Goal: Task Accomplishment & Management: Complete application form

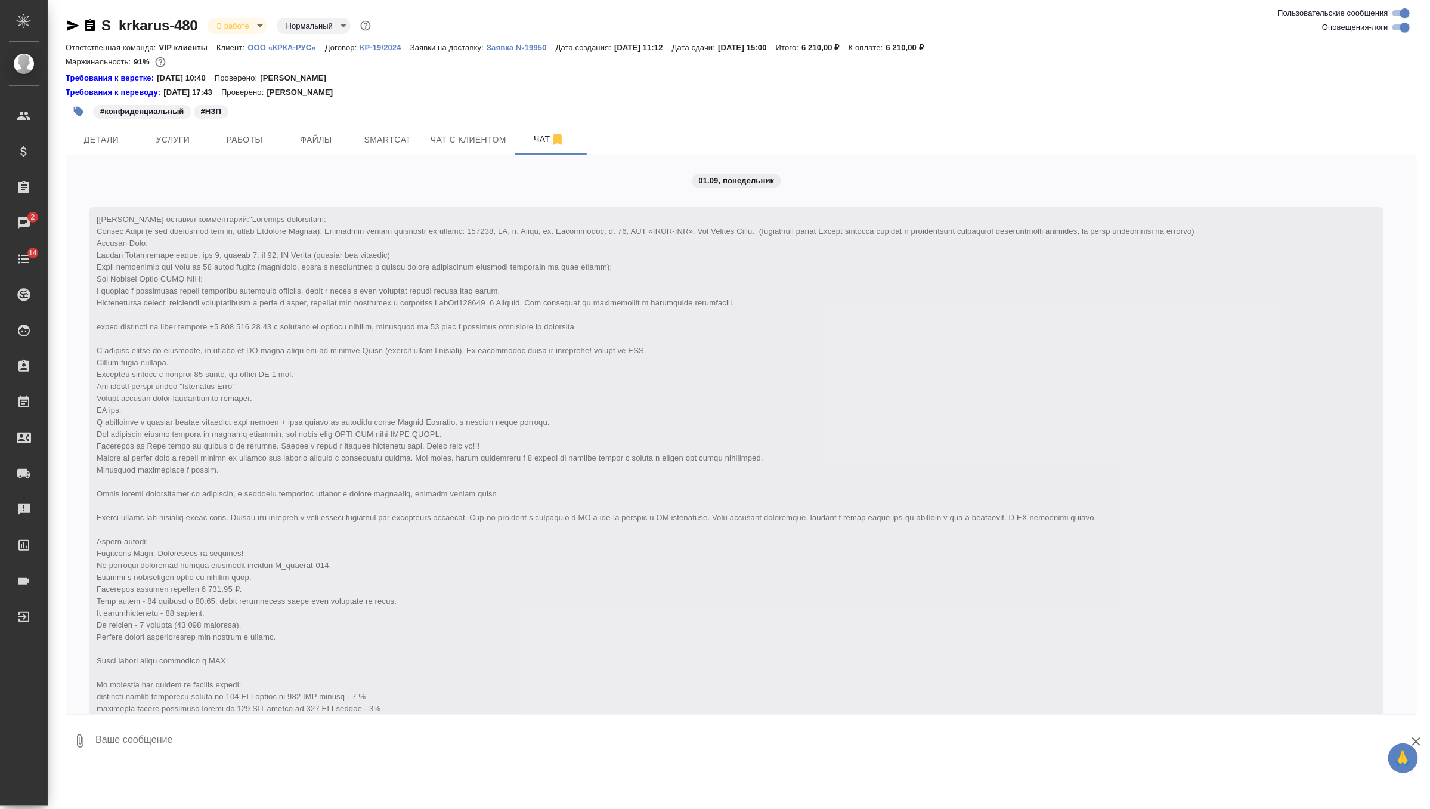
scroll to position [5555, 0]
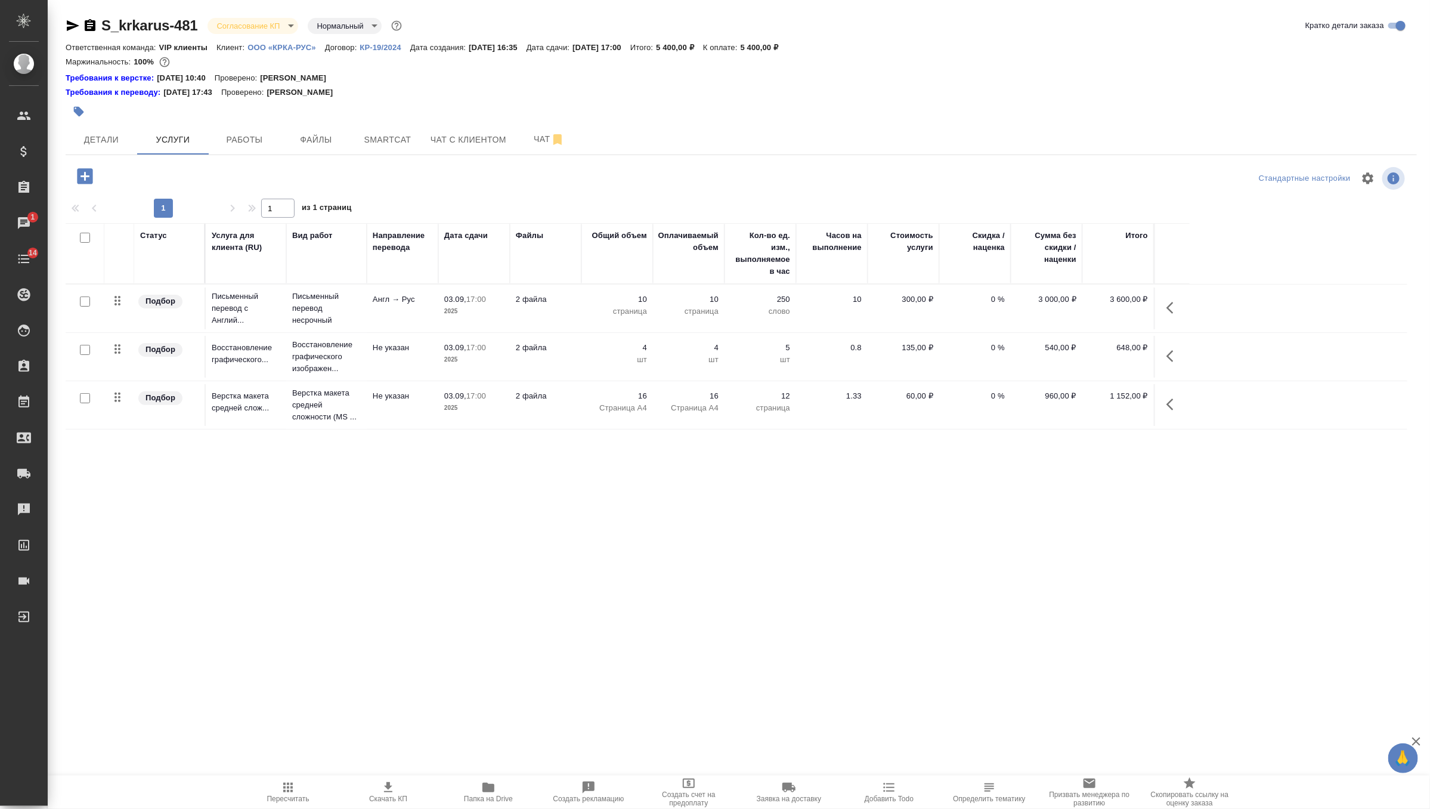
click at [265, 29] on body "🙏 .cls-1 fill:#fff; AWATERA Zverzhanovskaya Diana Клиенты Спецификации Заказы 1…" at bounding box center [715, 404] width 1430 height 809
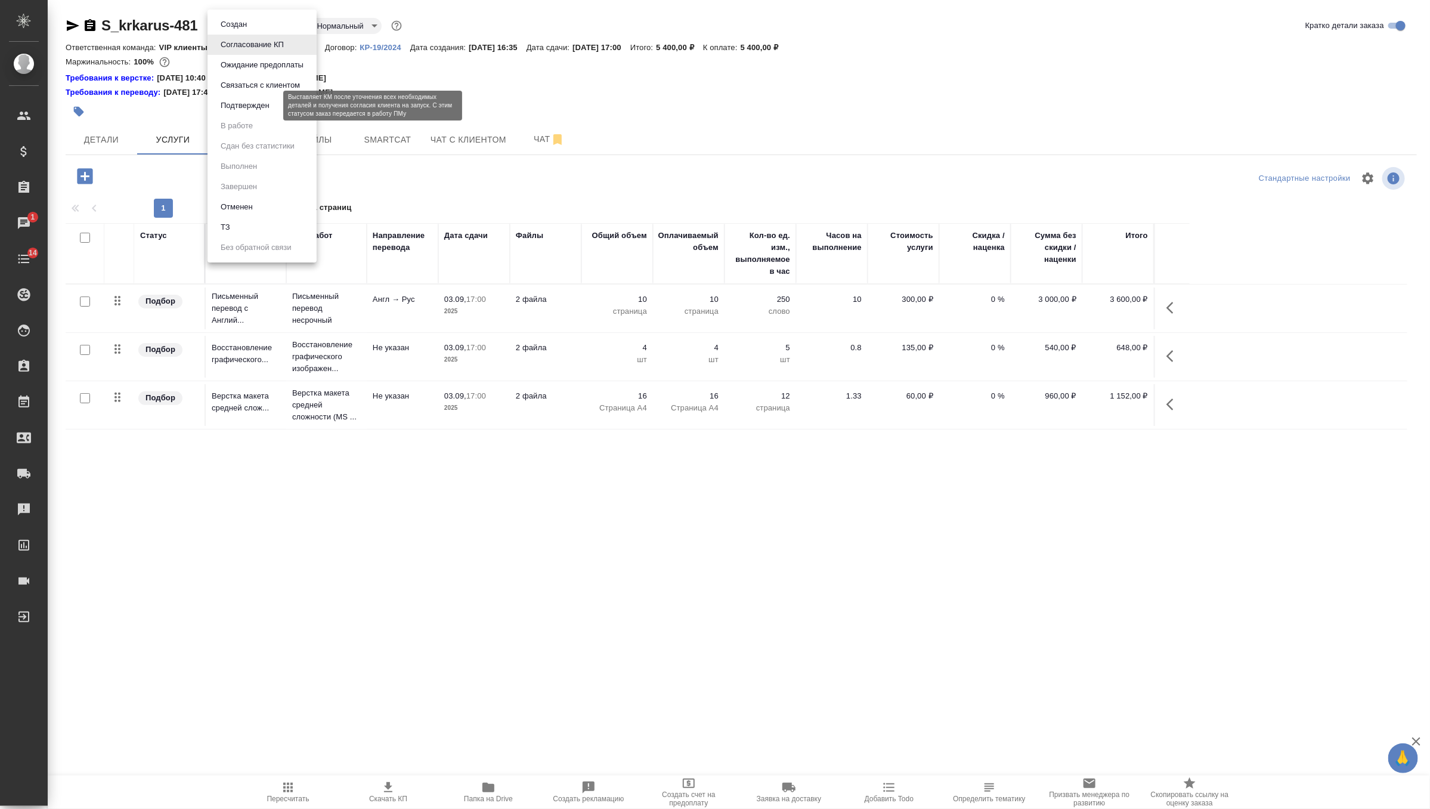
click at [267, 108] on button "Подтвержден" at bounding box center [245, 105] width 56 height 13
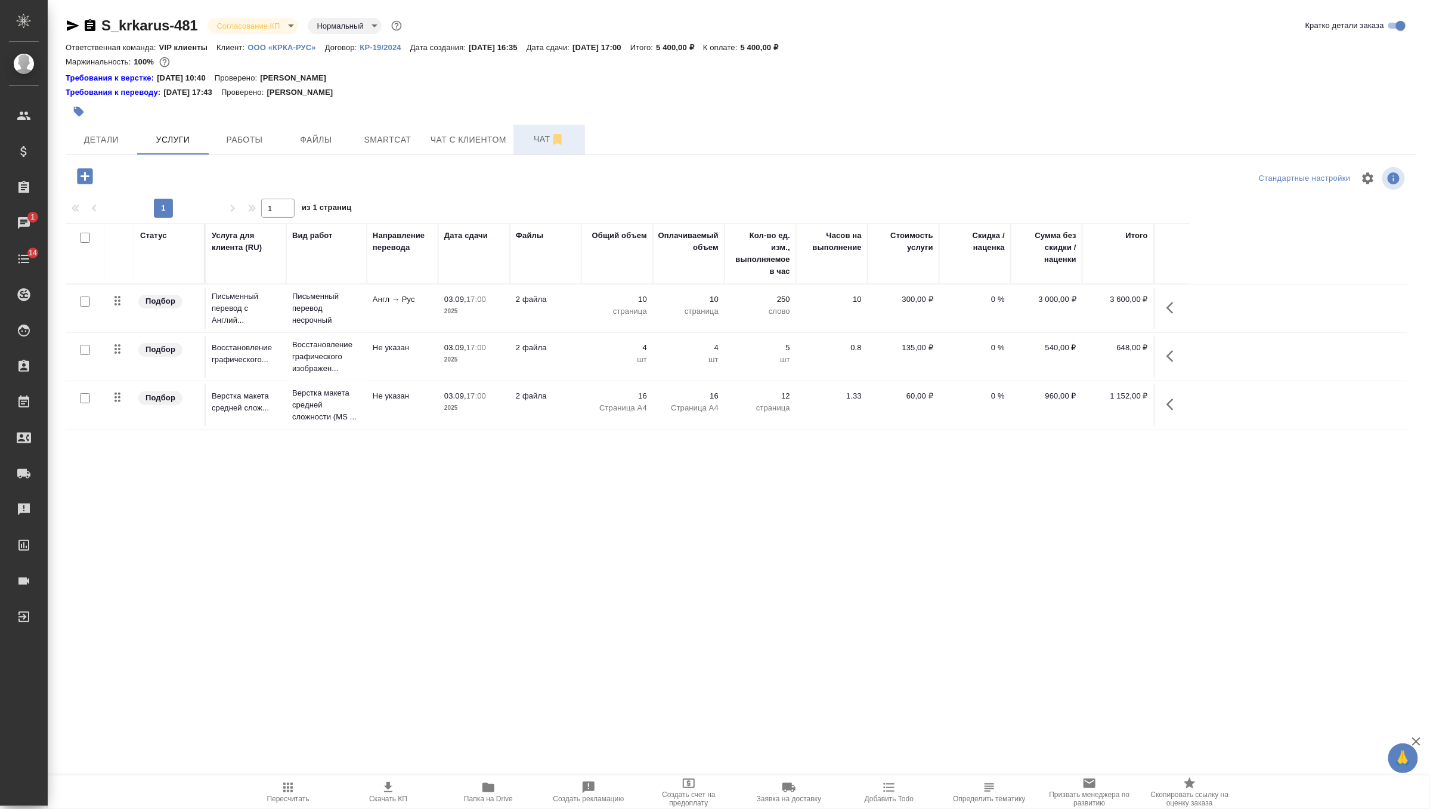
click at [531, 151] on button "Чат" at bounding box center [550, 140] width 72 height 30
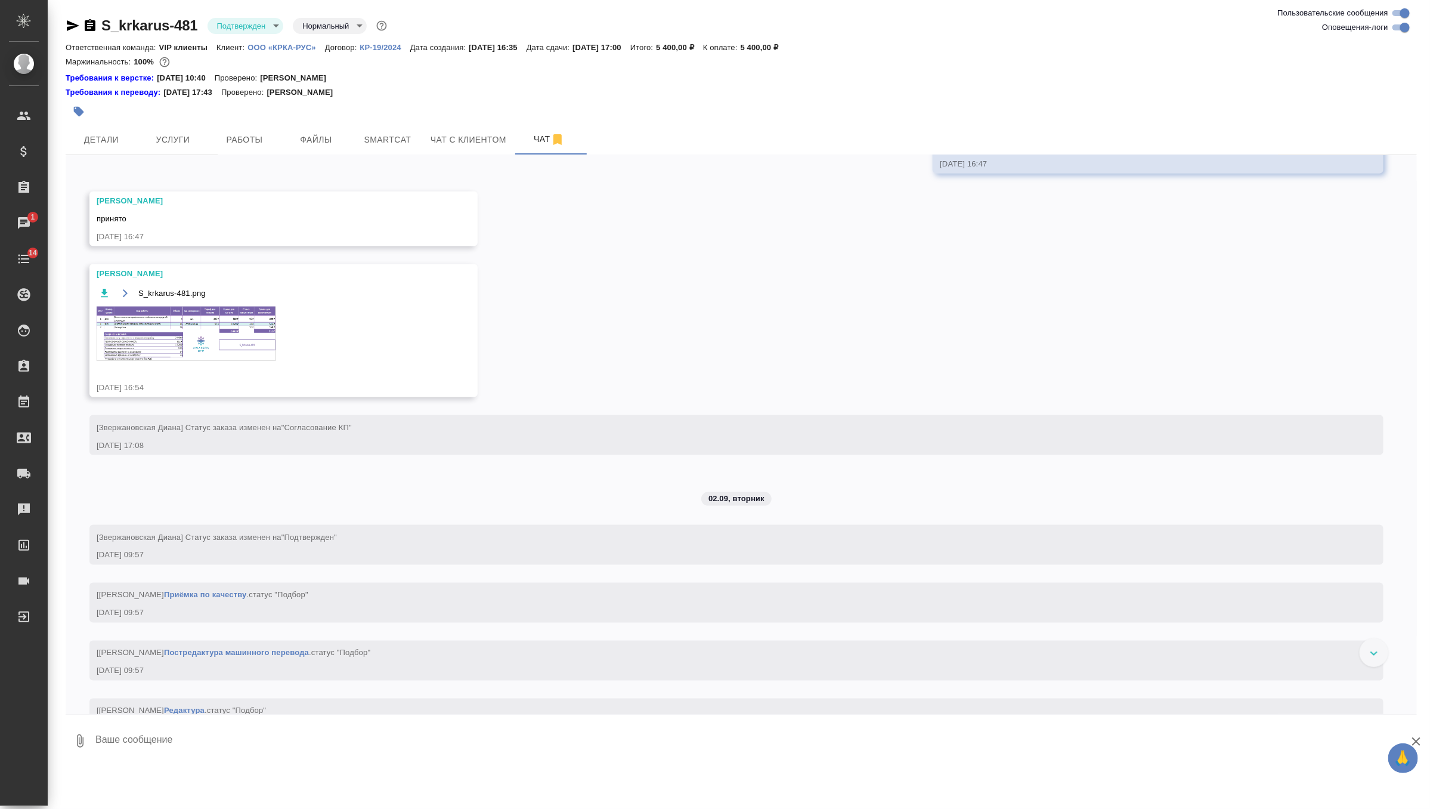
scroll to position [1013, 0]
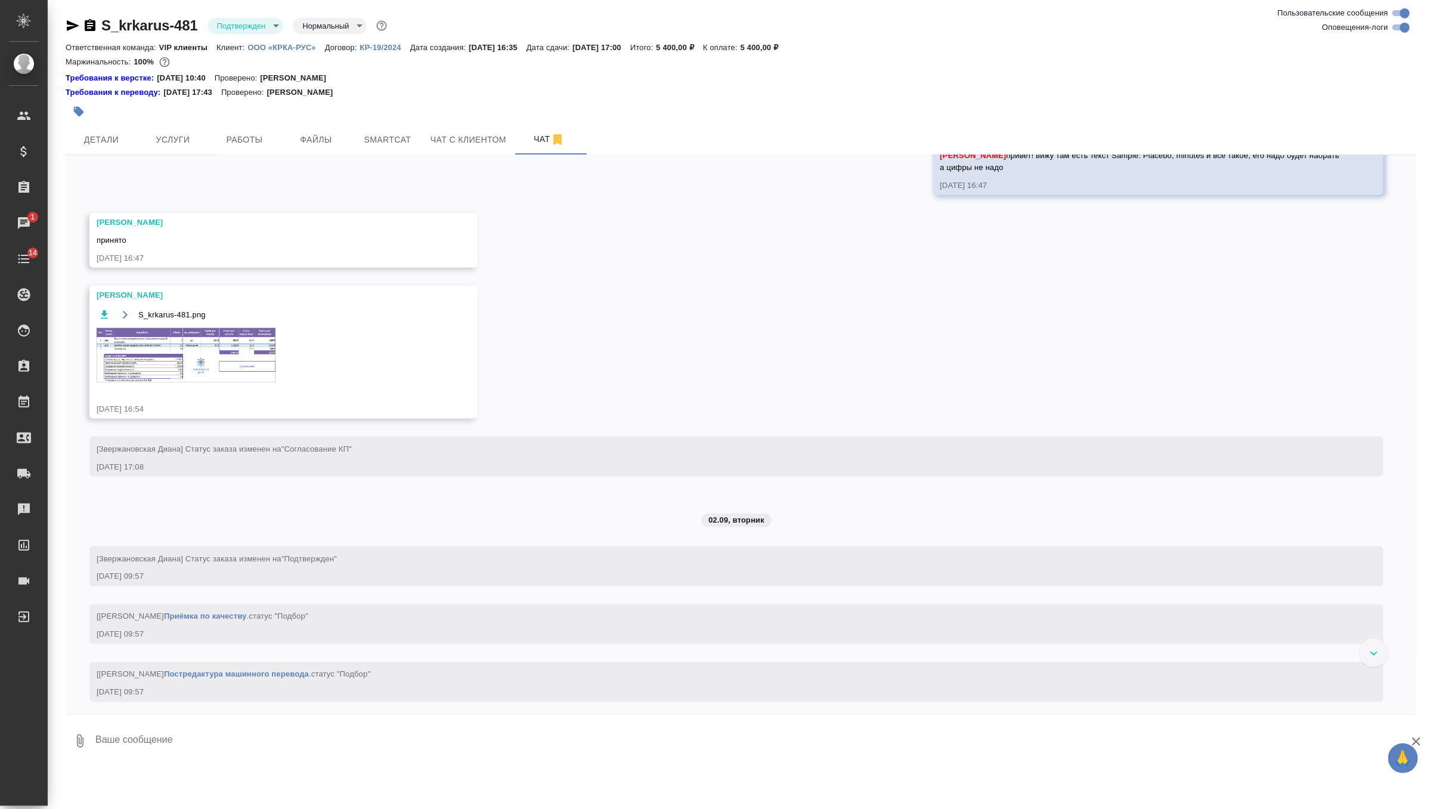
click at [237, 382] on img at bounding box center [186, 355] width 179 height 54
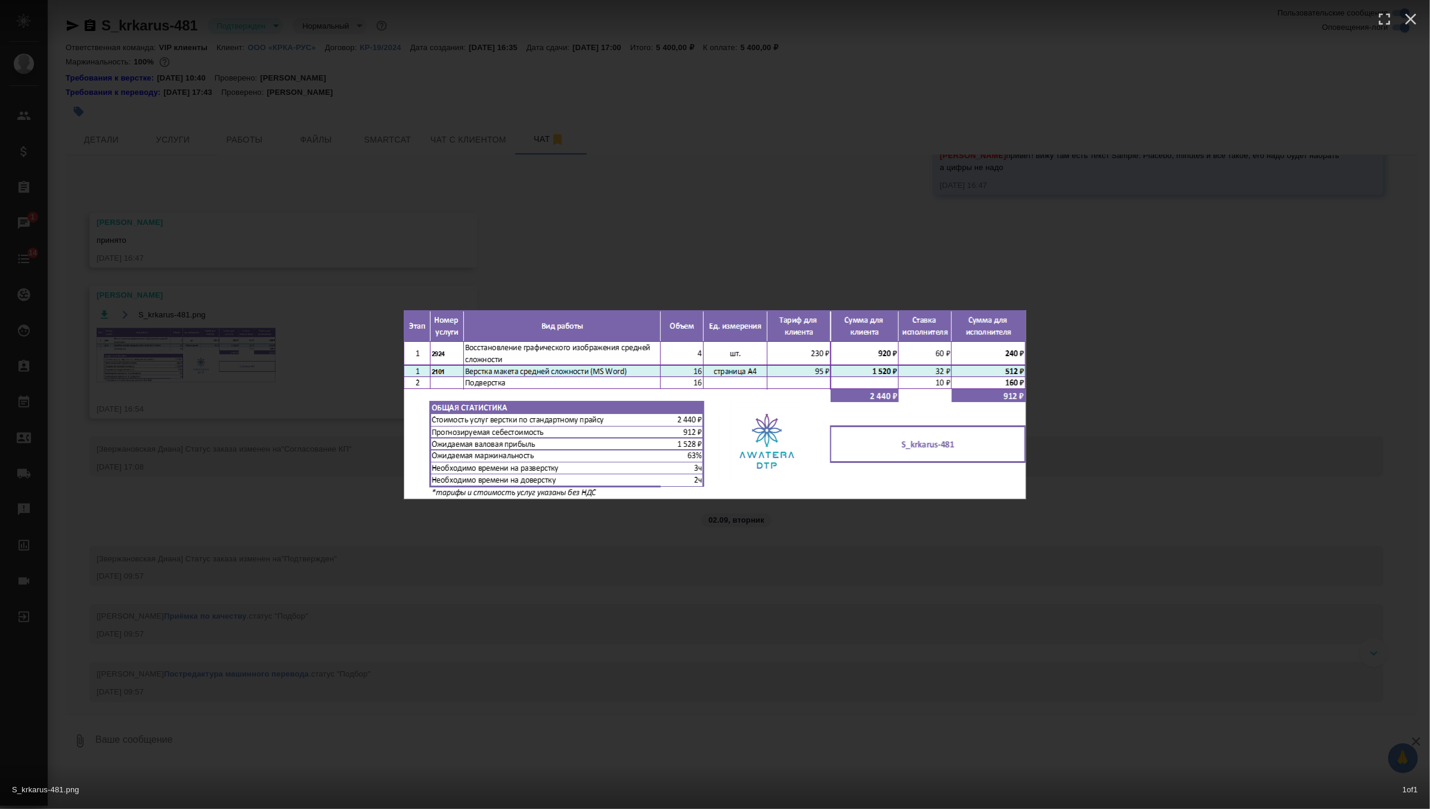
click at [237, 411] on div "S_krkarus-481.png 1 of 1" at bounding box center [715, 404] width 1430 height 809
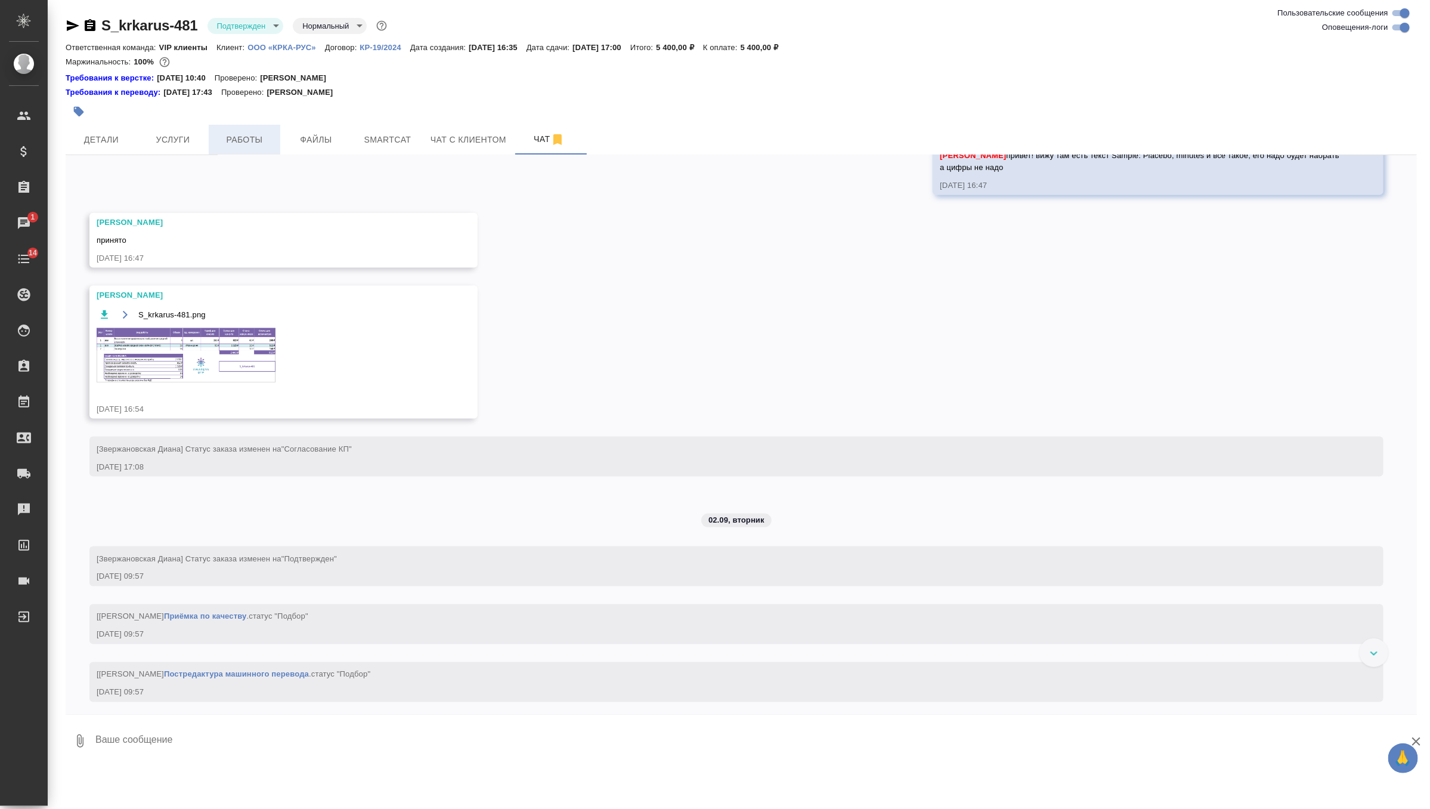
click at [237, 132] on button "Работы" at bounding box center [245, 140] width 72 height 30
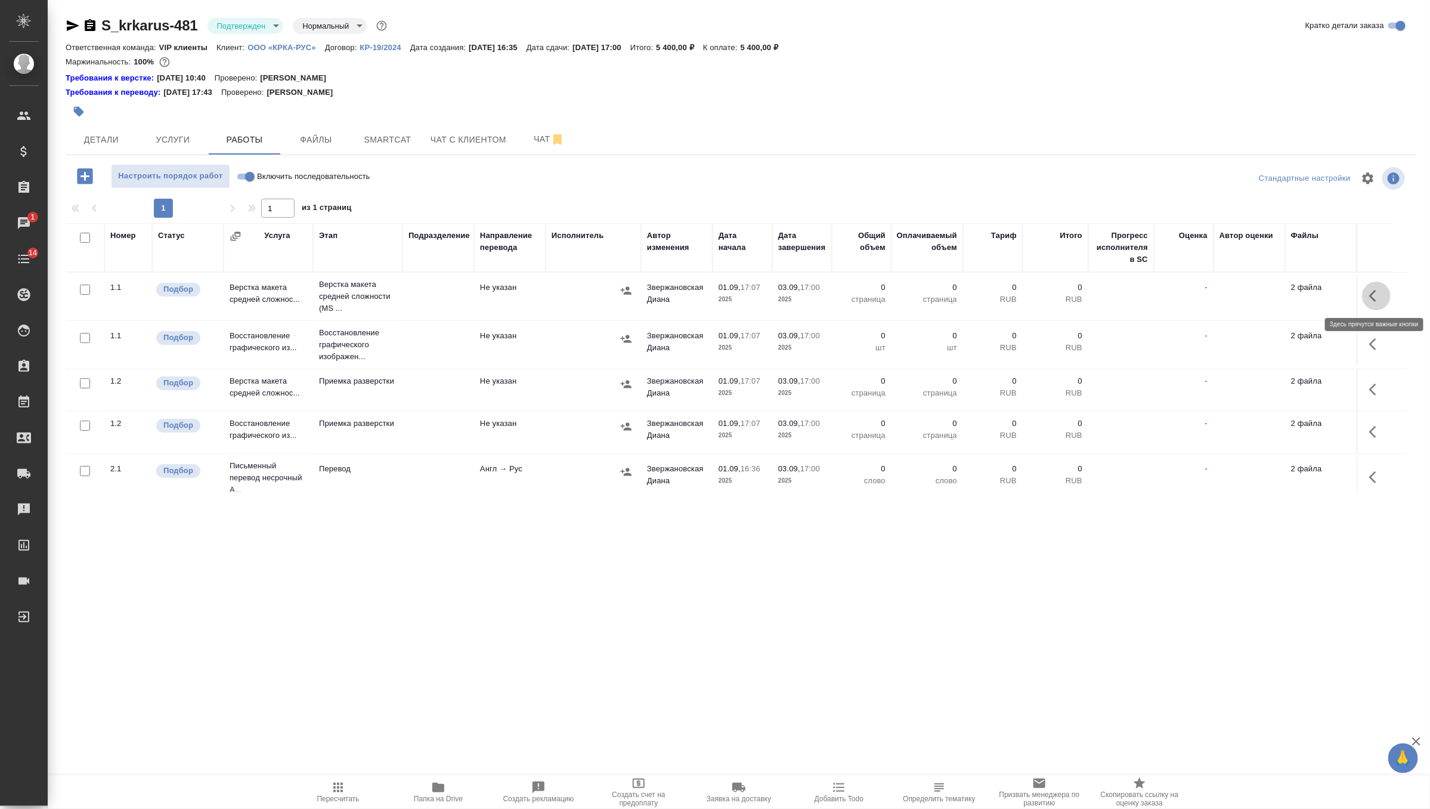
click at [1374, 292] on icon "button" at bounding box center [1376, 296] width 14 height 14
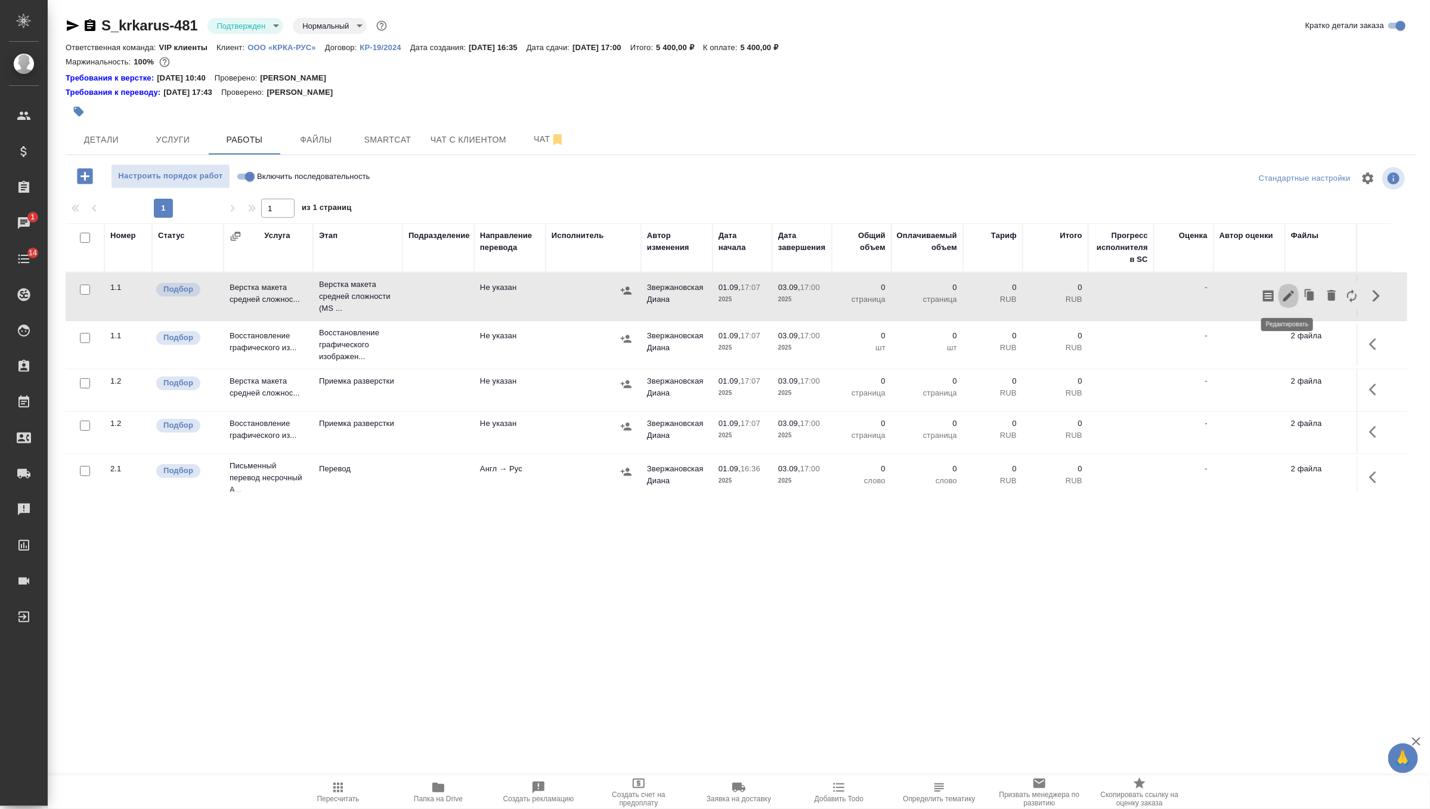
click at [1284, 300] on icon "button" at bounding box center [1289, 295] width 11 height 11
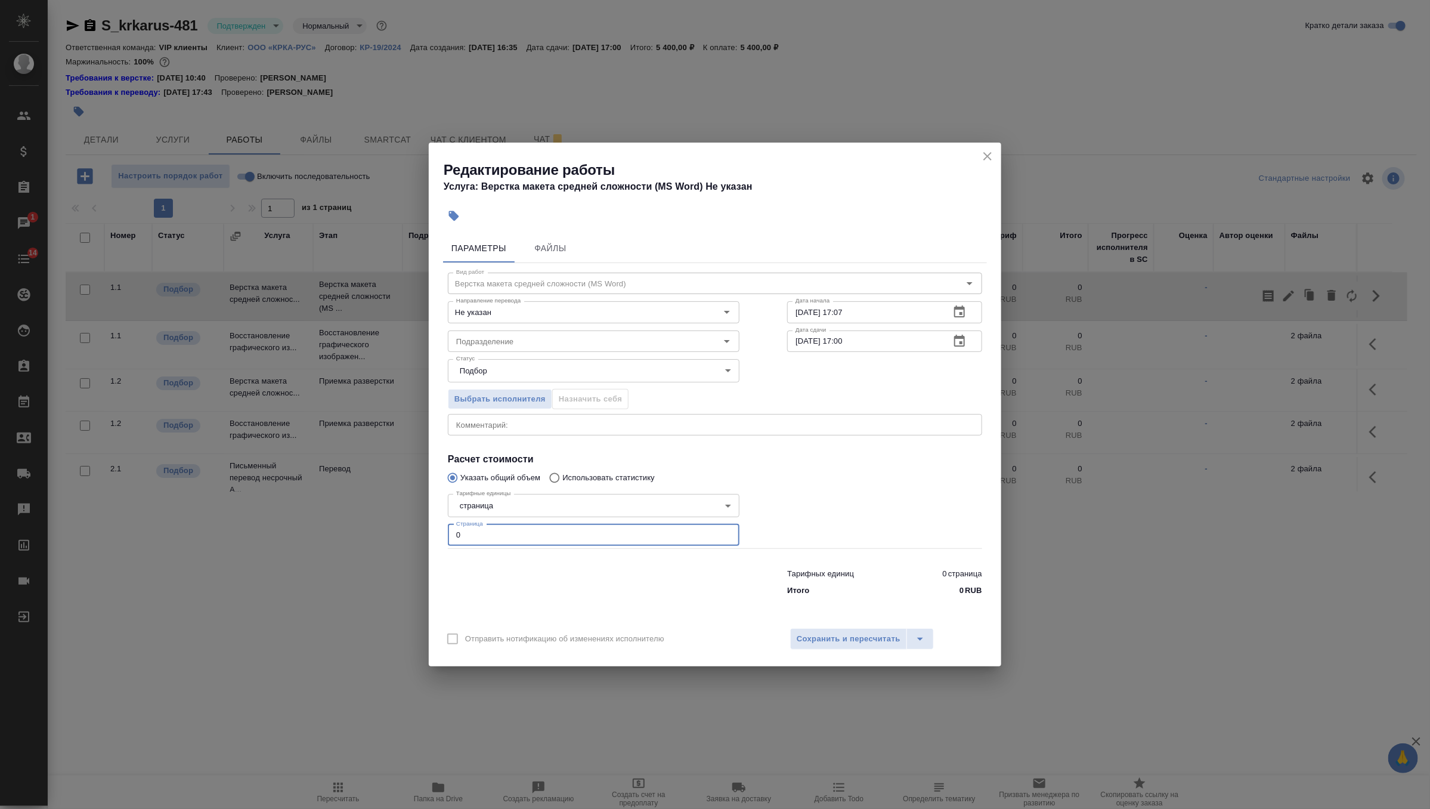
click at [638, 531] on input "0" at bounding box center [594, 534] width 292 height 21
type input "16"
click at [626, 339] on input "Подразделение" at bounding box center [574, 341] width 245 height 14
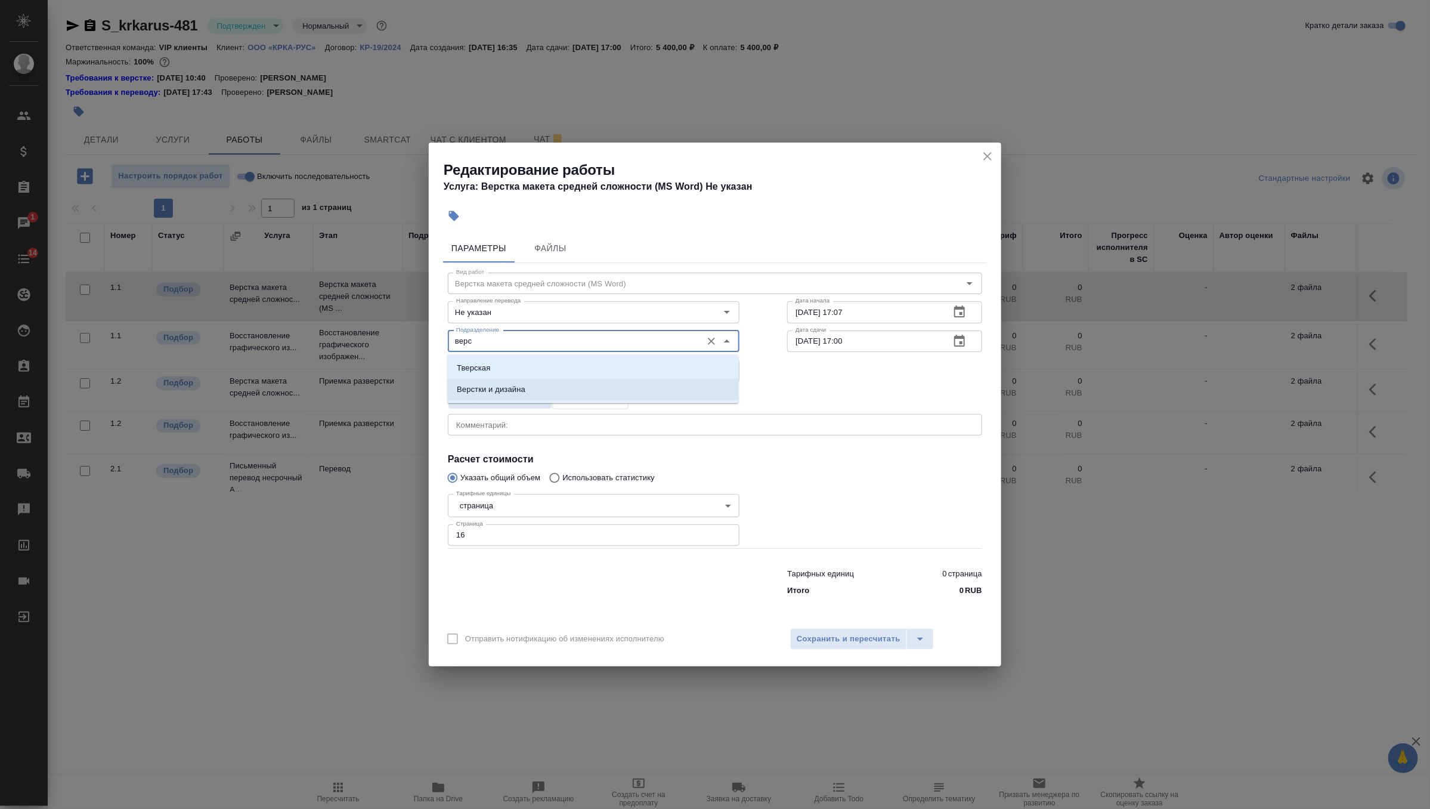
click at [612, 387] on li "Верстки и дизайна" at bounding box center [593, 389] width 292 height 21
type input "Верстки и дизайна"
click at [970, 308] on button "button" at bounding box center [959, 312] width 29 height 29
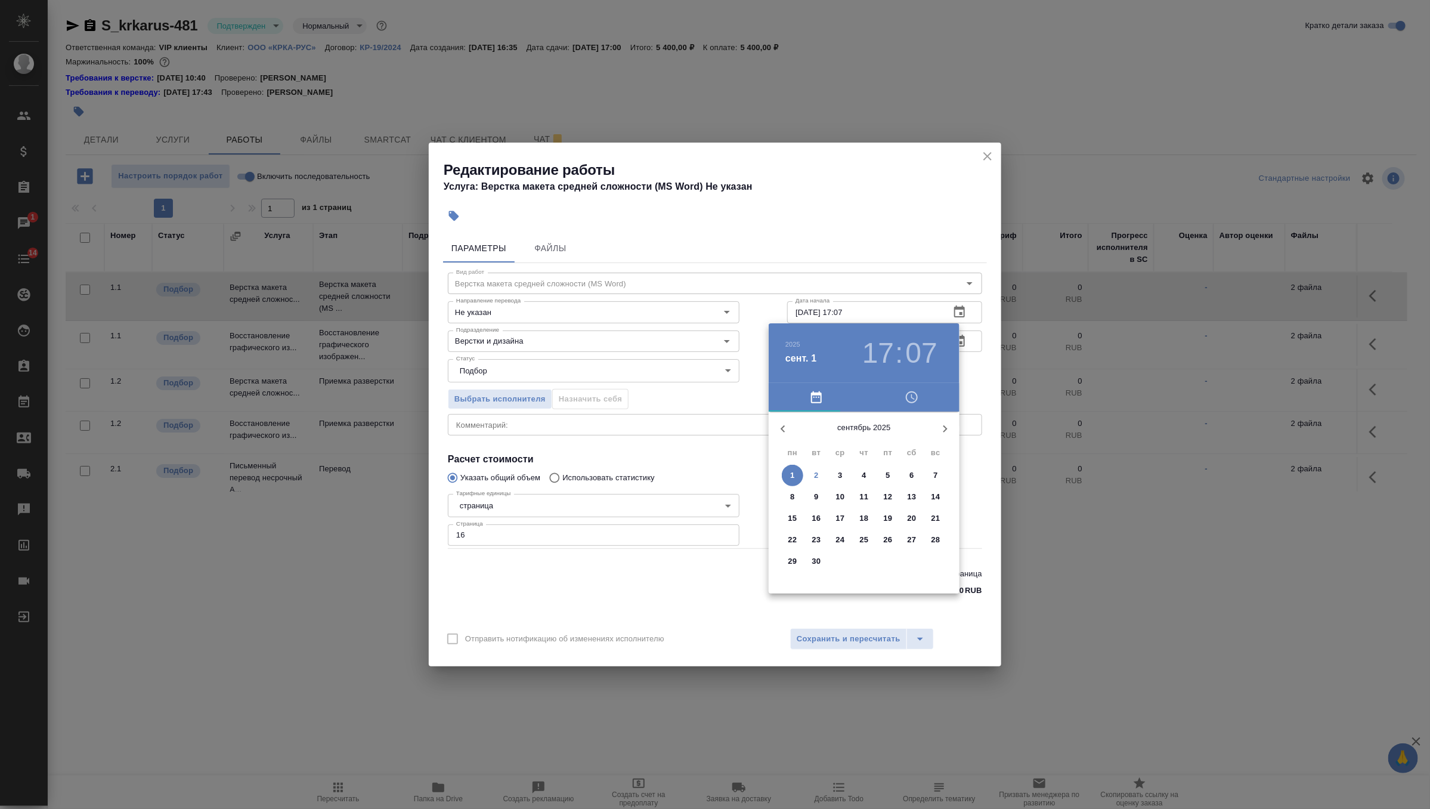
click at [818, 477] on p "2" at bounding box center [816, 475] width 4 height 12
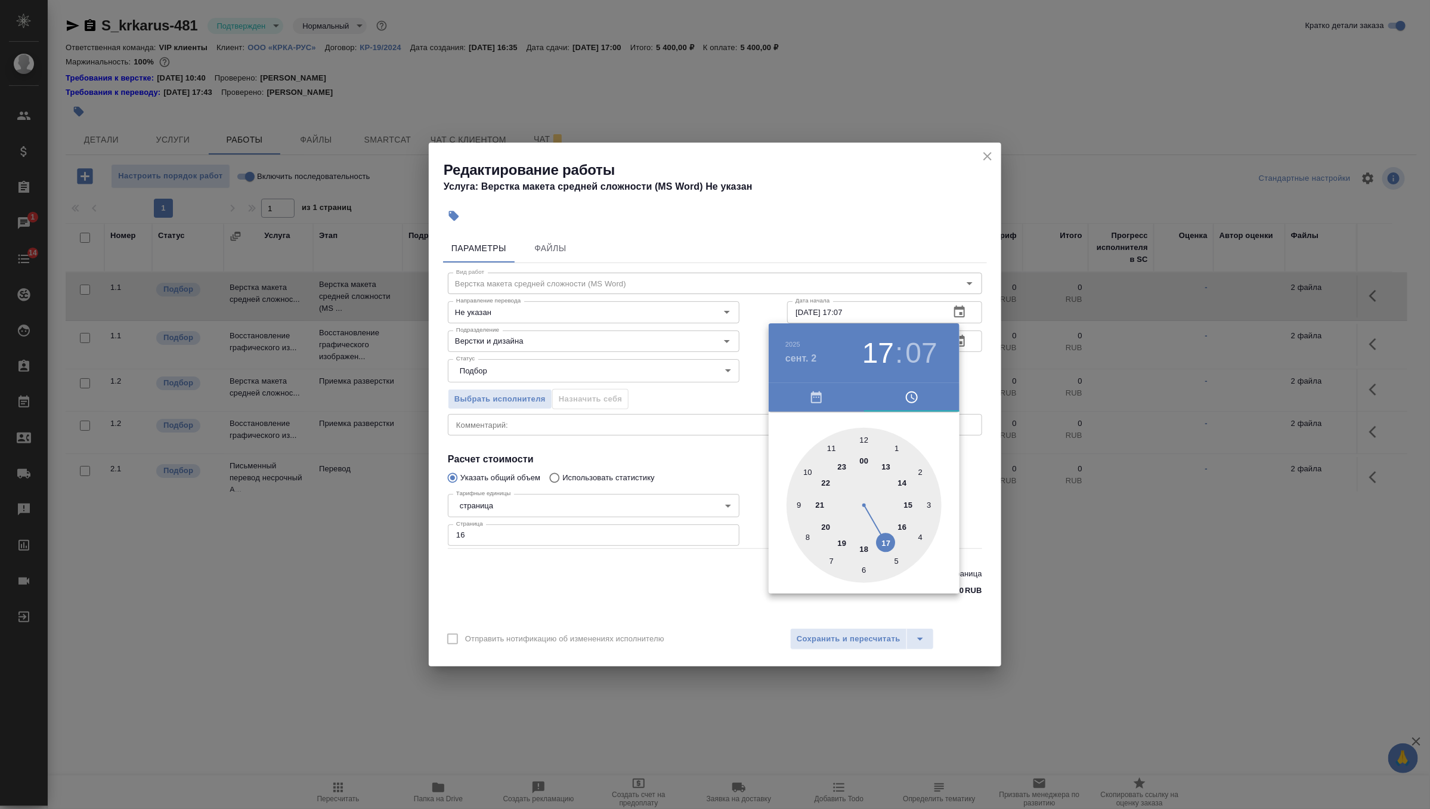
click at [810, 472] on div at bounding box center [864, 505] width 155 height 155
click at [865, 439] on div at bounding box center [864, 505] width 155 height 155
type input "02.09.2025 10:00"
click at [984, 376] on div at bounding box center [715, 404] width 1430 height 809
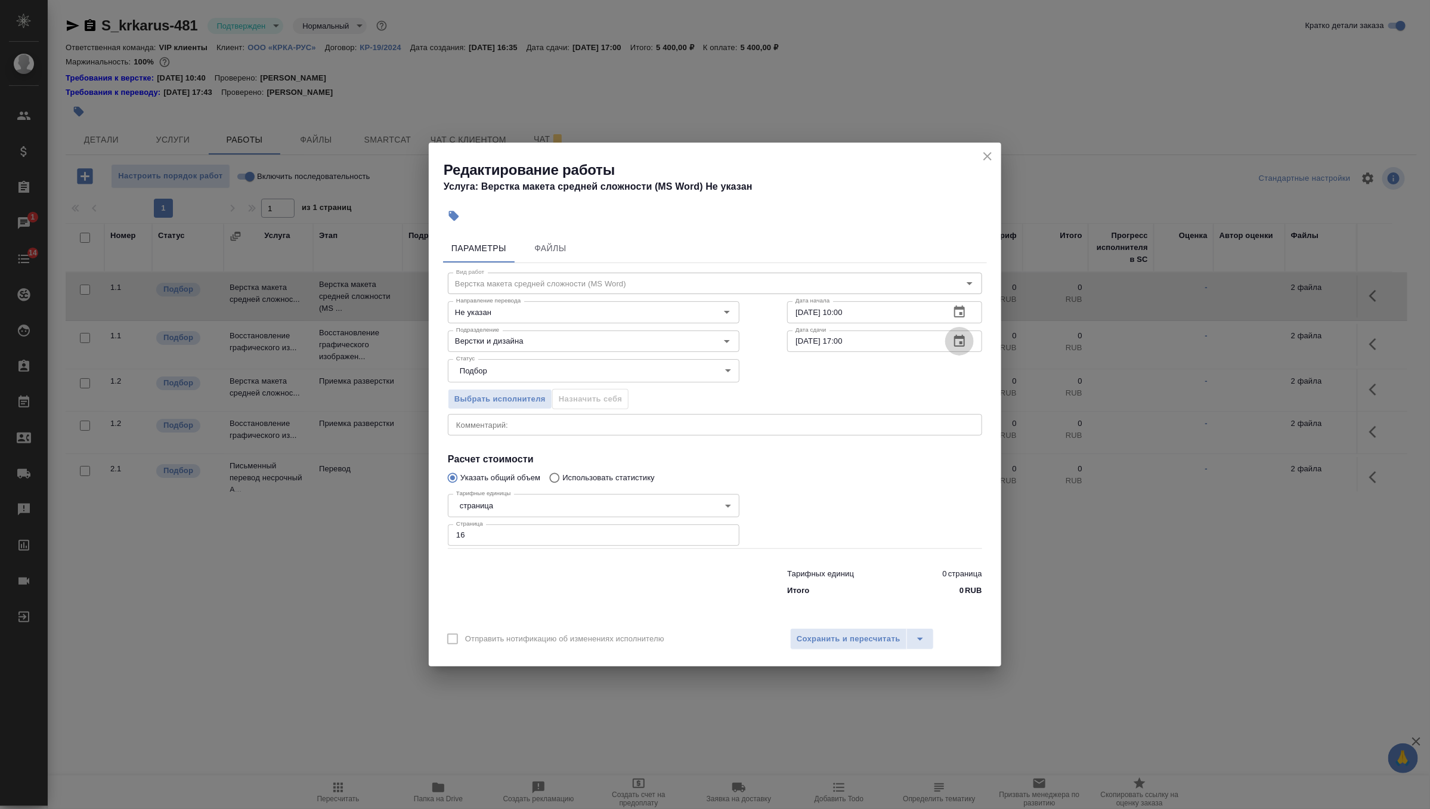
click at [949, 333] on button "button" at bounding box center [959, 341] width 29 height 29
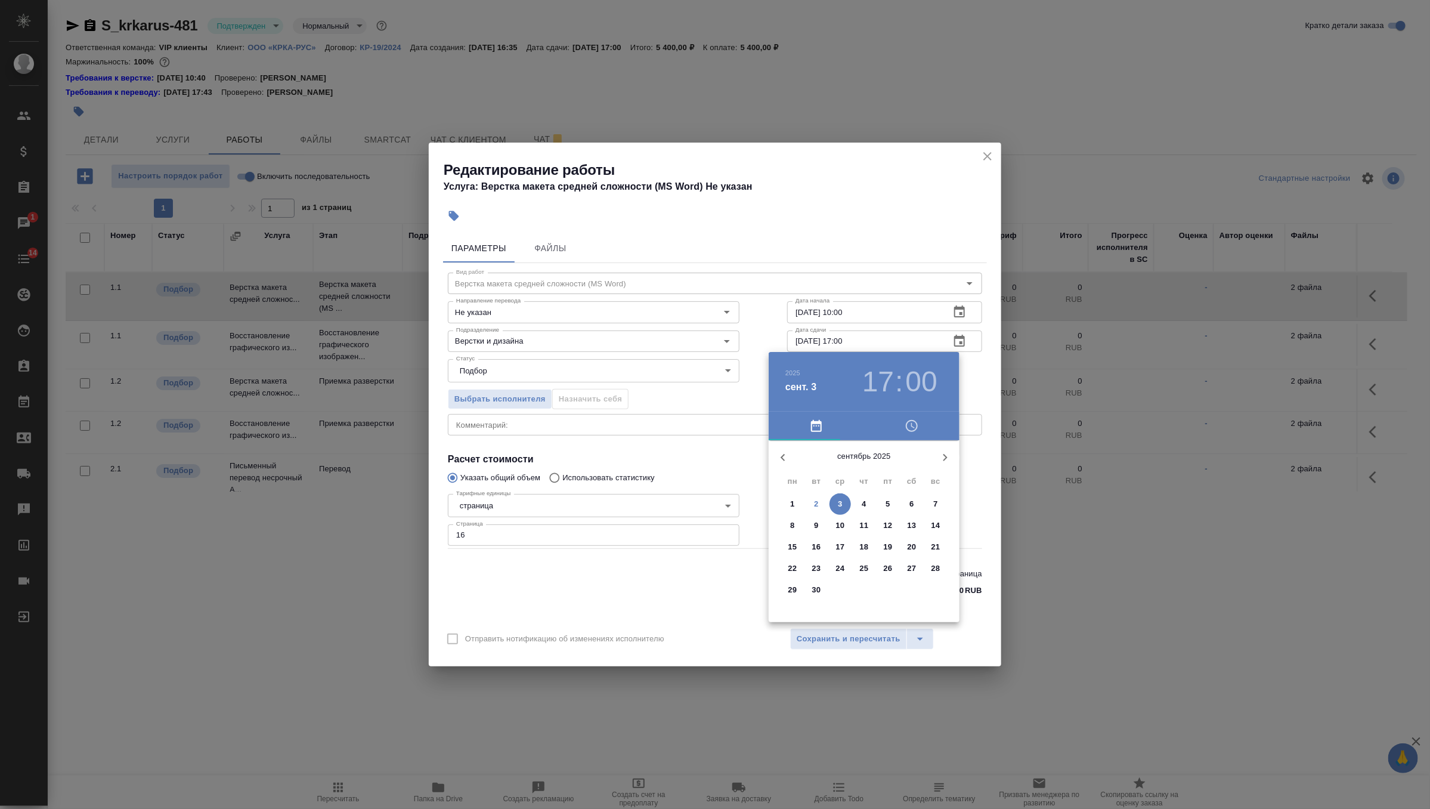
click at [817, 506] on p "2" at bounding box center [816, 504] width 4 height 12
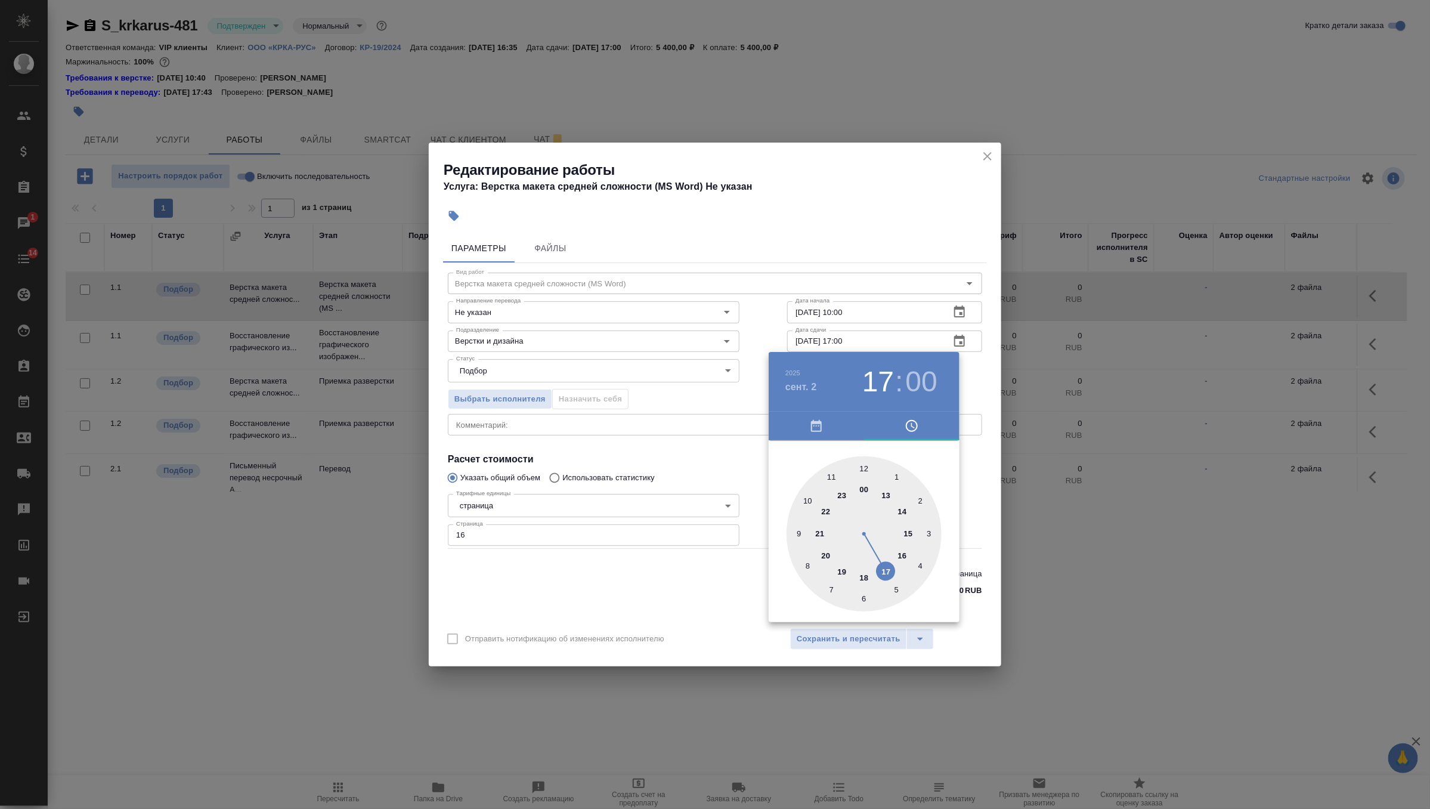
click at [888, 497] on div at bounding box center [864, 533] width 155 height 155
type input "02.09.2025 13:00"
click at [979, 378] on div at bounding box center [715, 404] width 1430 height 809
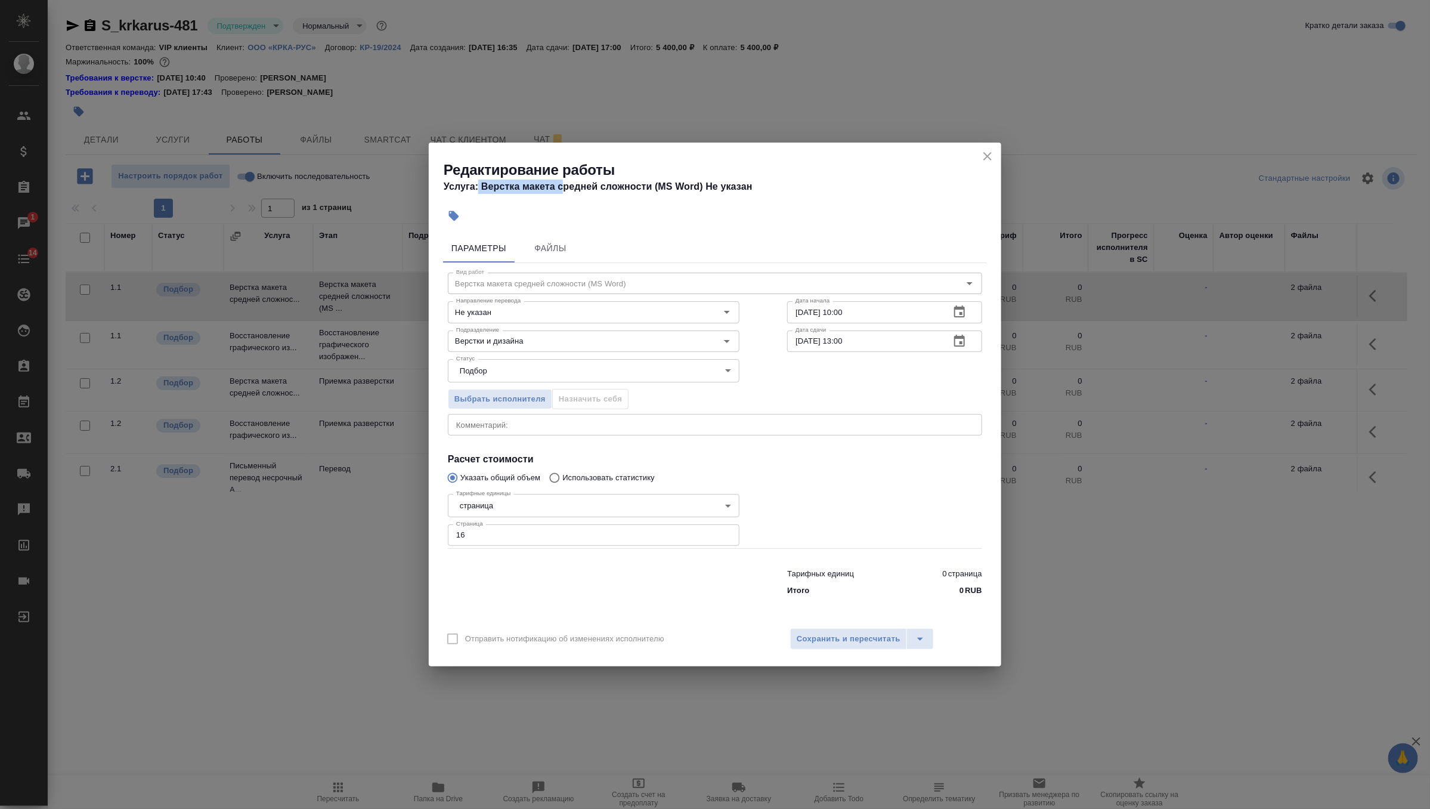
drag, startPoint x: 479, startPoint y: 185, endPoint x: 567, endPoint y: 183, distance: 88.3
click at [567, 183] on h4 "Услуга: Верстка макета средней сложности (MS Word) Не указан" at bounding box center [723, 187] width 558 height 14
click at [607, 189] on h4 "Услуга: Верстка макета средней сложности (MS Word) Не указан" at bounding box center [723, 187] width 558 height 14
click at [817, 638] on span "Сохранить и пересчитать" at bounding box center [849, 639] width 104 height 14
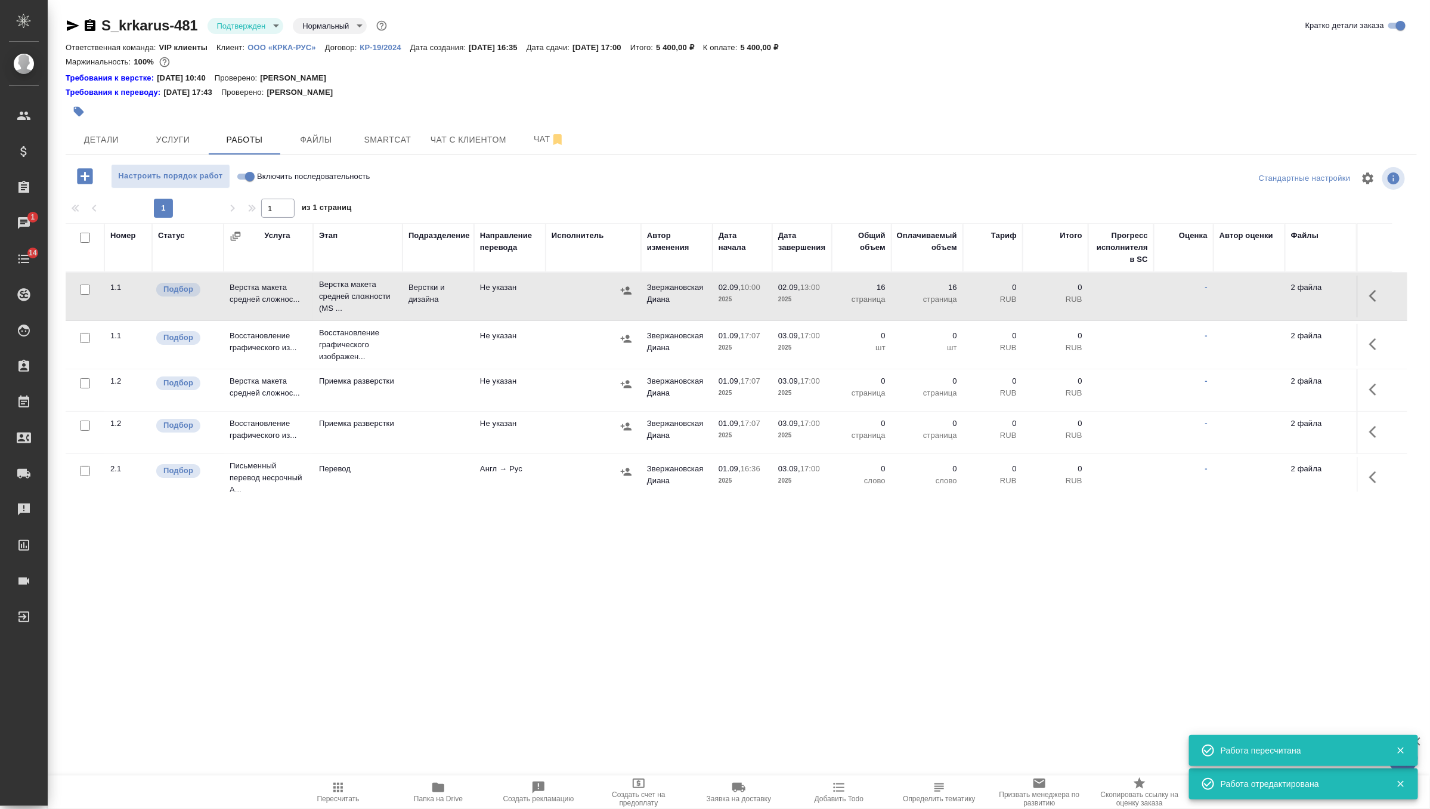
click at [1383, 338] on icon "button" at bounding box center [1376, 344] width 14 height 14
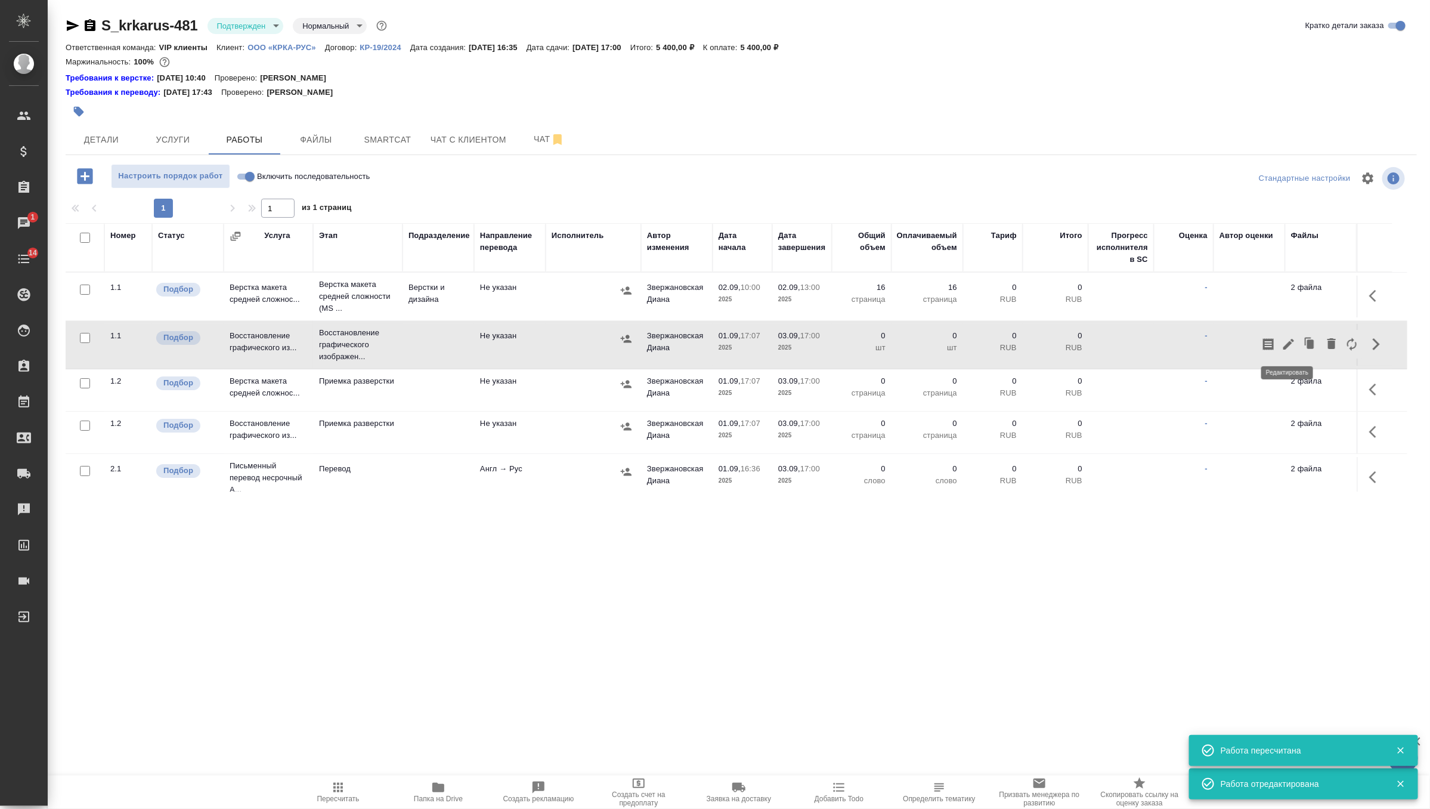
click at [1288, 339] on icon "button" at bounding box center [1289, 344] width 14 height 14
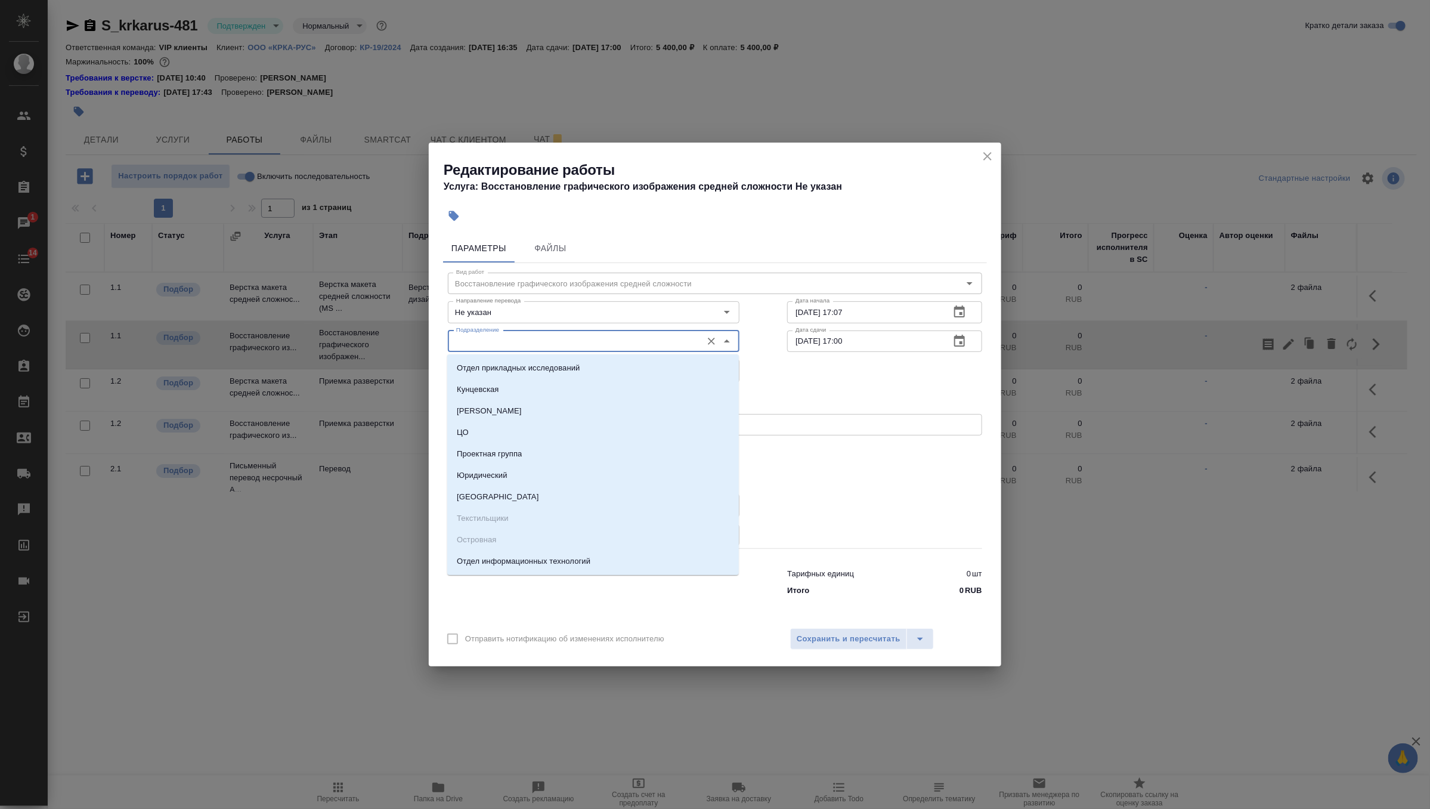
click at [595, 338] on input "Подразделение" at bounding box center [574, 341] width 245 height 14
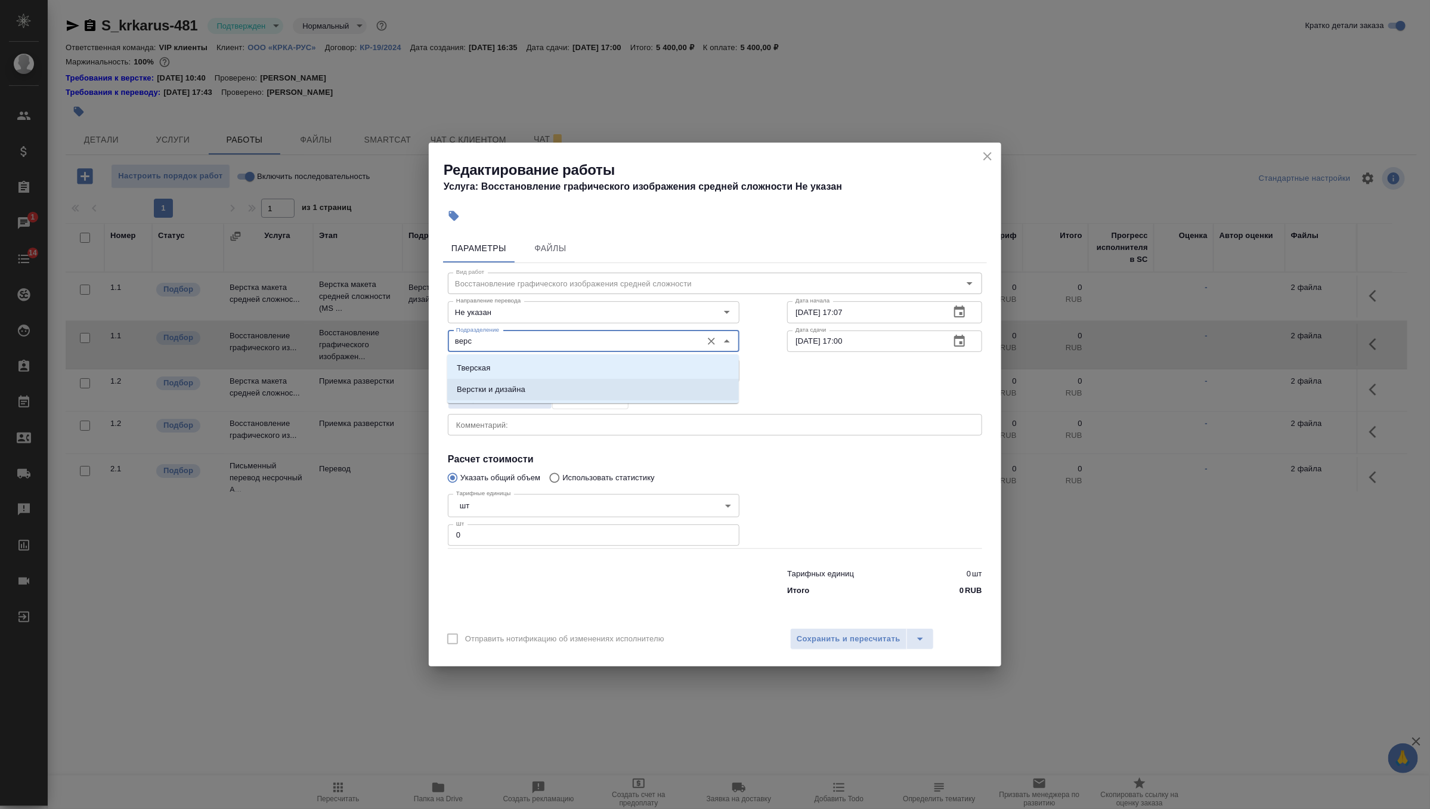
click at [559, 390] on li "Верстки и дизайна" at bounding box center [593, 389] width 292 height 21
type input "Верстки и дизайна"
click at [506, 537] on input "0" at bounding box center [594, 534] width 292 height 21
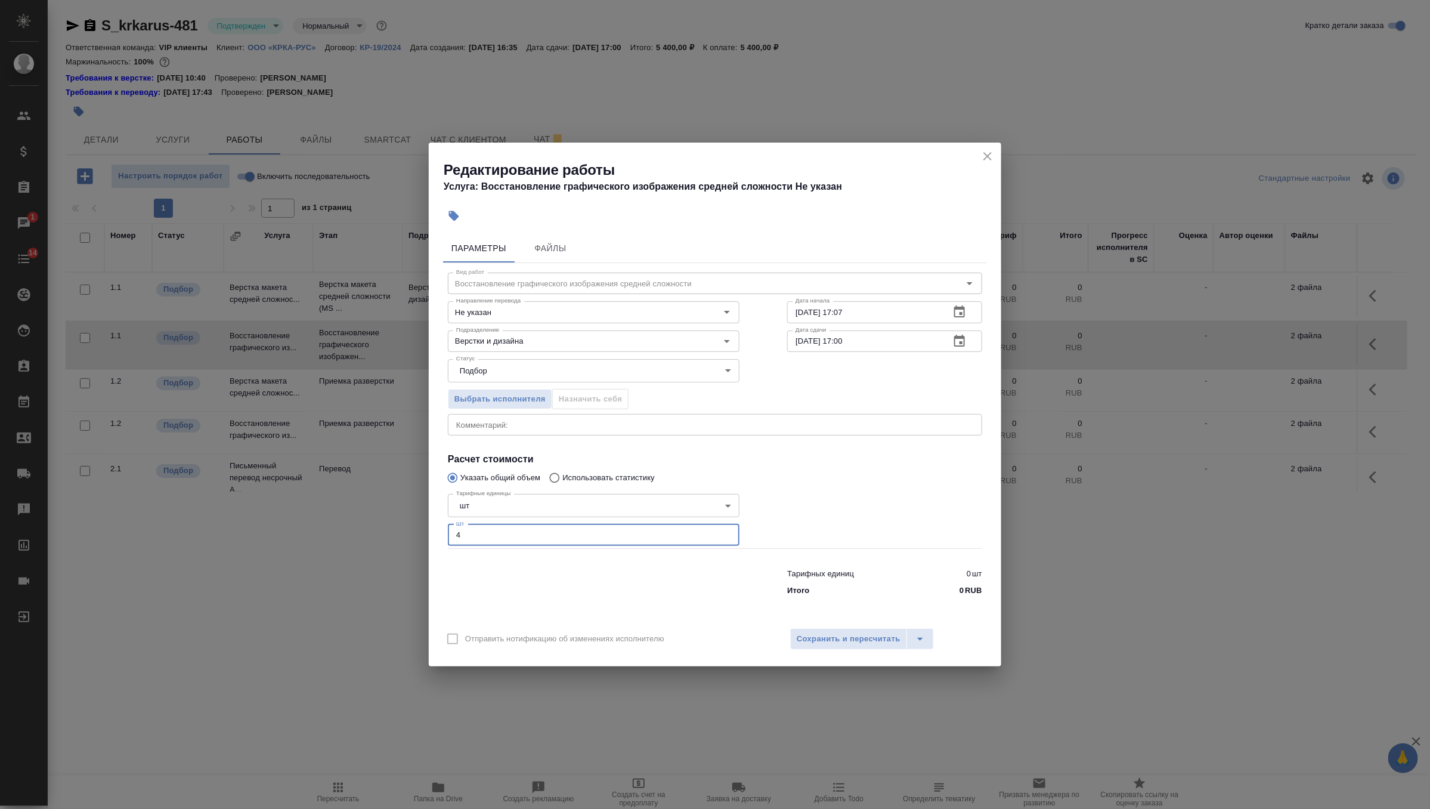
type input "4"
click at [954, 309] on icon "button" at bounding box center [959, 311] width 11 height 12
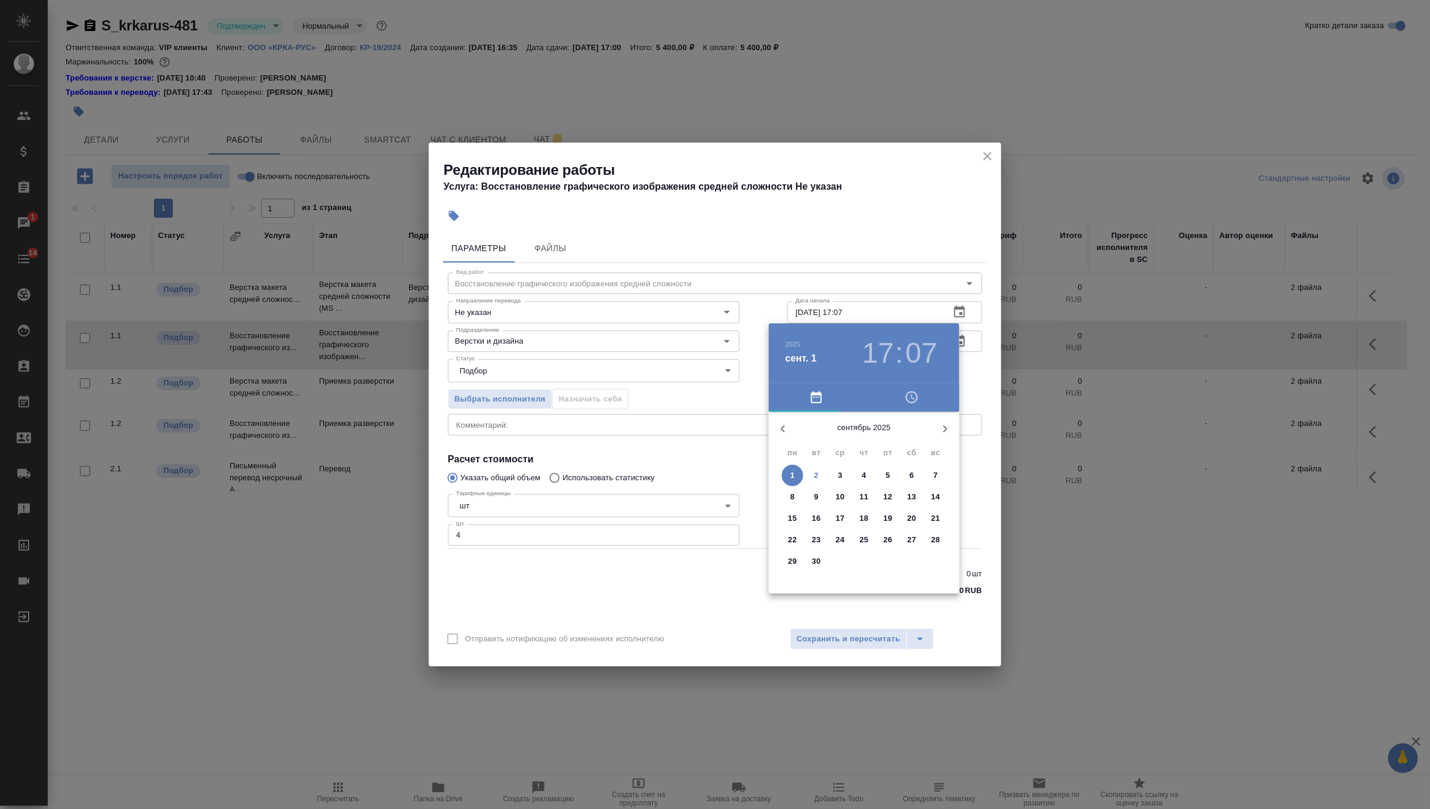
click at [825, 475] on span "2" at bounding box center [816, 475] width 21 height 12
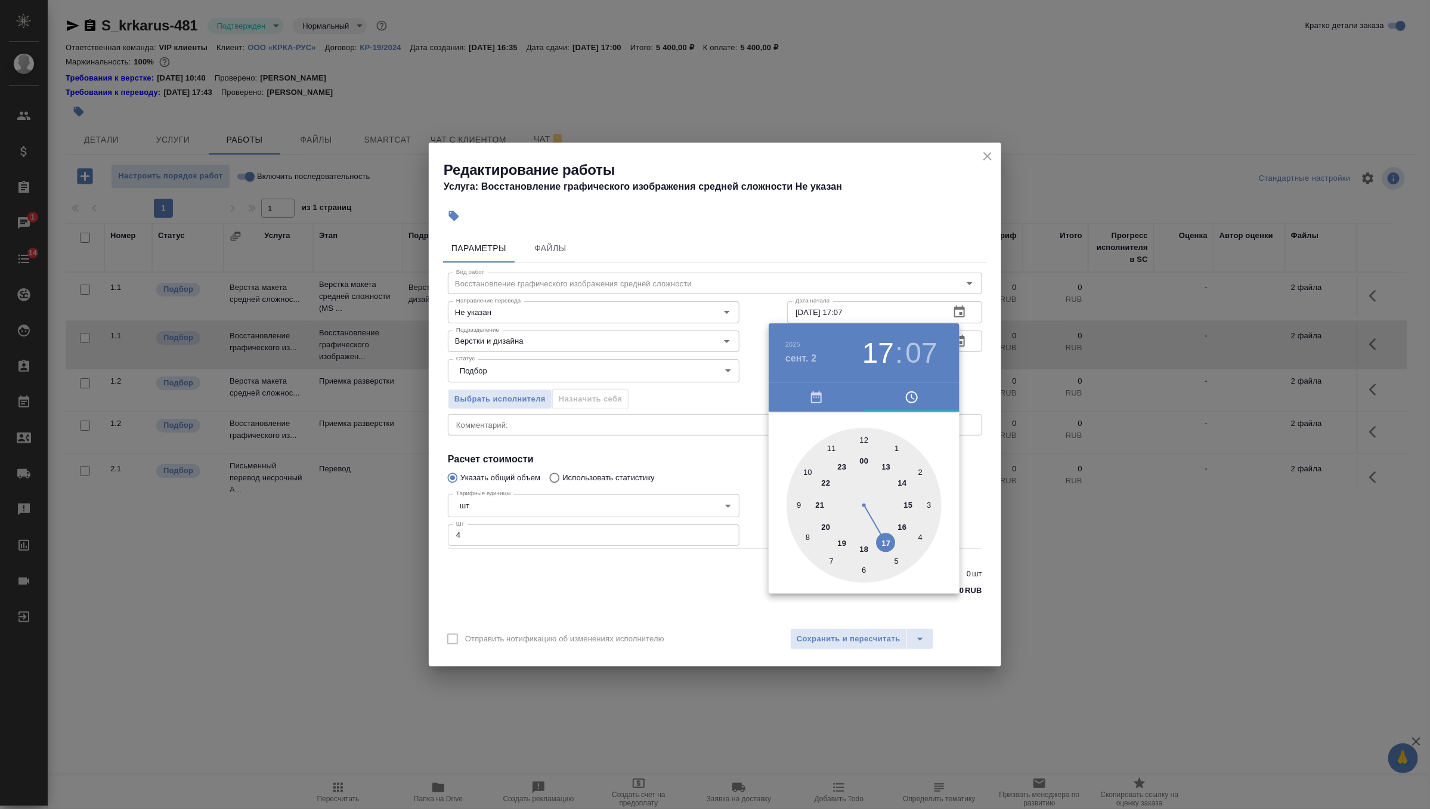
click at [811, 469] on div at bounding box center [864, 505] width 155 height 155
click at [867, 437] on div at bounding box center [864, 505] width 155 height 155
type input "02.09.2025 10:00"
click at [984, 384] on div at bounding box center [715, 404] width 1430 height 809
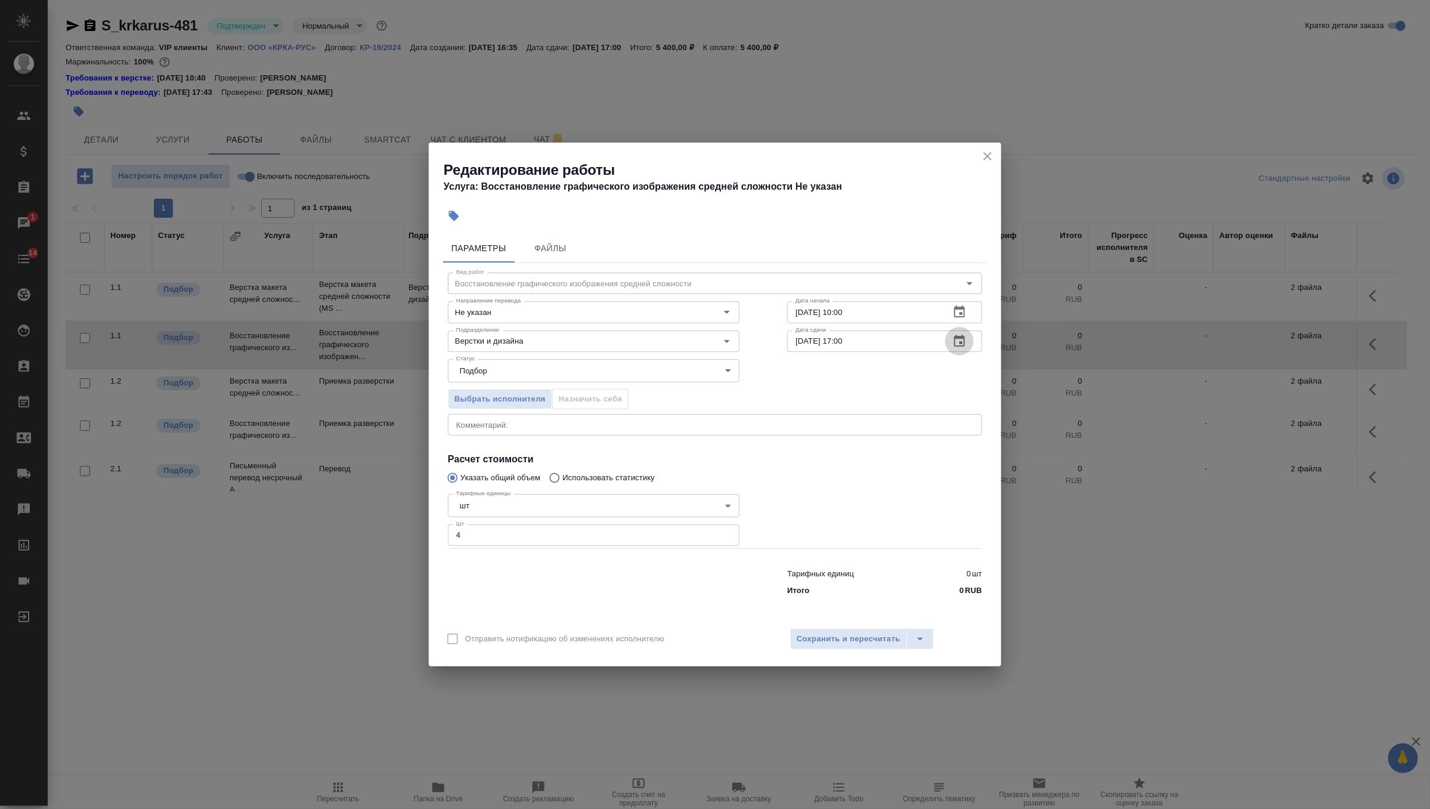
click at [962, 339] on icon "button" at bounding box center [960, 341] width 14 height 14
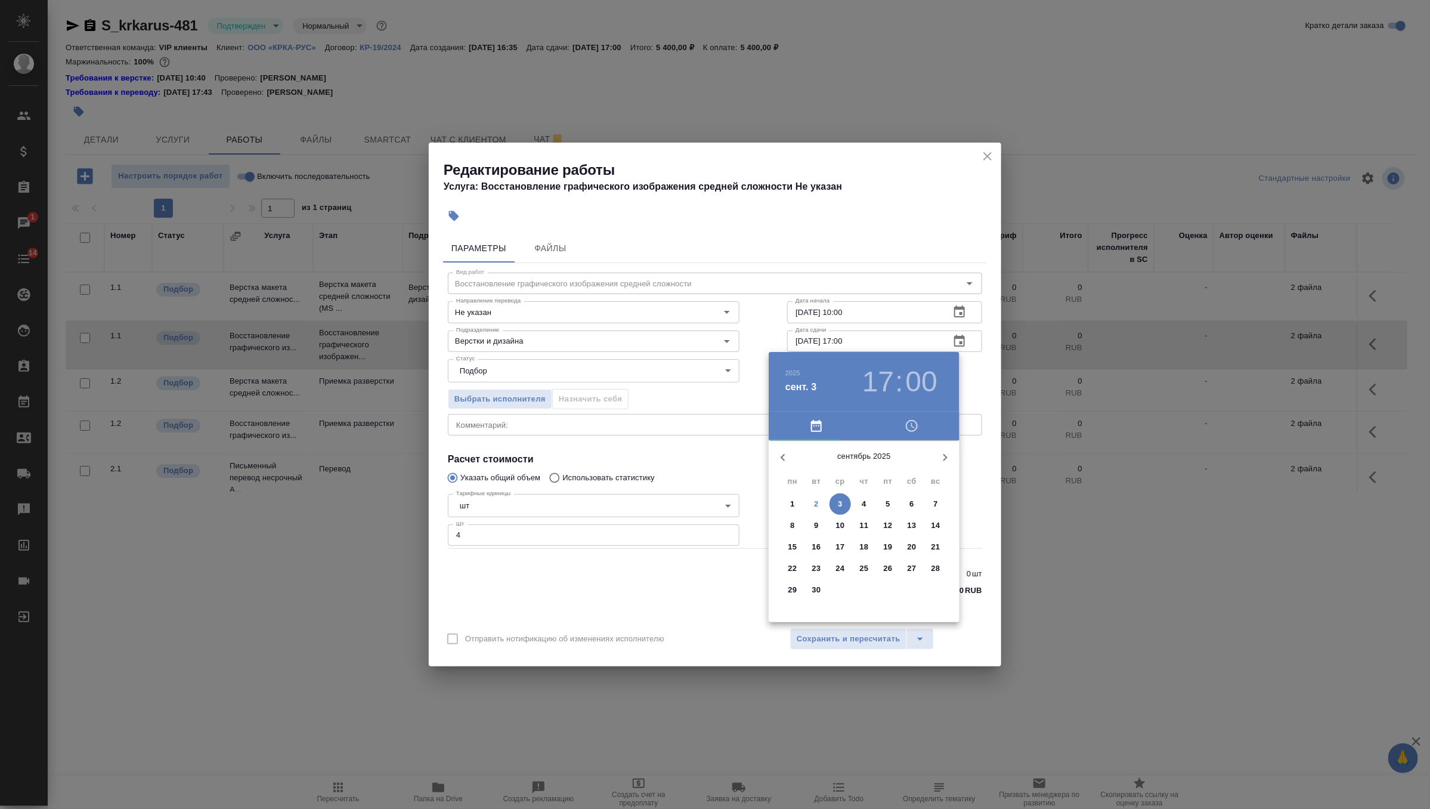
click at [821, 503] on span "2" at bounding box center [816, 504] width 21 height 12
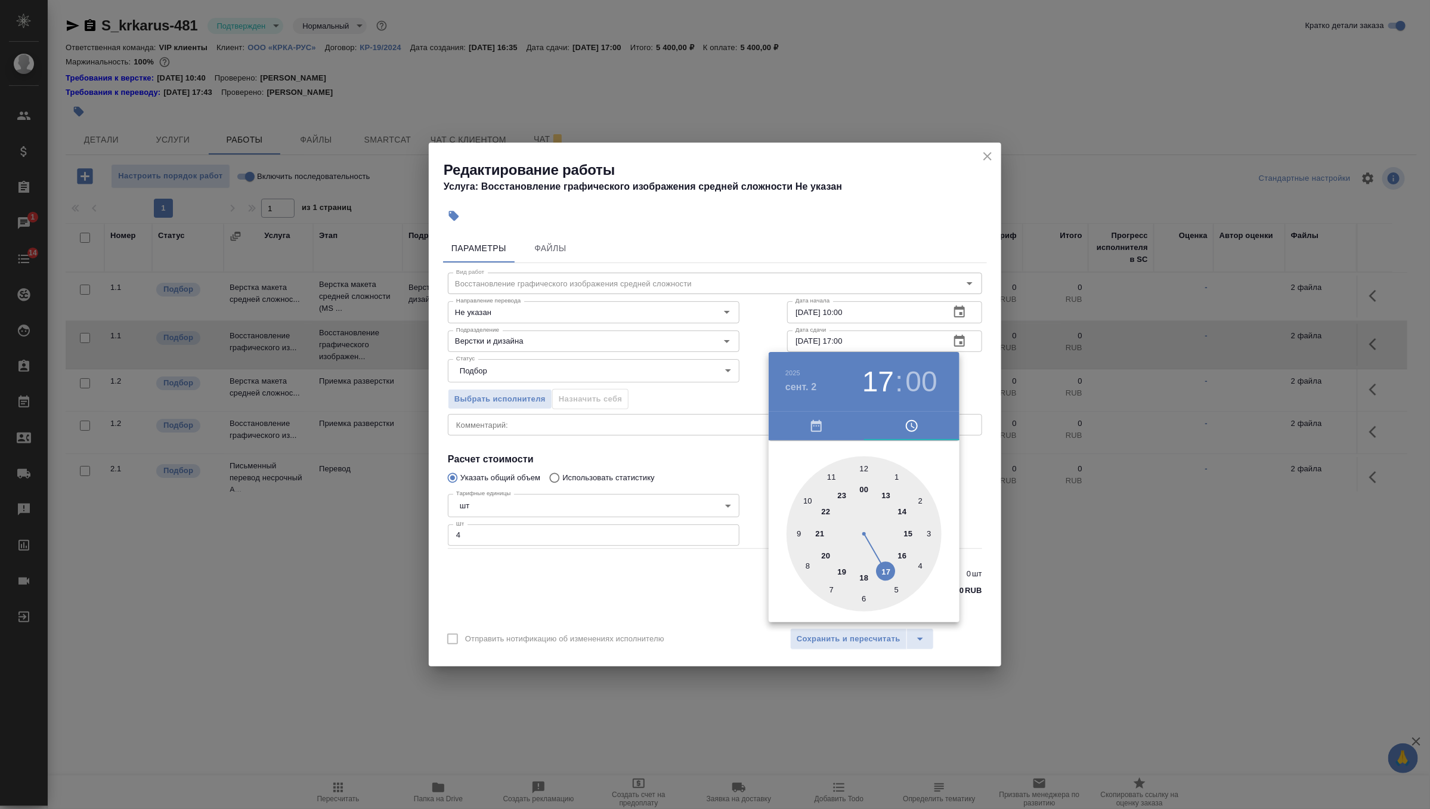
type input "02.09.2025 13:00"
click at [889, 491] on div at bounding box center [864, 533] width 155 height 155
click at [980, 374] on div at bounding box center [715, 404] width 1430 height 809
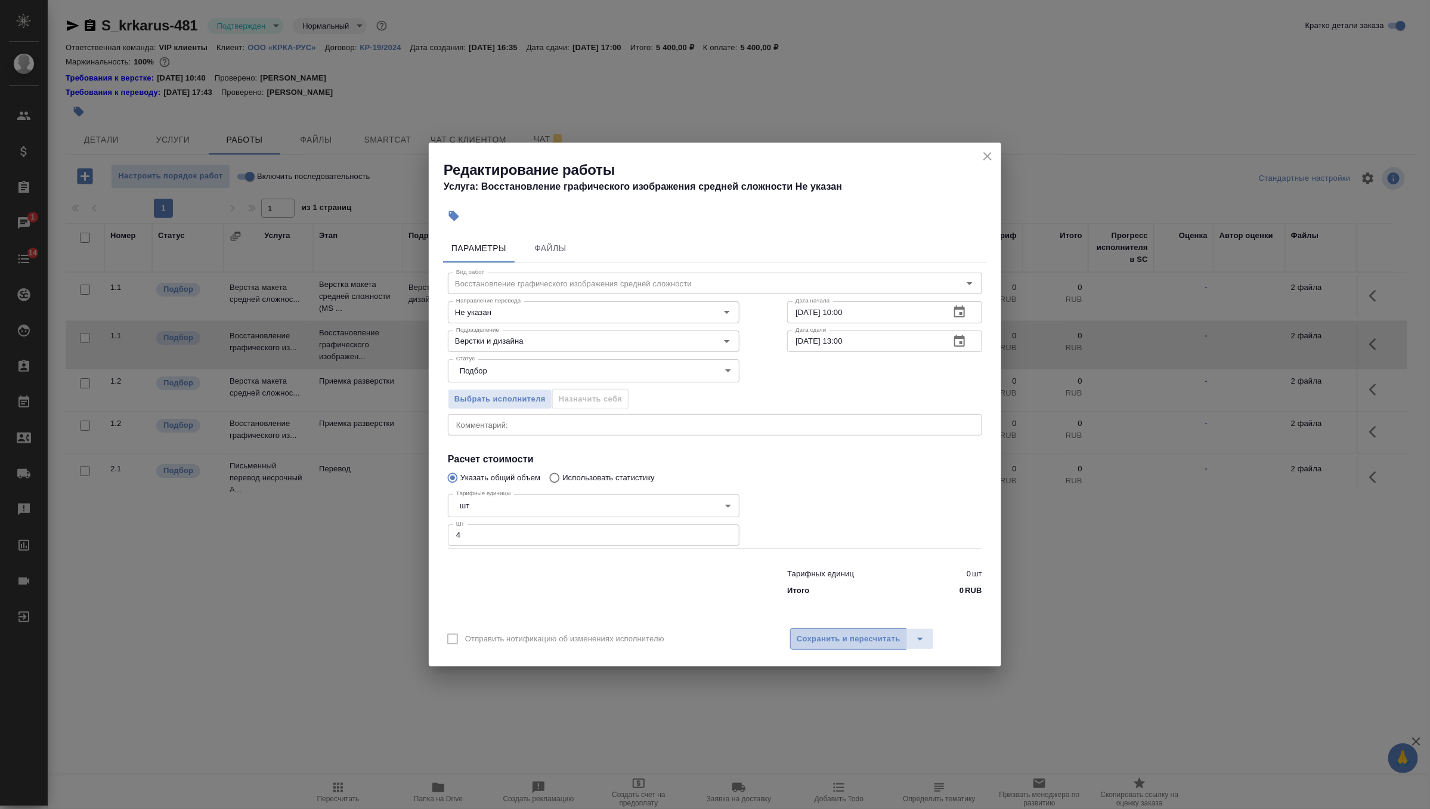
click at [813, 642] on span "Сохранить и пересчитать" at bounding box center [849, 639] width 104 height 14
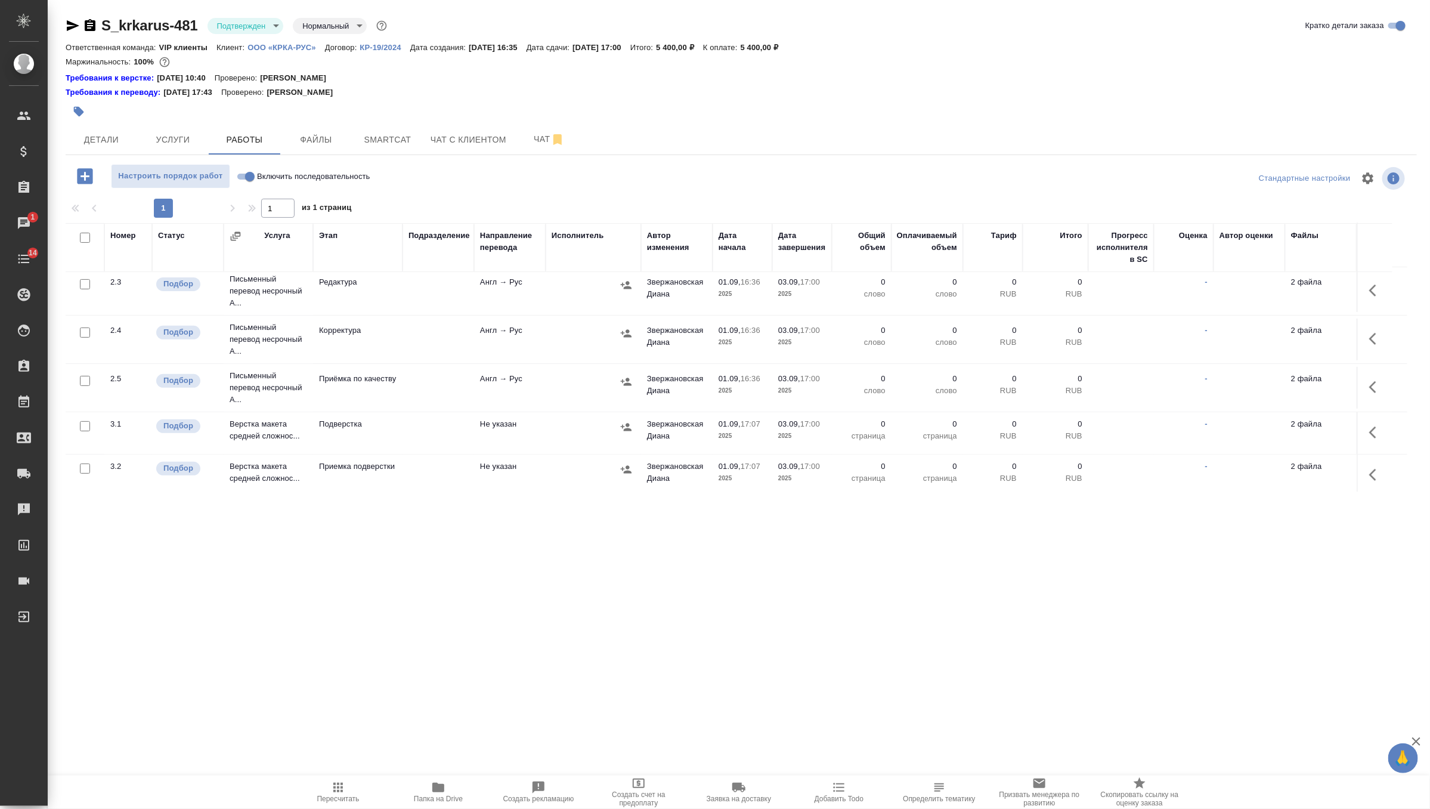
scroll to position [286, 0]
drag, startPoint x: 604, startPoint y: 51, endPoint x: 672, endPoint y: 48, distance: 68.0
click at [630, 48] on p "03.09.2025, 17:00" at bounding box center [602, 47] width 58 height 9
click at [703, 45] on p "5 400,00 ₽" at bounding box center [679, 47] width 47 height 9
click at [542, 129] on button "Чат" at bounding box center [550, 140] width 72 height 30
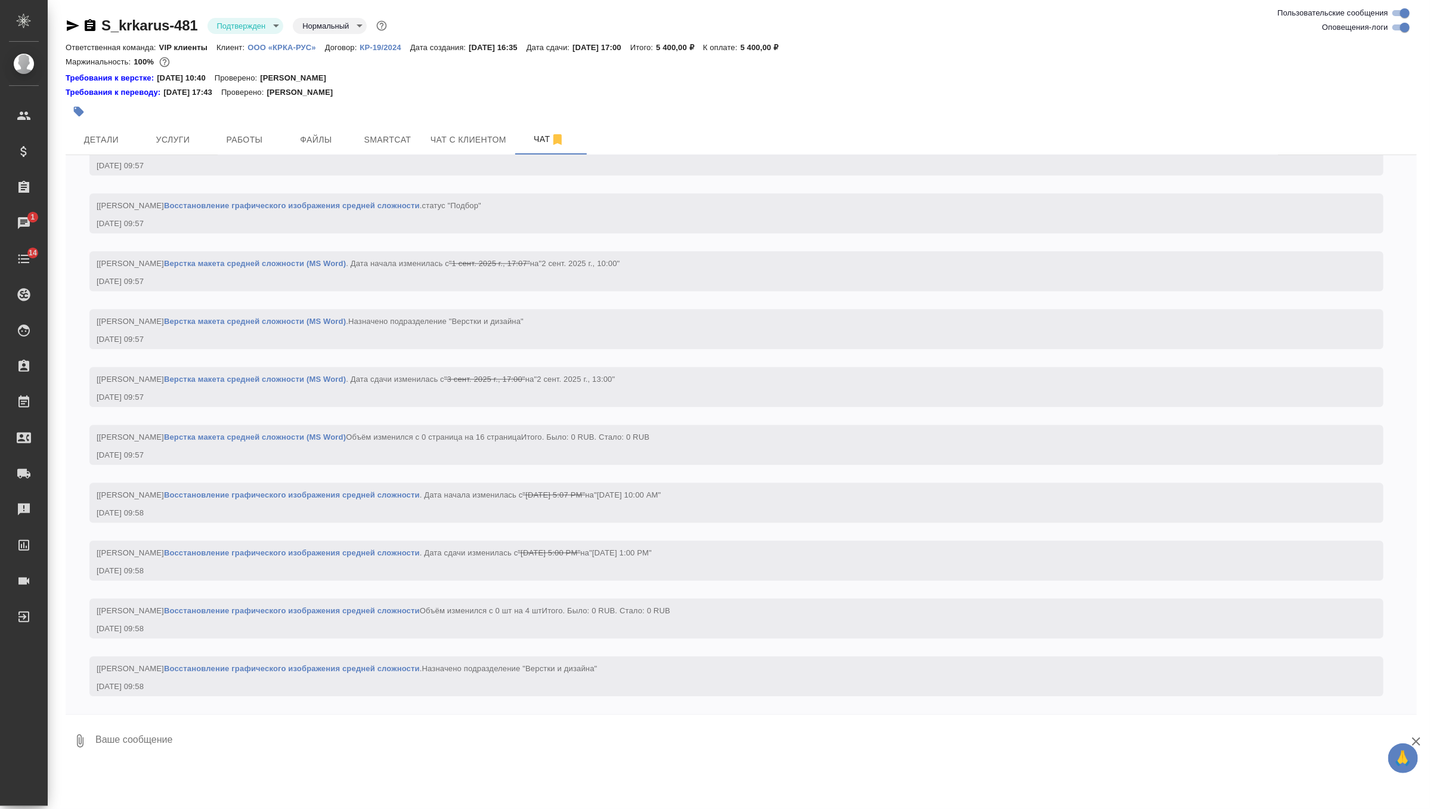
scroll to position [2074, 0]
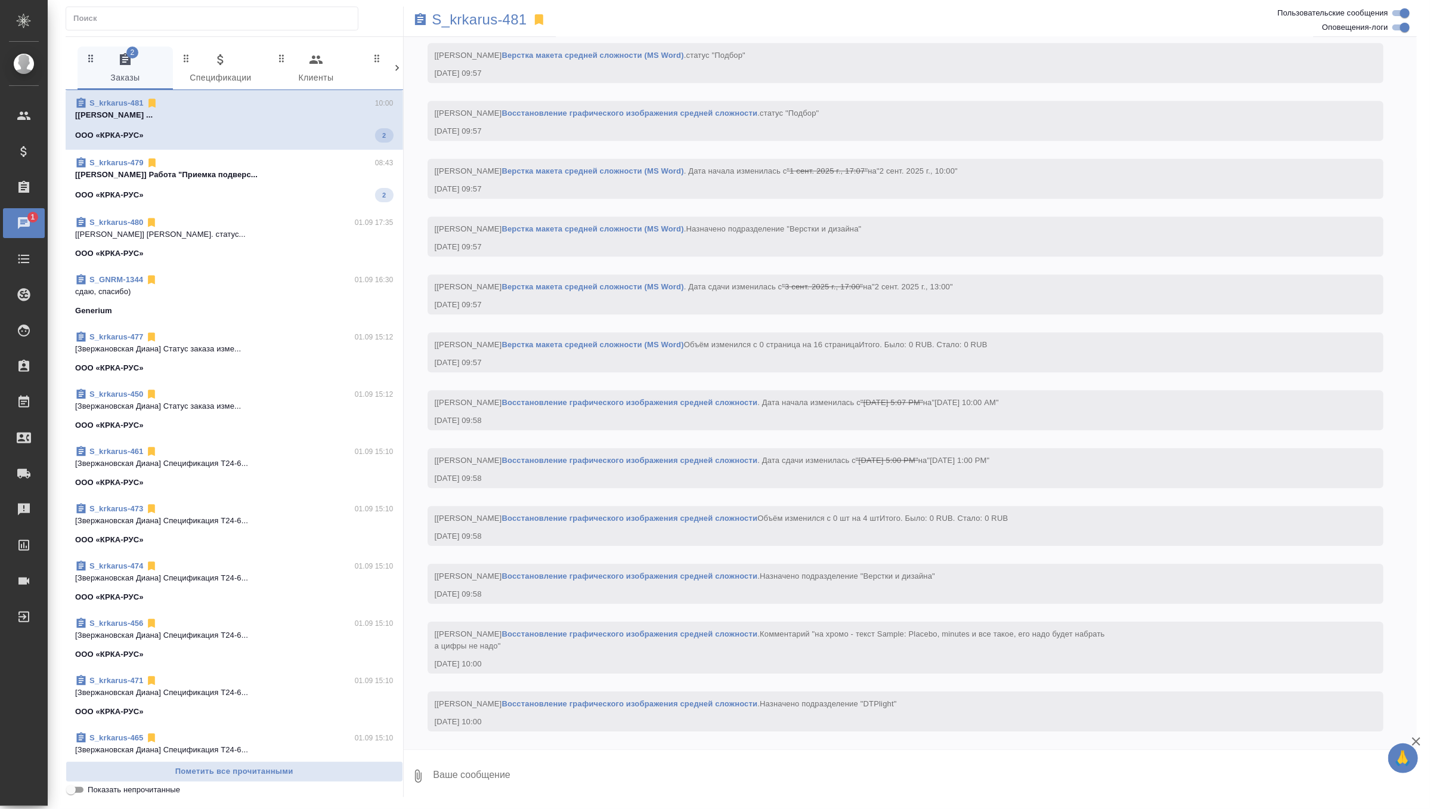
scroll to position [2061, 0]
click at [303, 170] on p "[Грабко Мария] Работа "Приемка подверс..." at bounding box center [234, 172] width 319 height 12
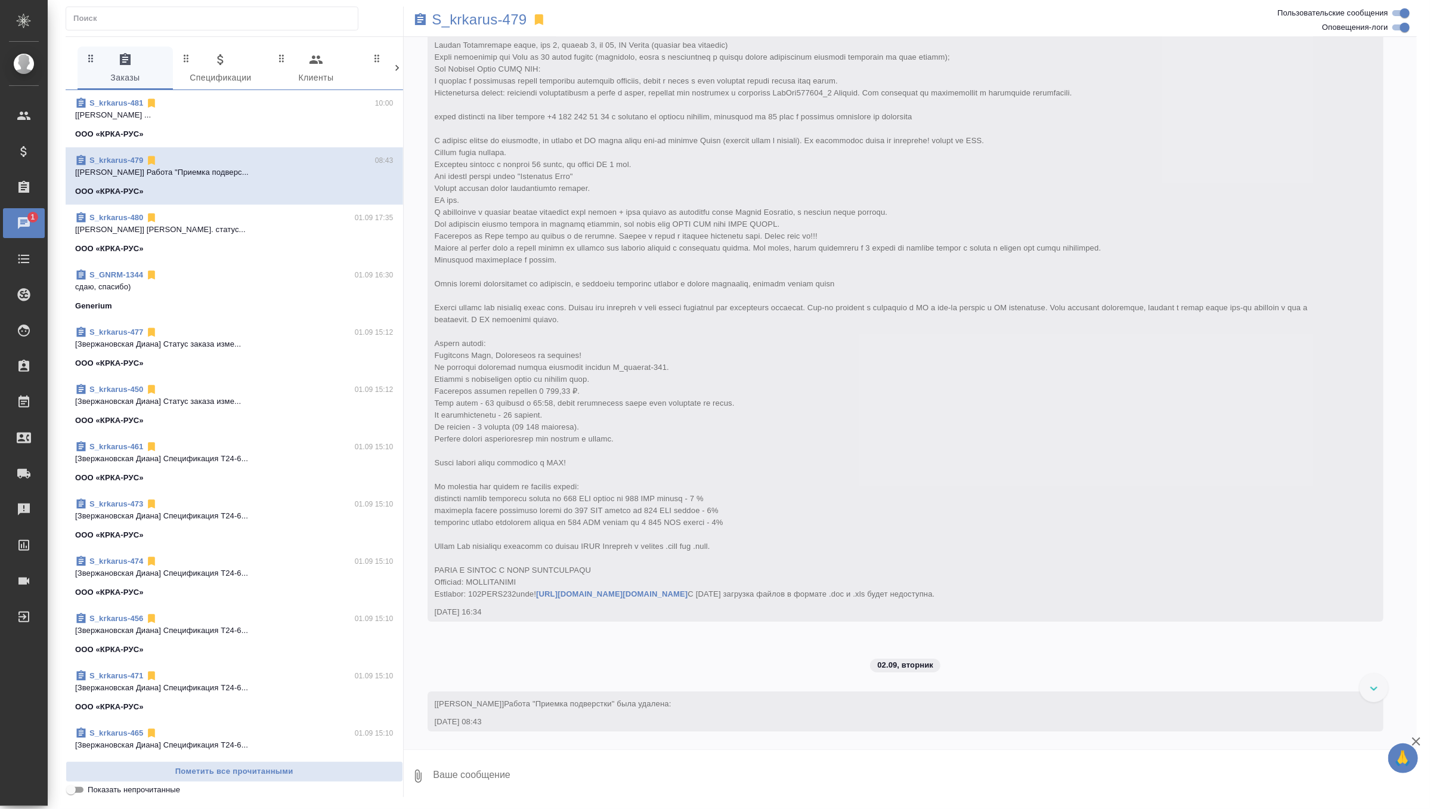
scroll to position [5321, 0]
click at [218, 141] on div "ООО «КРКА-РУС» 6" at bounding box center [234, 135] width 319 height 14
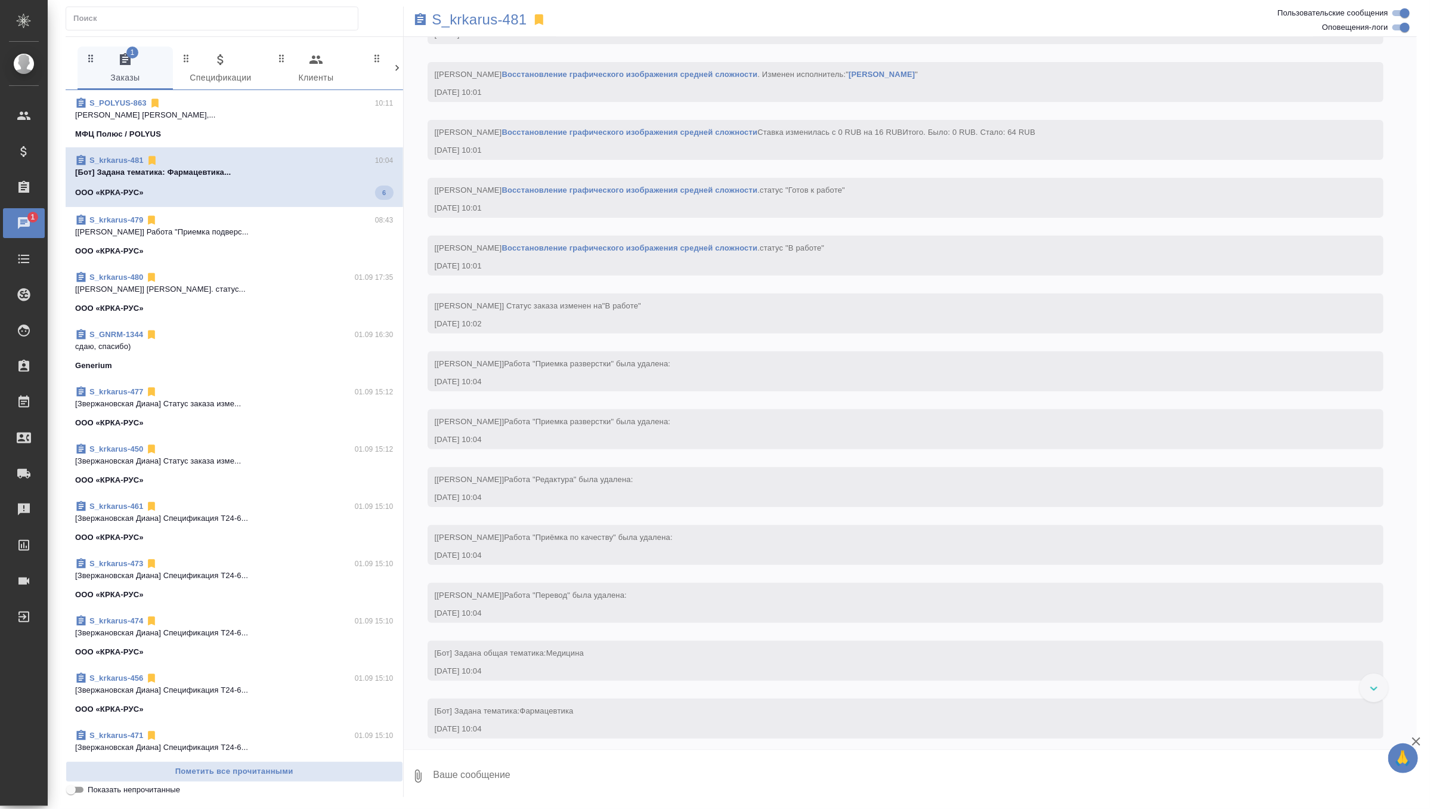
scroll to position [3126, 0]
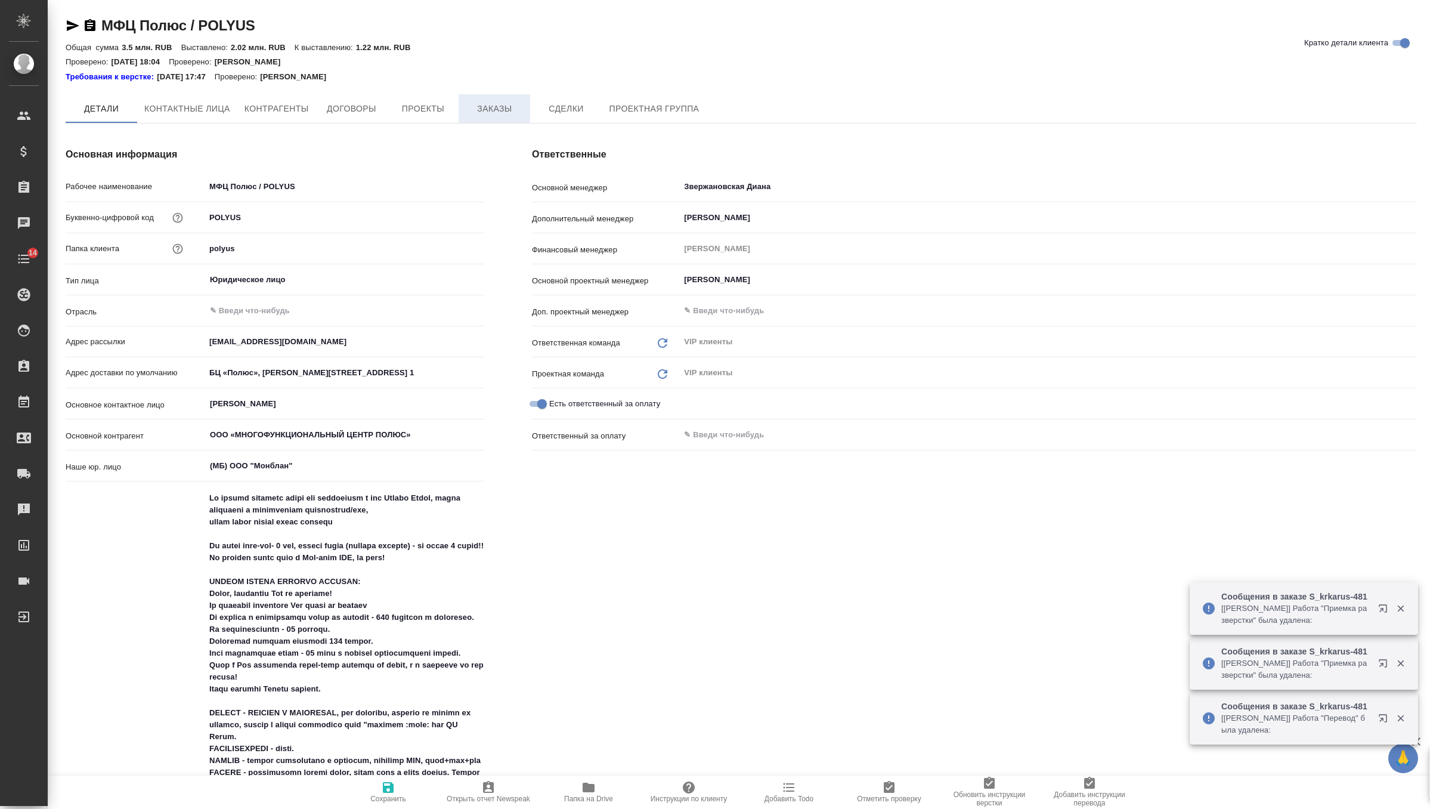
type textarea "x"
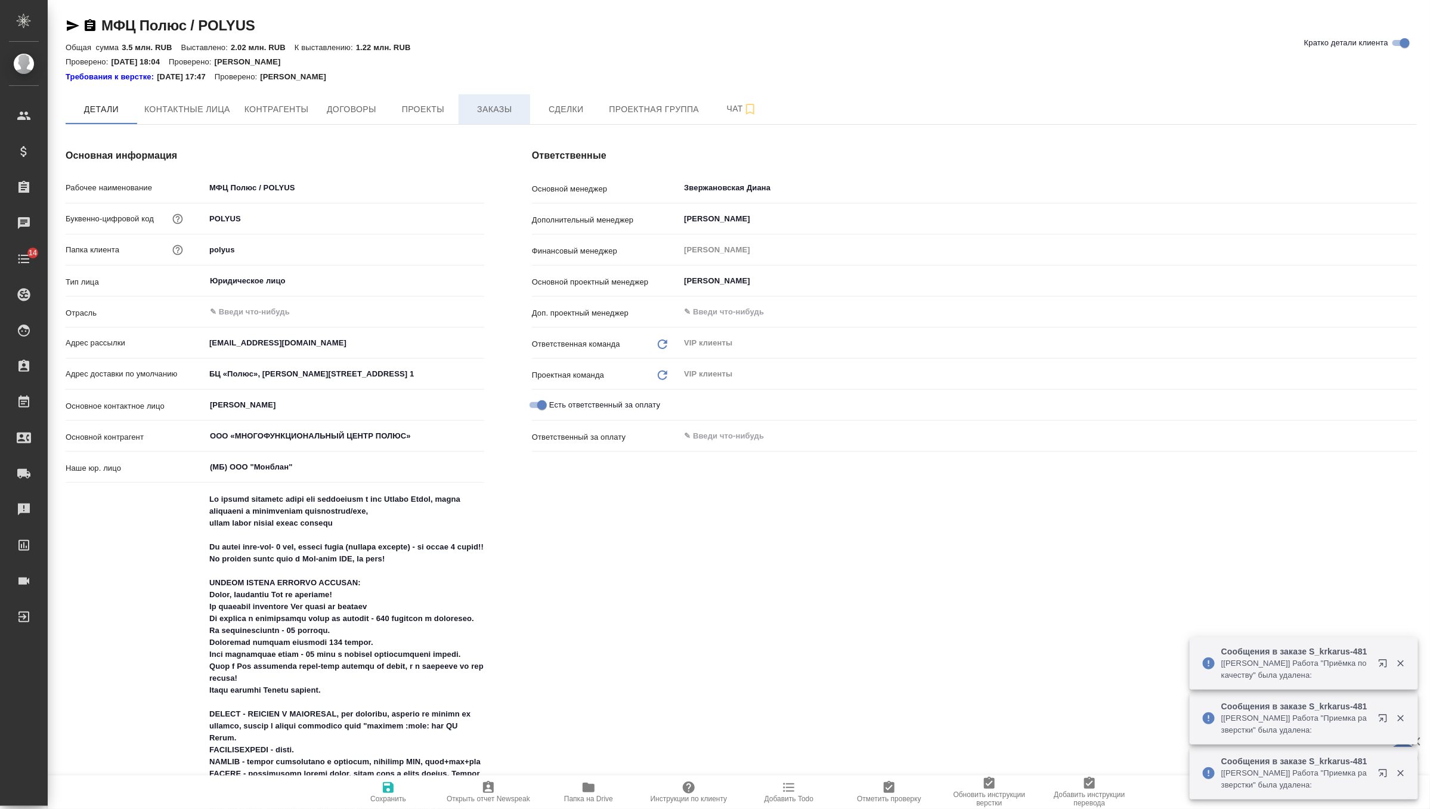
type textarea "x"
click at [508, 109] on span "Заказы" at bounding box center [494, 109] width 57 height 15
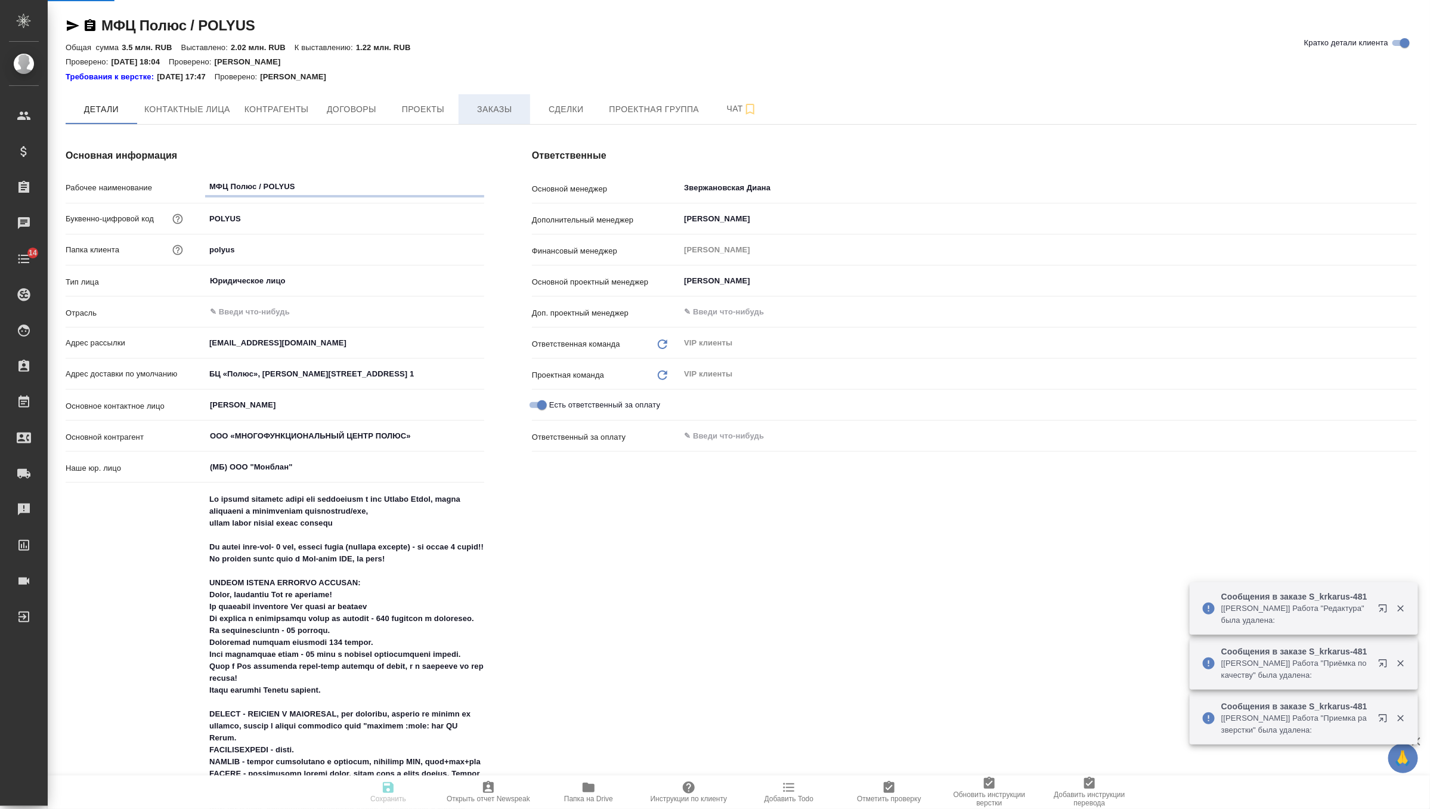
type textarea "x"
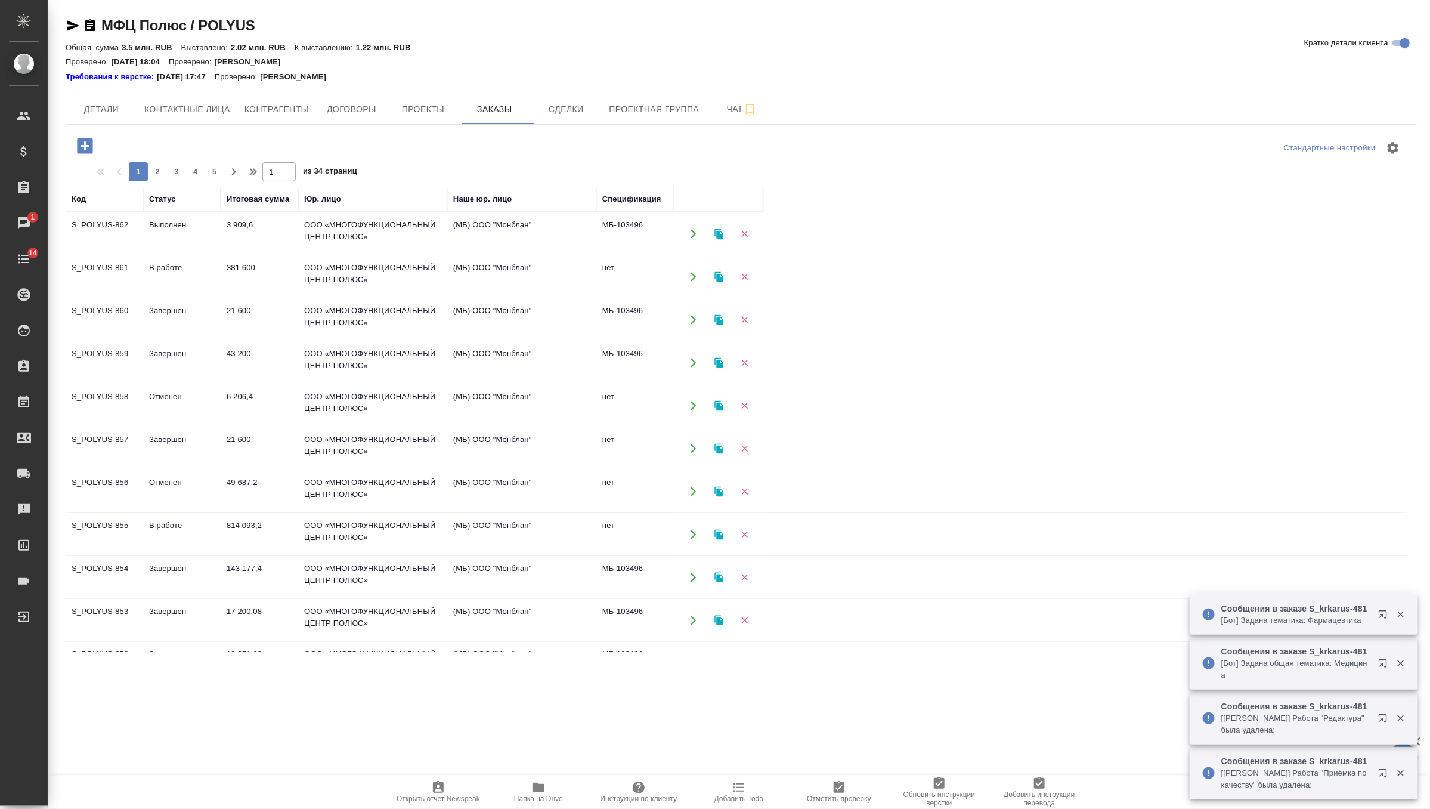
click at [720, 318] on icon "button" at bounding box center [719, 319] width 11 height 11
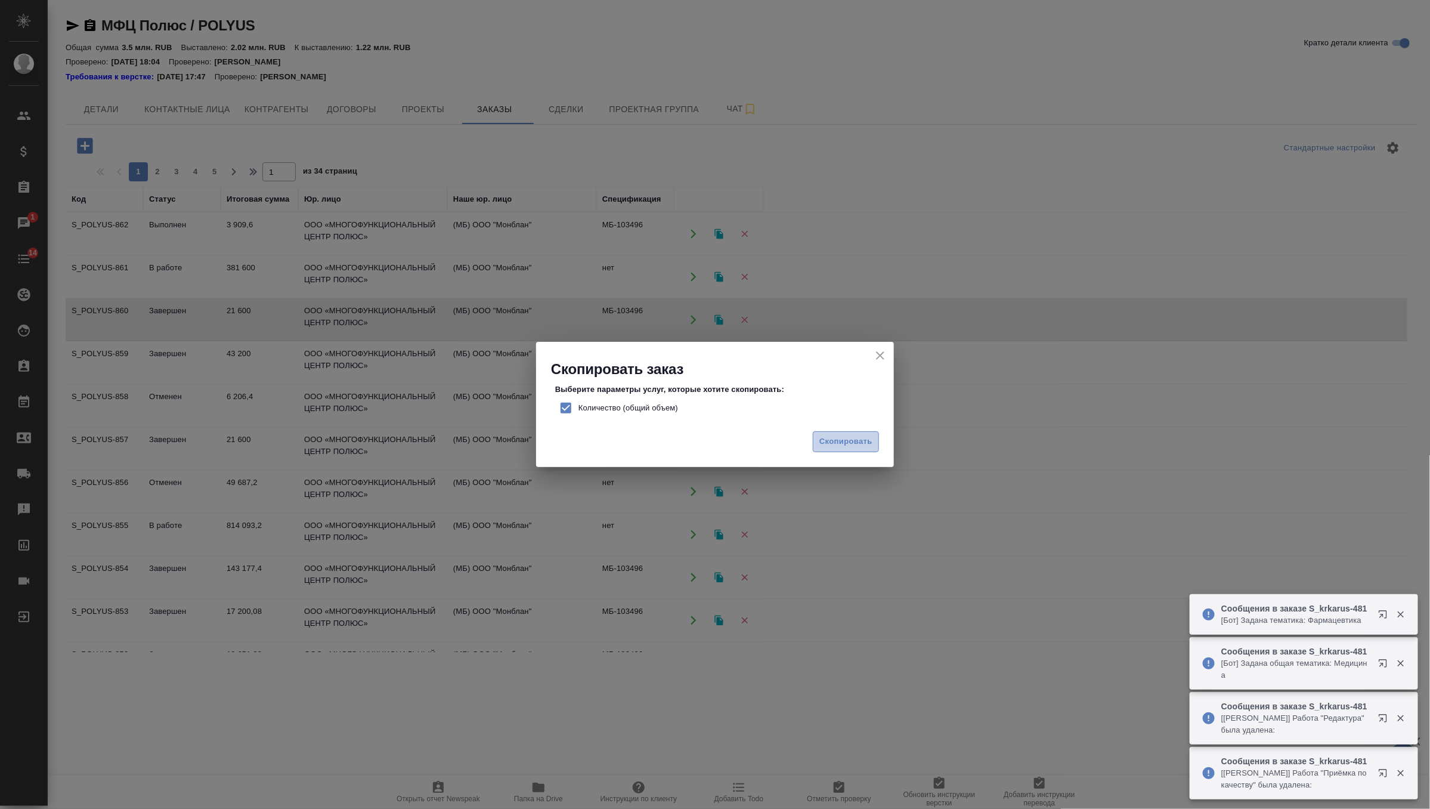
click at [843, 434] on button "Скопировать" at bounding box center [846, 441] width 66 height 21
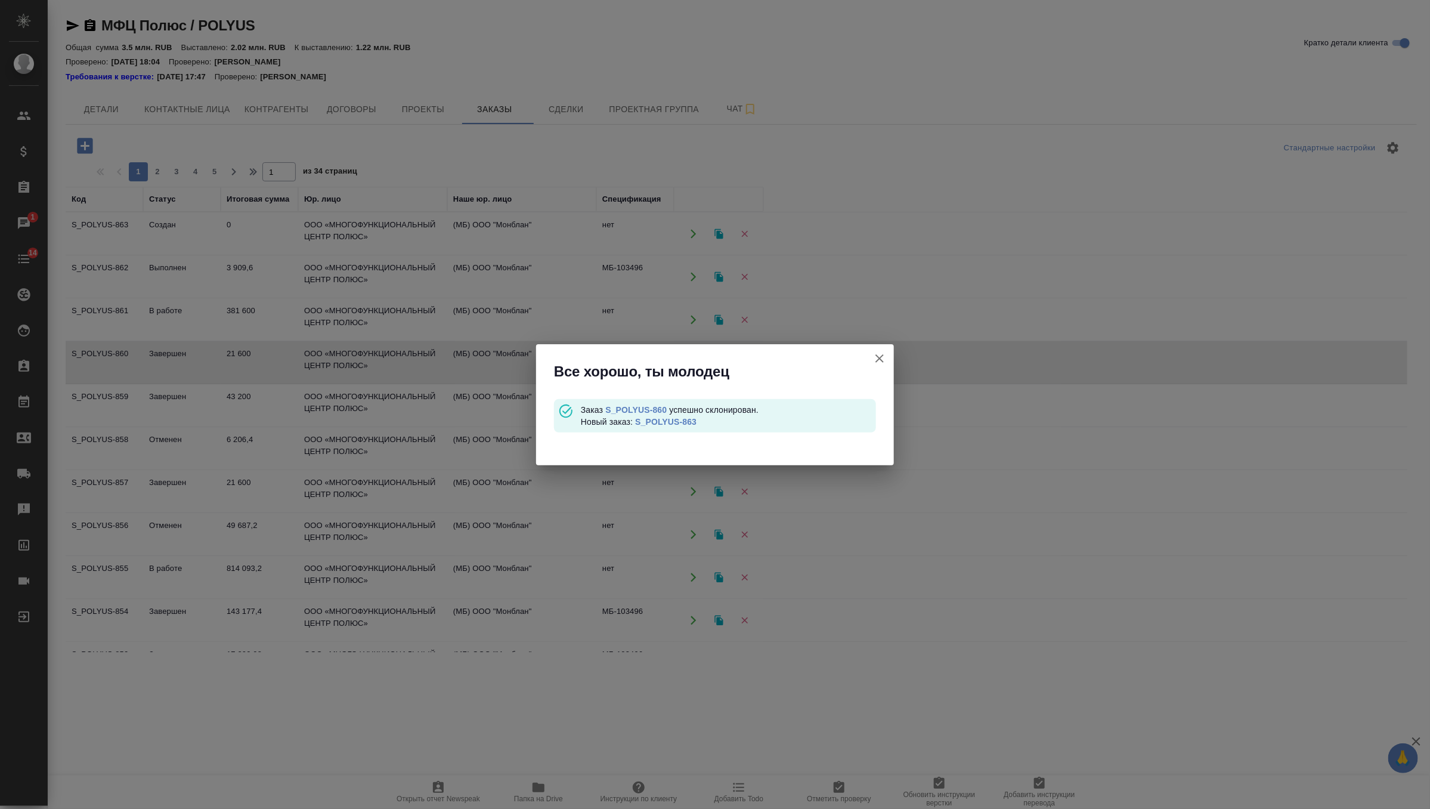
click at [679, 422] on link "S_POLYUS-863" at bounding box center [665, 422] width 61 height 10
click at [884, 358] on icon "button" at bounding box center [880, 358] width 14 height 14
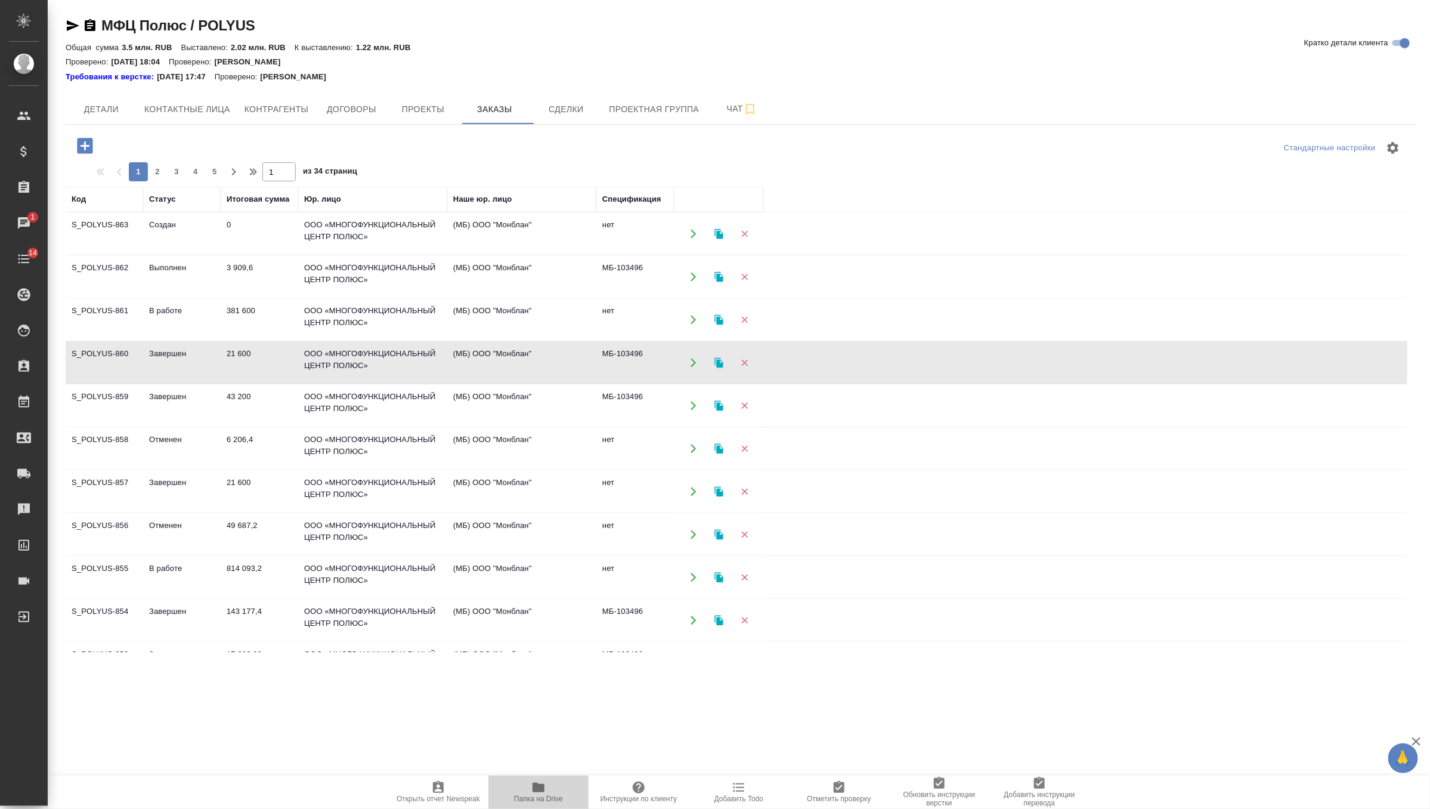
click at [548, 781] on span "Папка на Drive" at bounding box center [539, 791] width 86 height 23
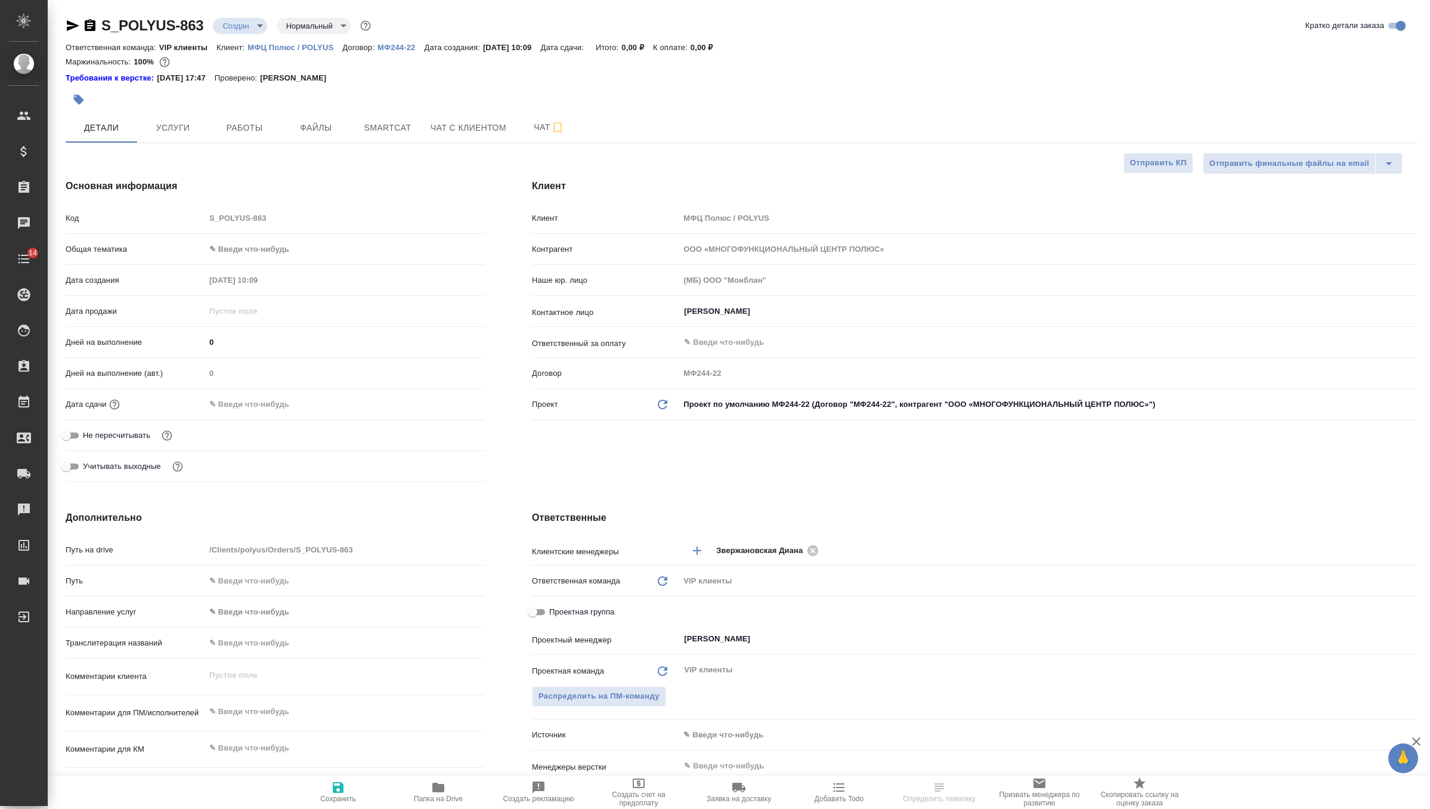
select select "RU"
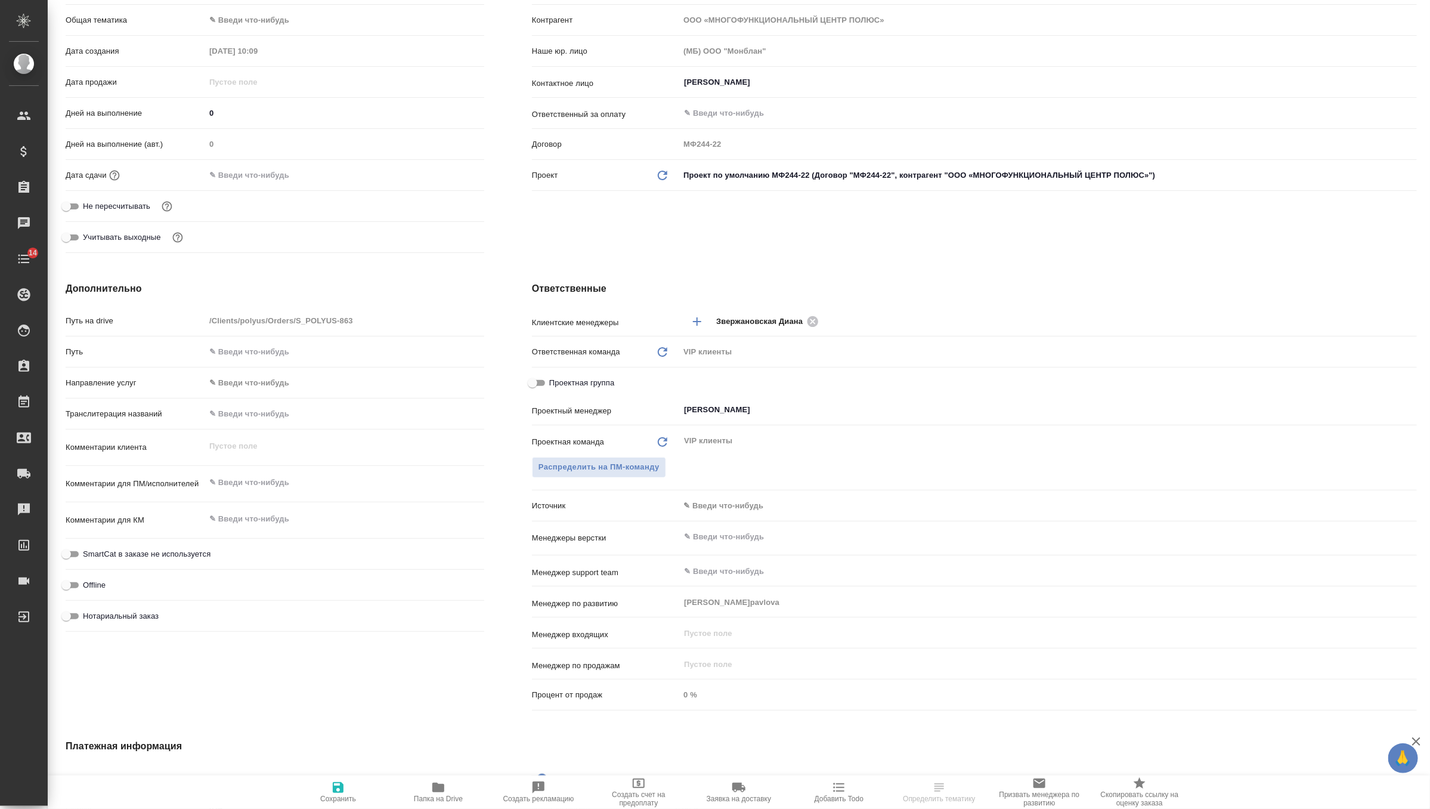
scroll to position [249, 0]
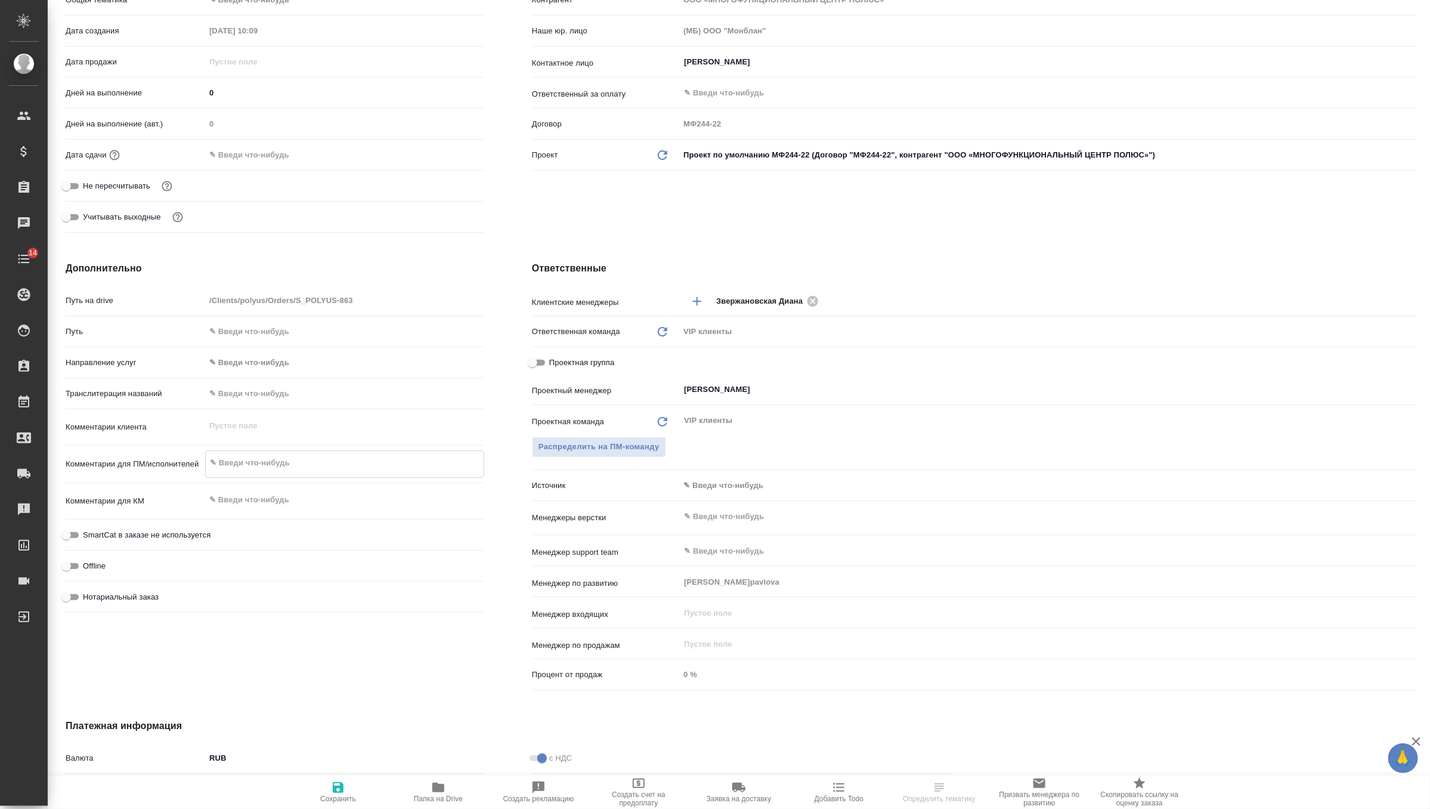
click at [286, 464] on textarea at bounding box center [345, 463] width 278 height 20
paste textarea "Коллеги, добрый день! Просим подобрать переводчика-китаиста для последовательно…"
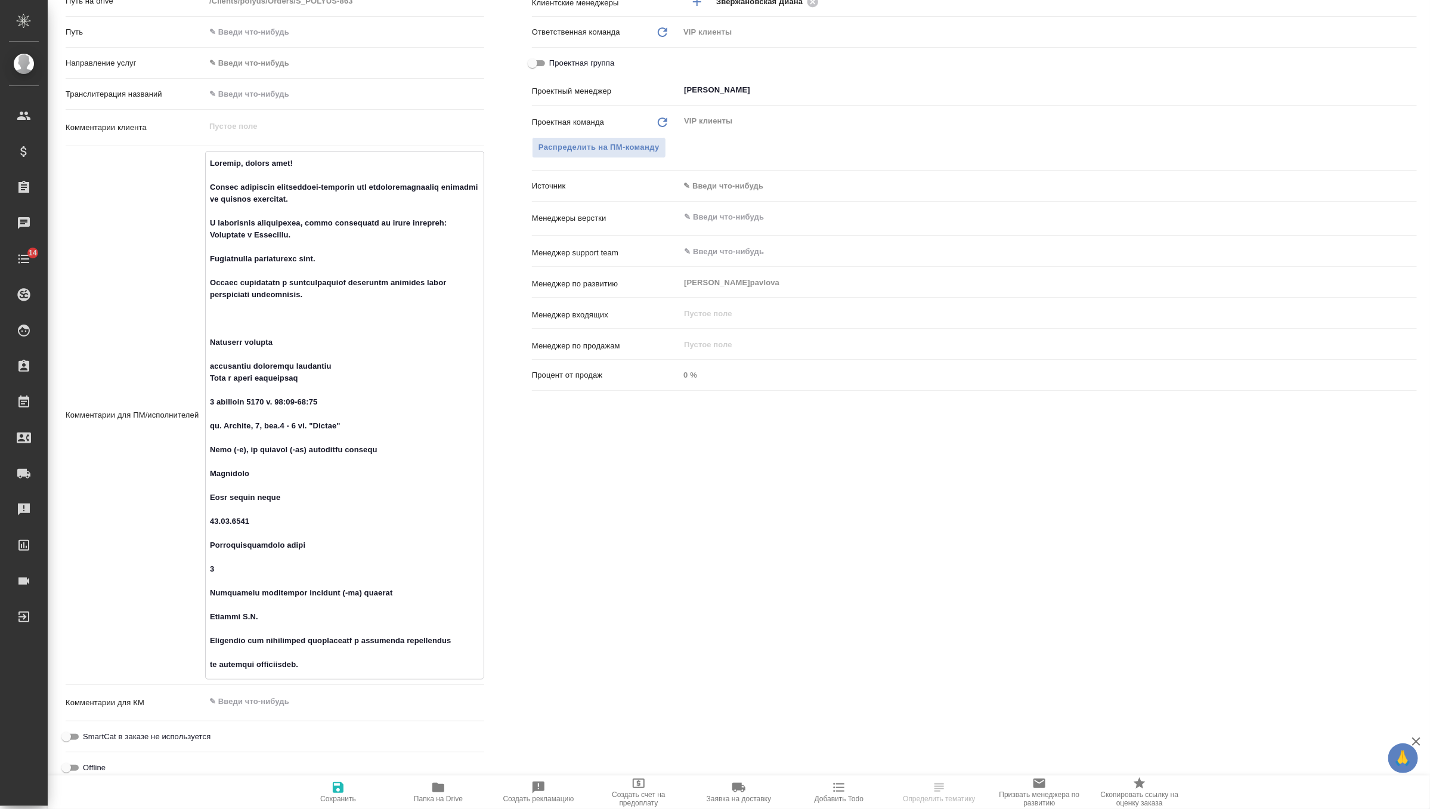
scroll to position [565, 0]
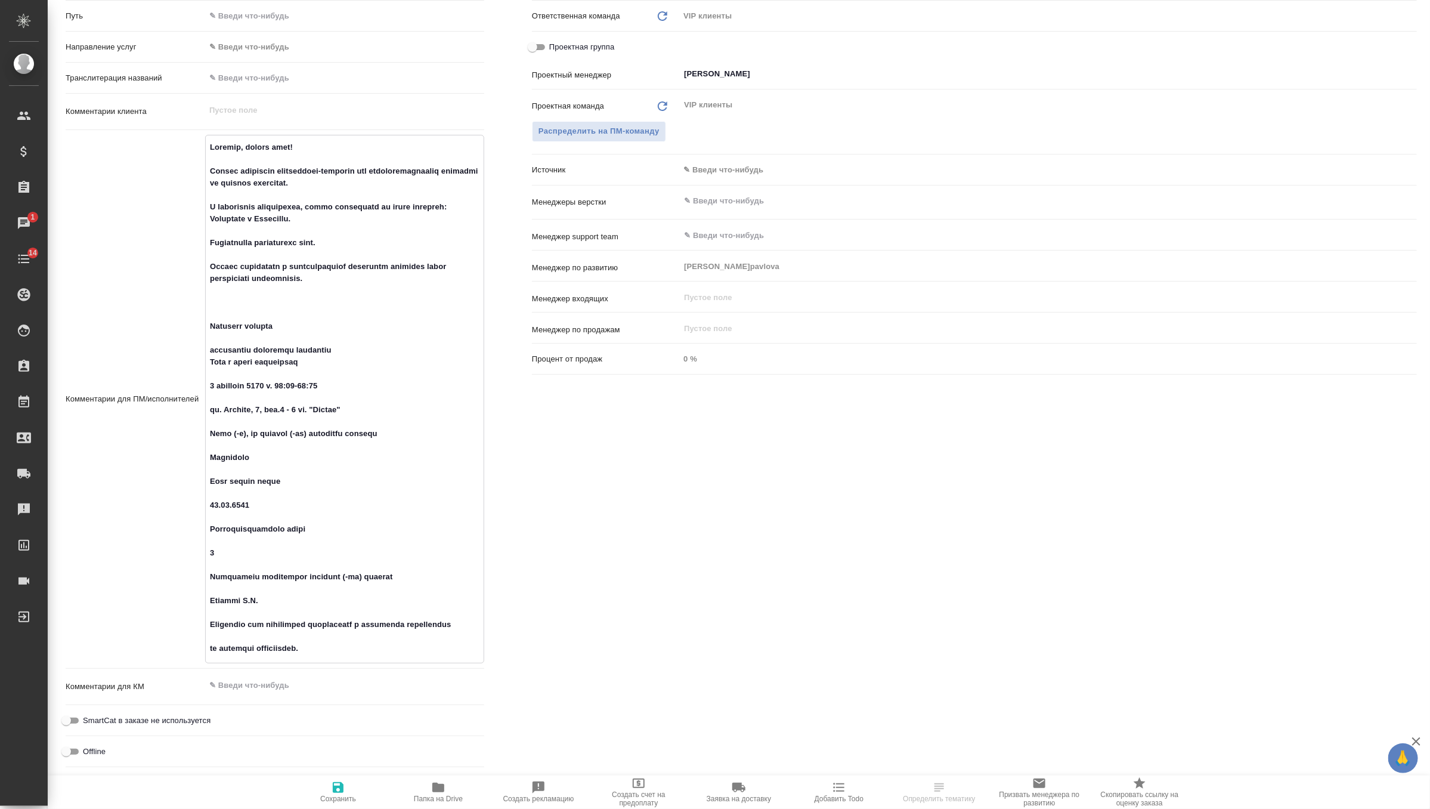
type textarea "Коллеги, добрый день! Просим подобрать переводчика-китаиста для последовательно…"
click at [337, 777] on button "Сохранить" at bounding box center [338, 791] width 100 height 33
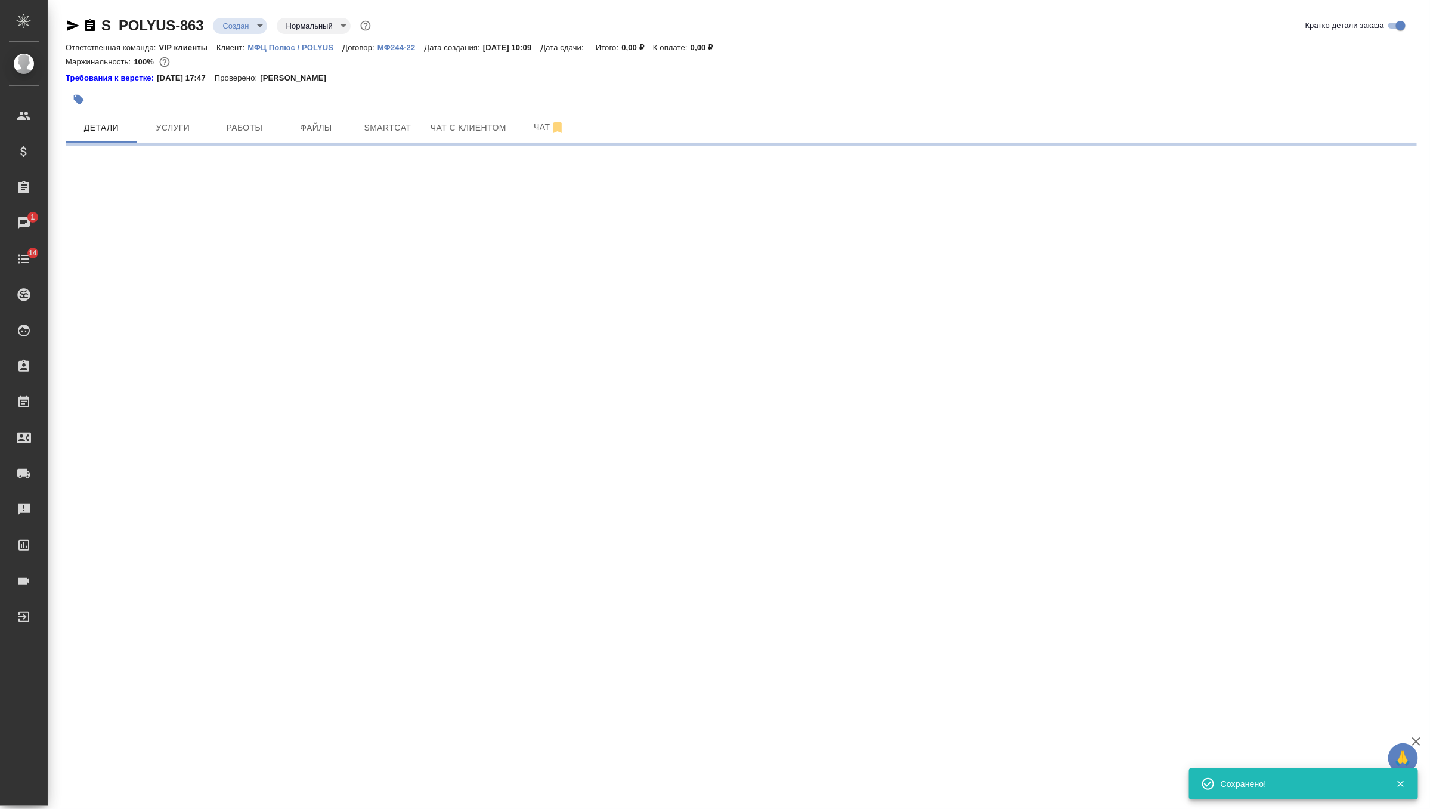
scroll to position [0, 0]
select select "RU"
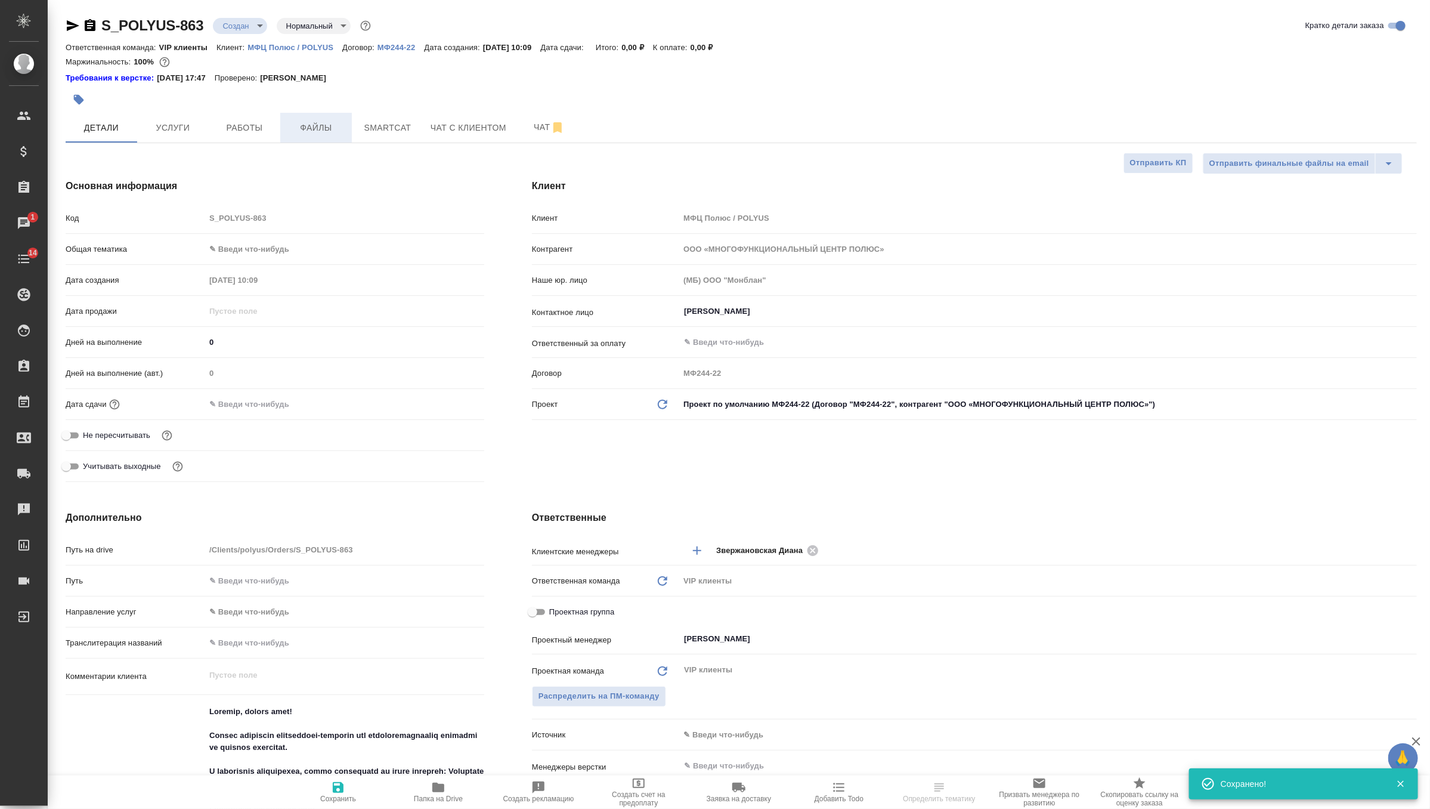
type textarea "x"
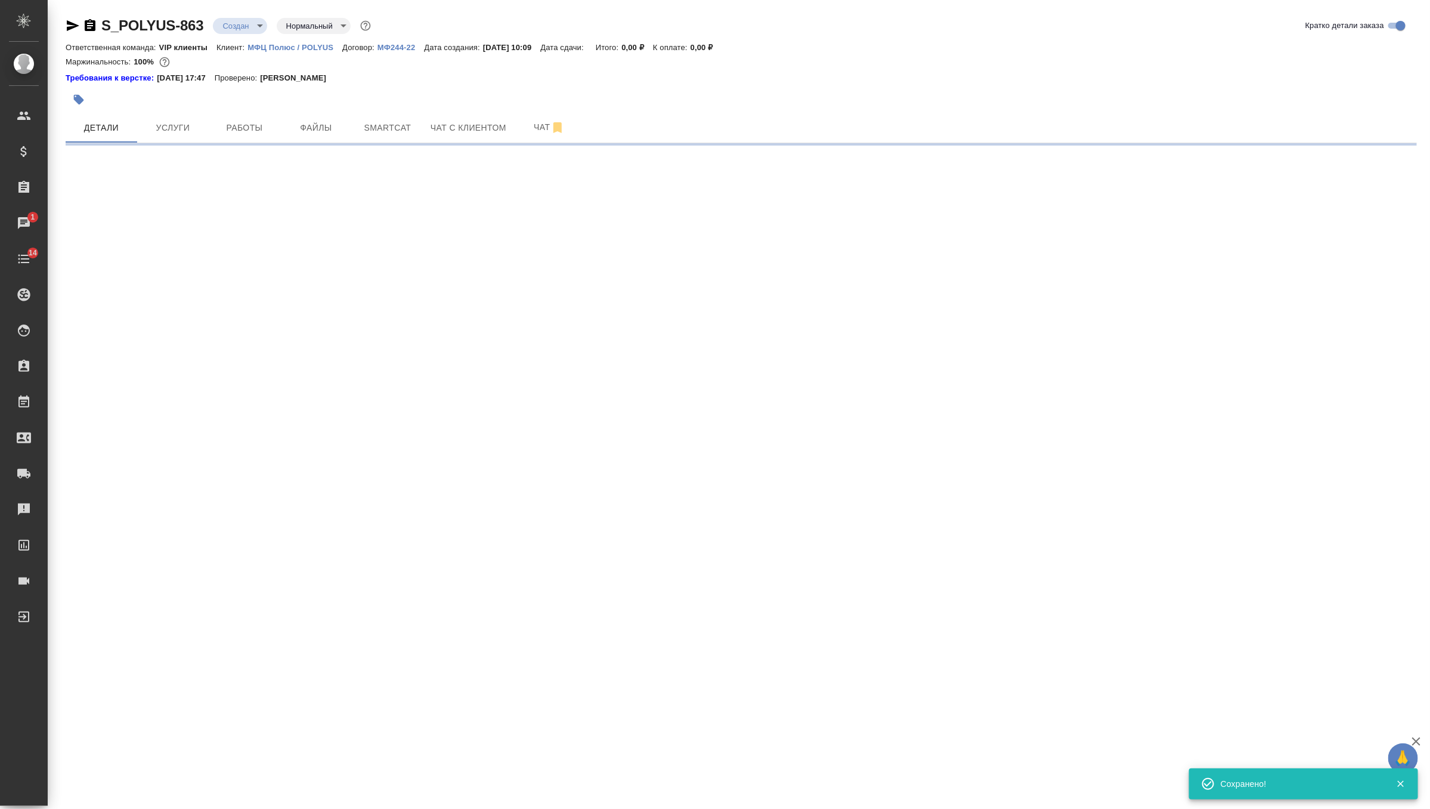
select select "RU"
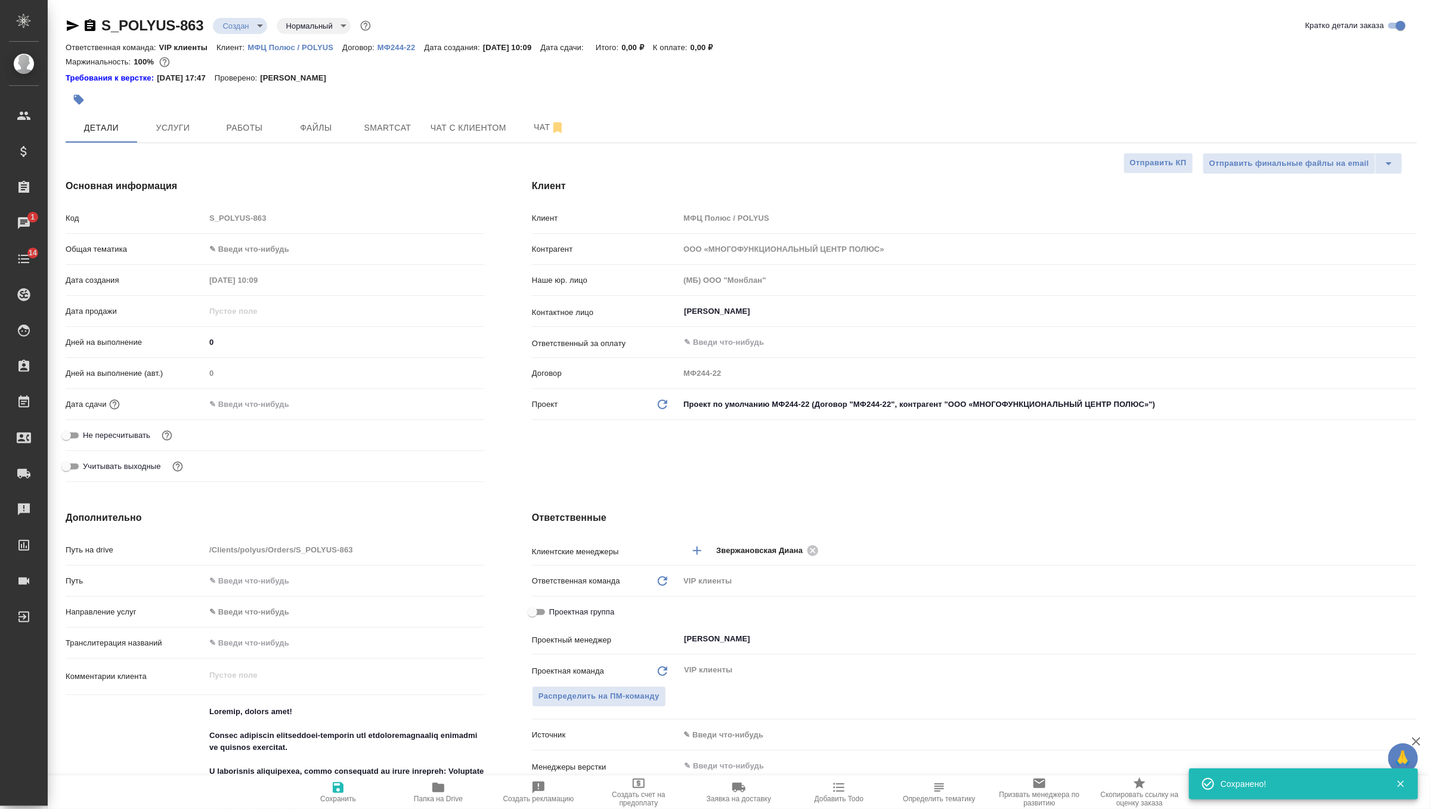
type textarea "x"
click at [751, 307] on input "Демидова Дарья" at bounding box center [1028, 311] width 691 height 14
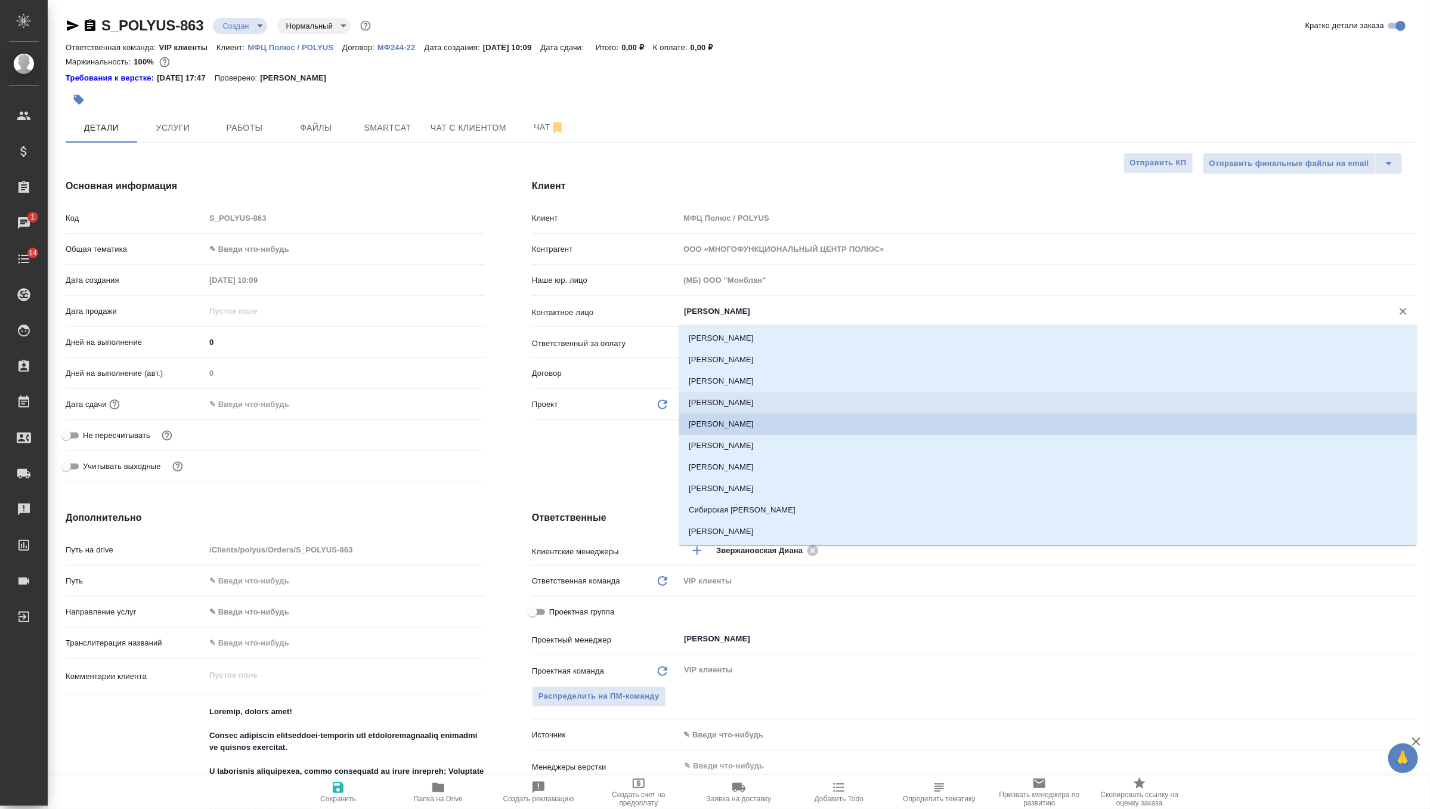
click at [727, 398] on li "Григоренко Мария" at bounding box center [1048, 402] width 738 height 21
type input "Григоренко Мария"
type textarea "x"
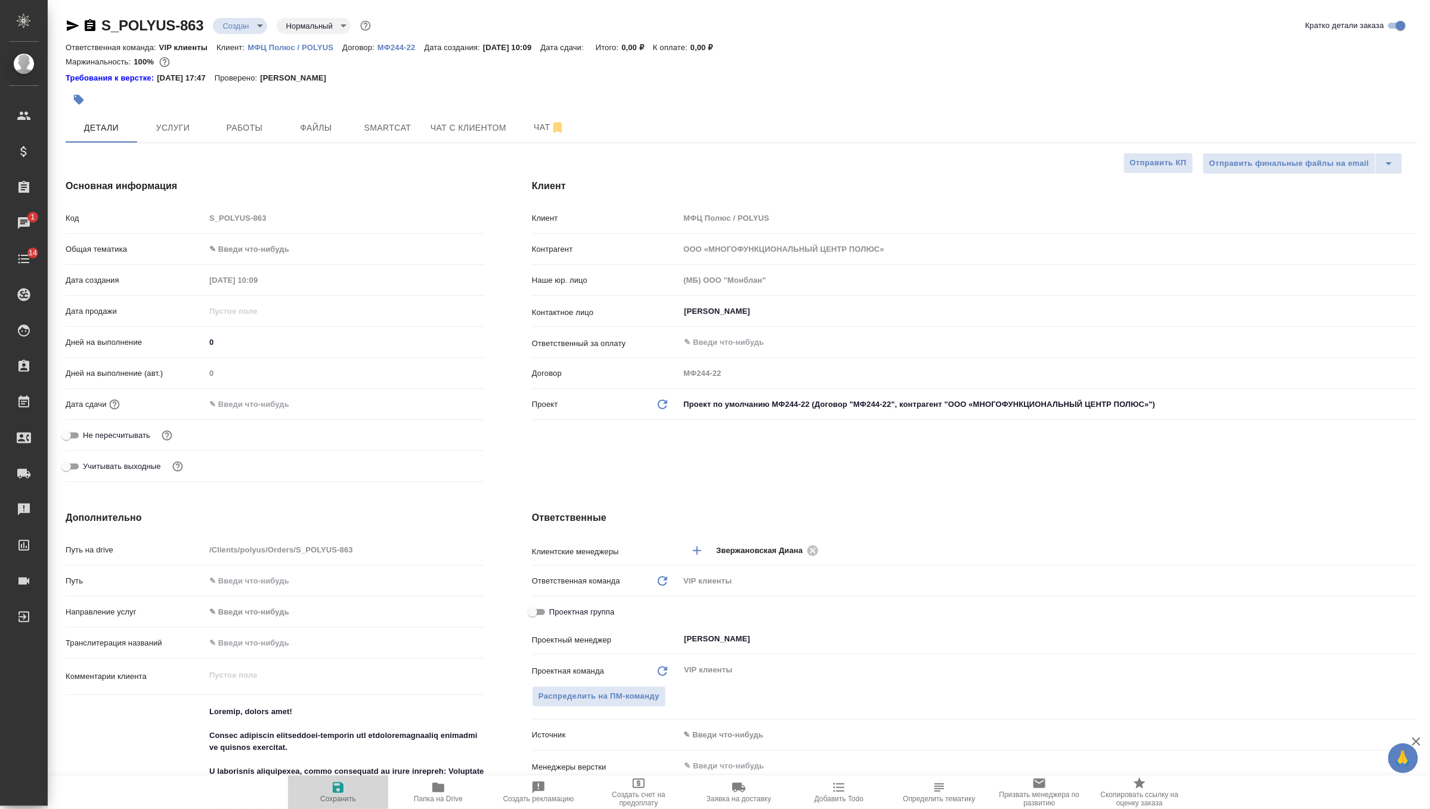
click at [341, 803] on button "Сохранить" at bounding box center [338, 791] width 100 height 33
type textarea "x"
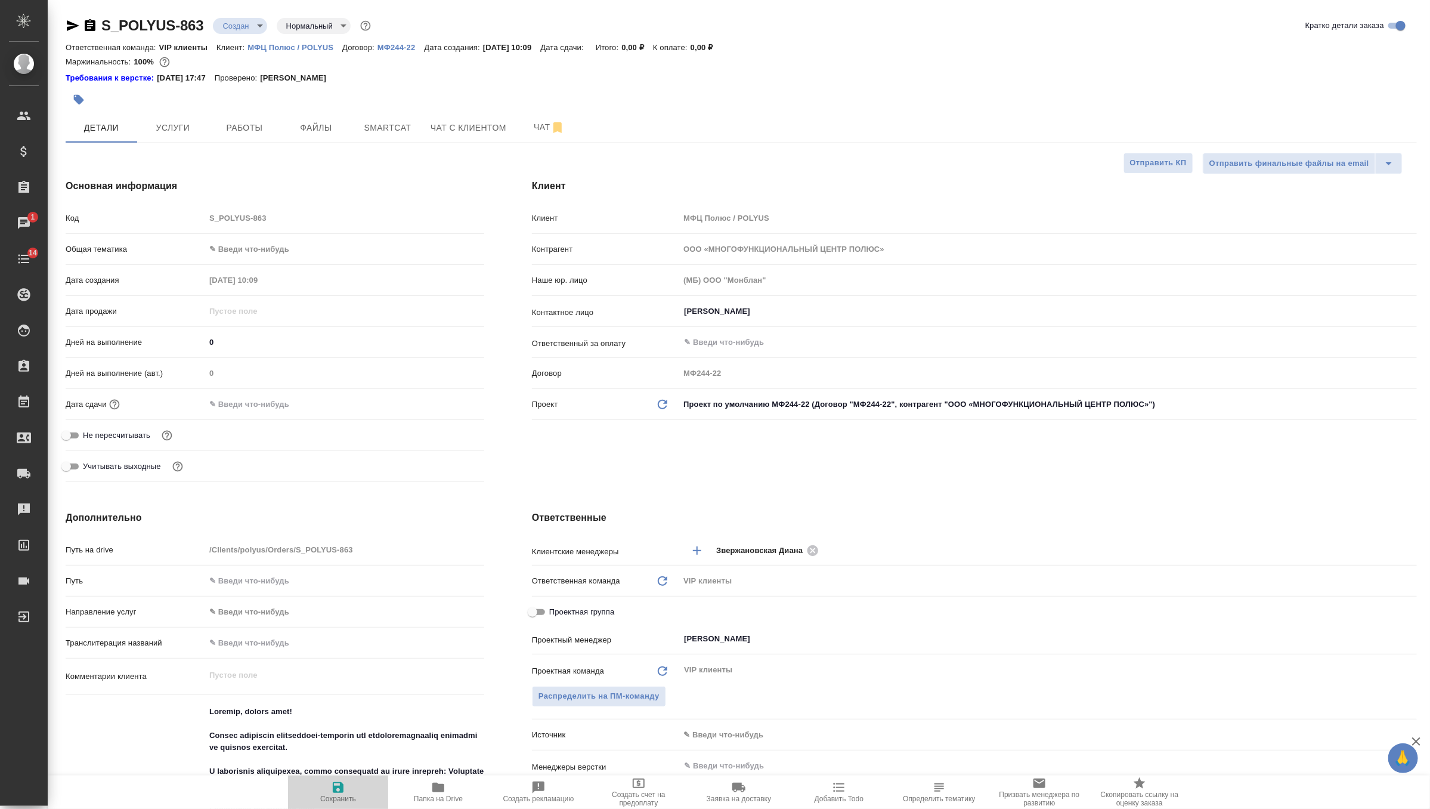
type textarea "x"
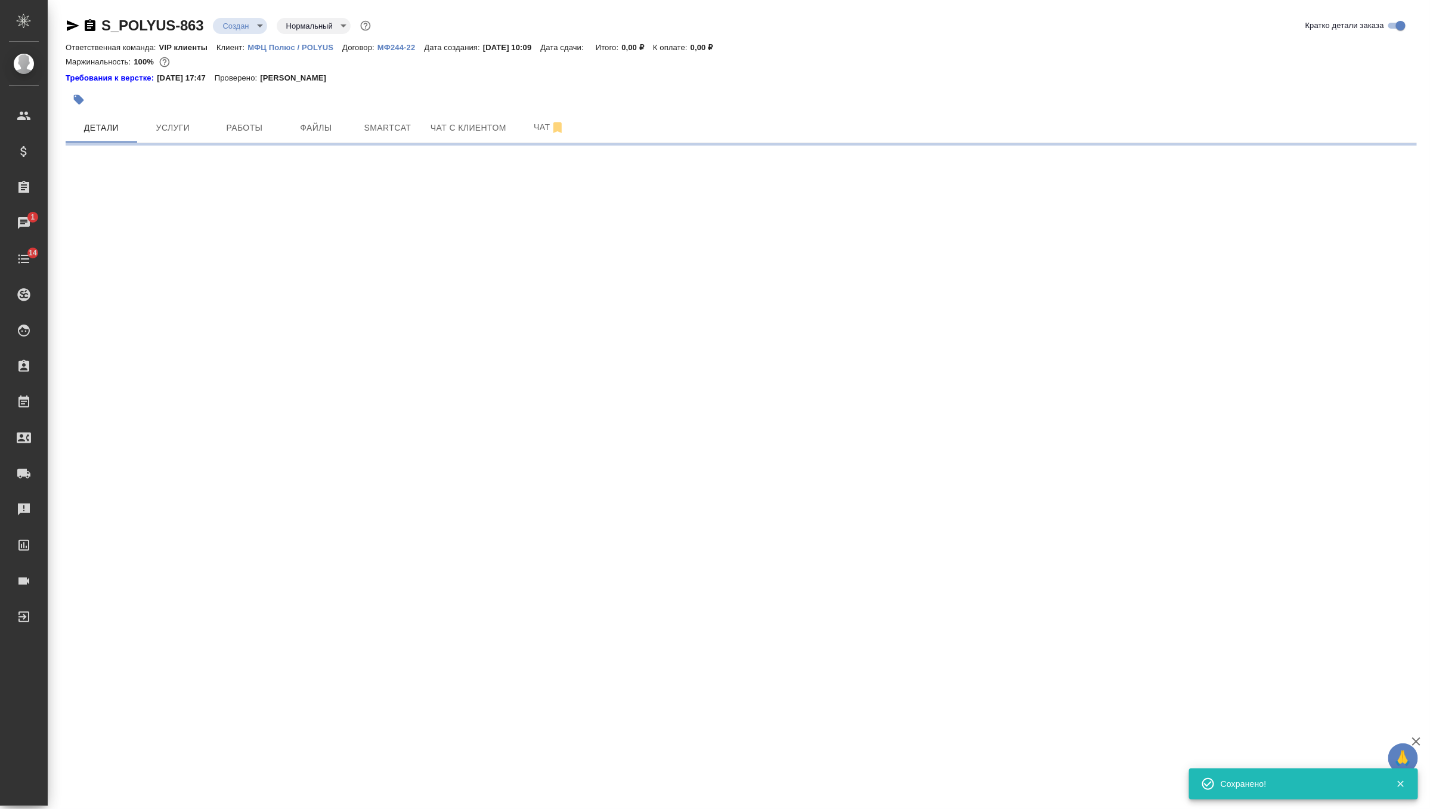
select select "RU"
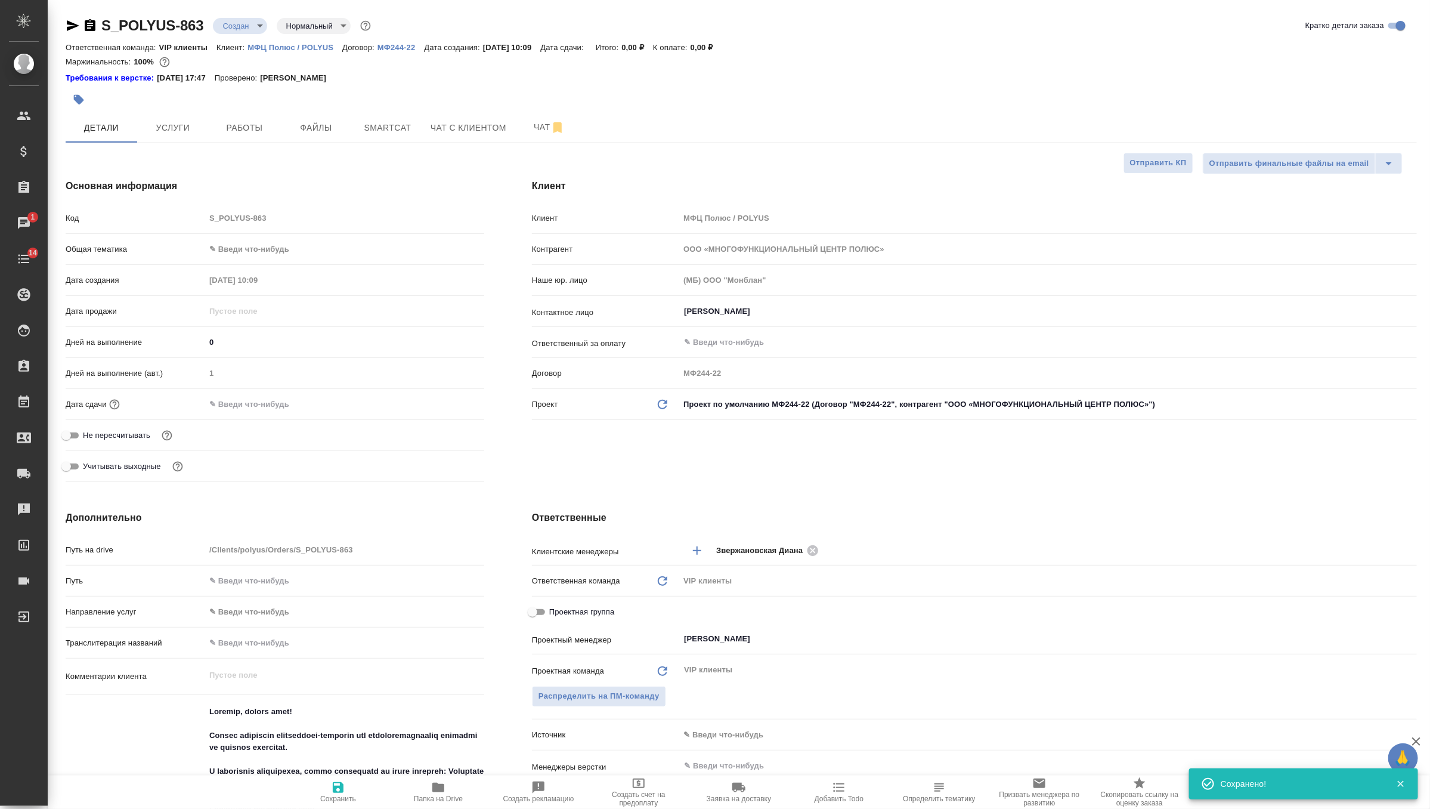
type textarea "x"
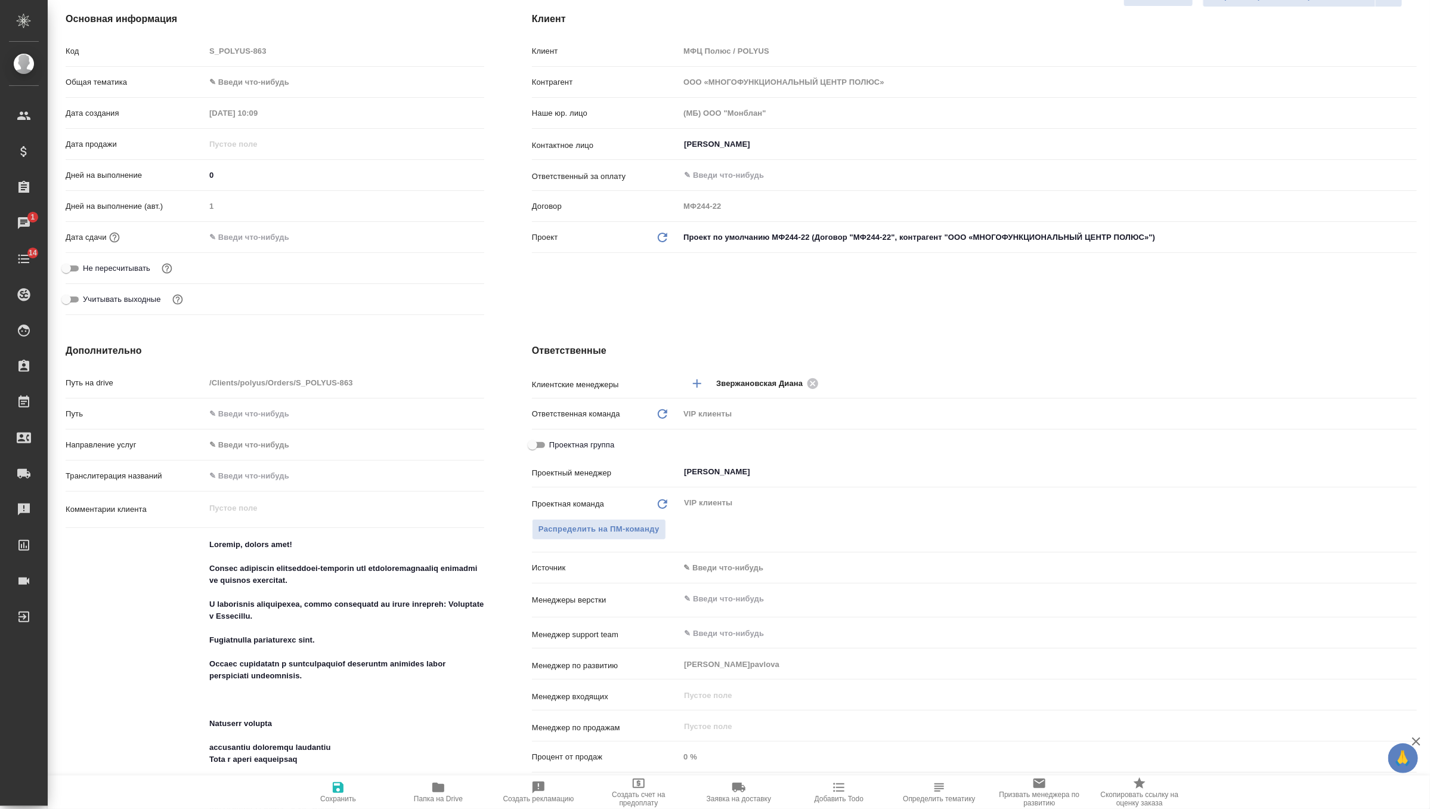
scroll to position [95, 0]
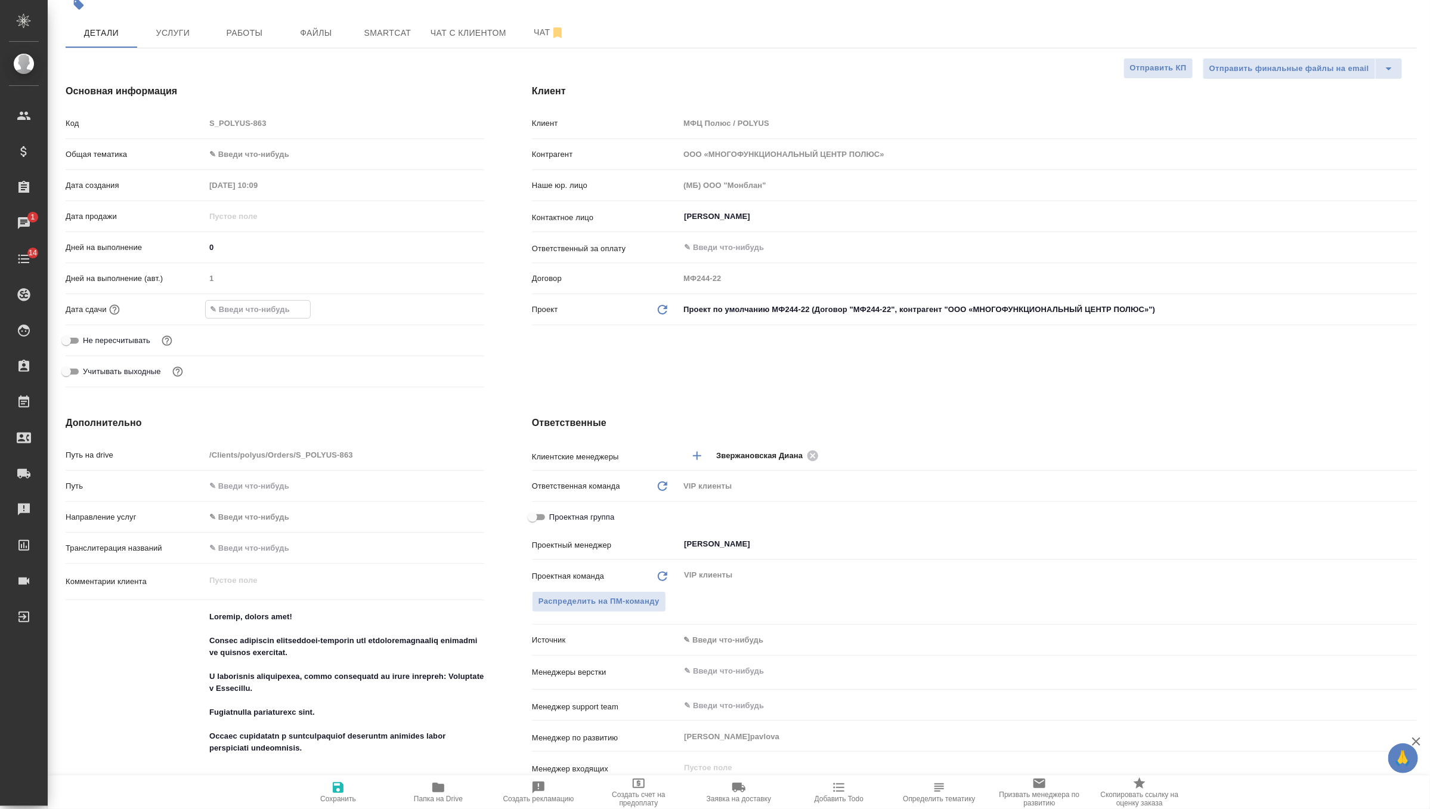
click at [288, 313] on input "text" at bounding box center [258, 309] width 104 height 17
click at [446, 308] on icon "button" at bounding box center [450, 308] width 14 height 14
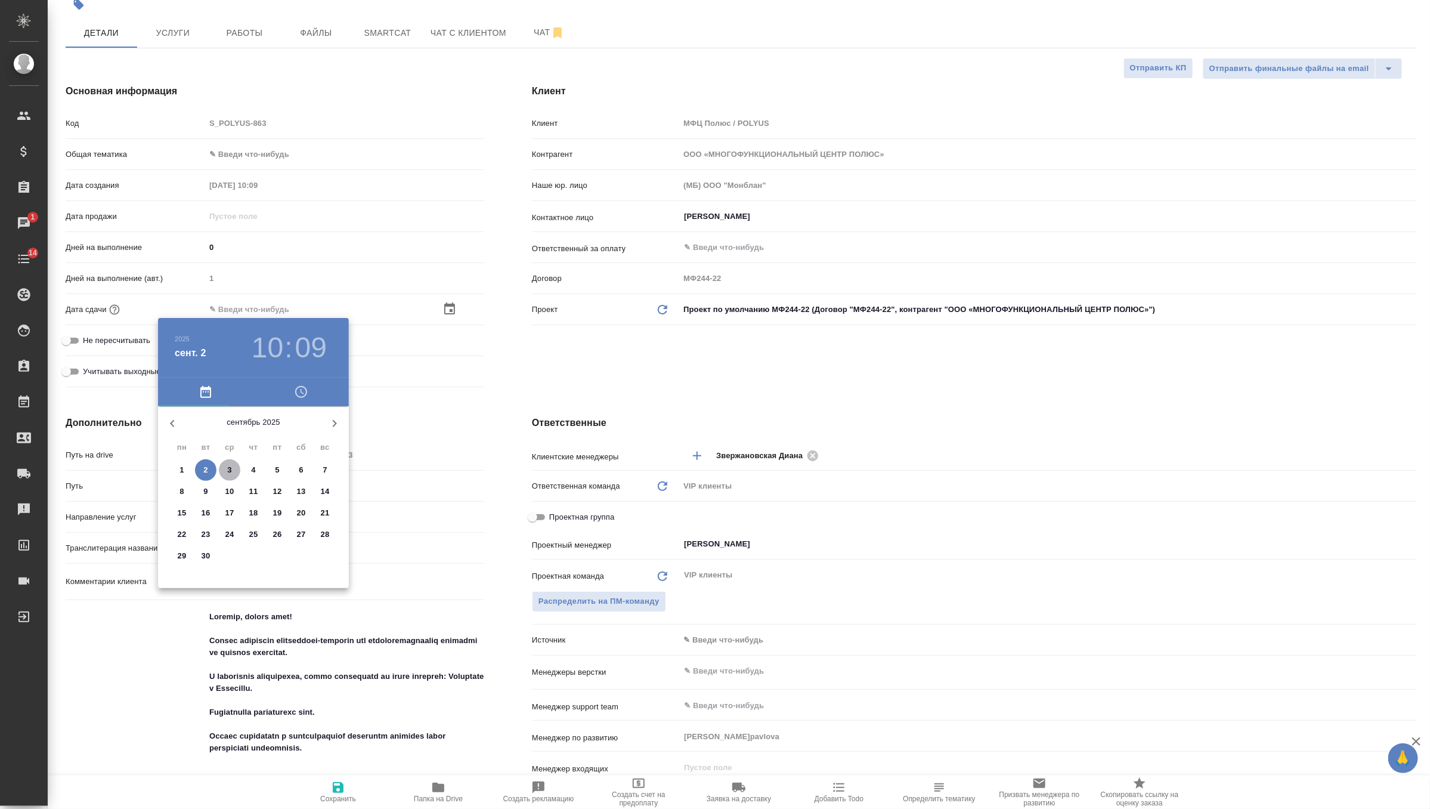
click at [234, 467] on span "3" at bounding box center [229, 470] width 21 height 12
type input "03.09.2025 10:09"
type textarea "x"
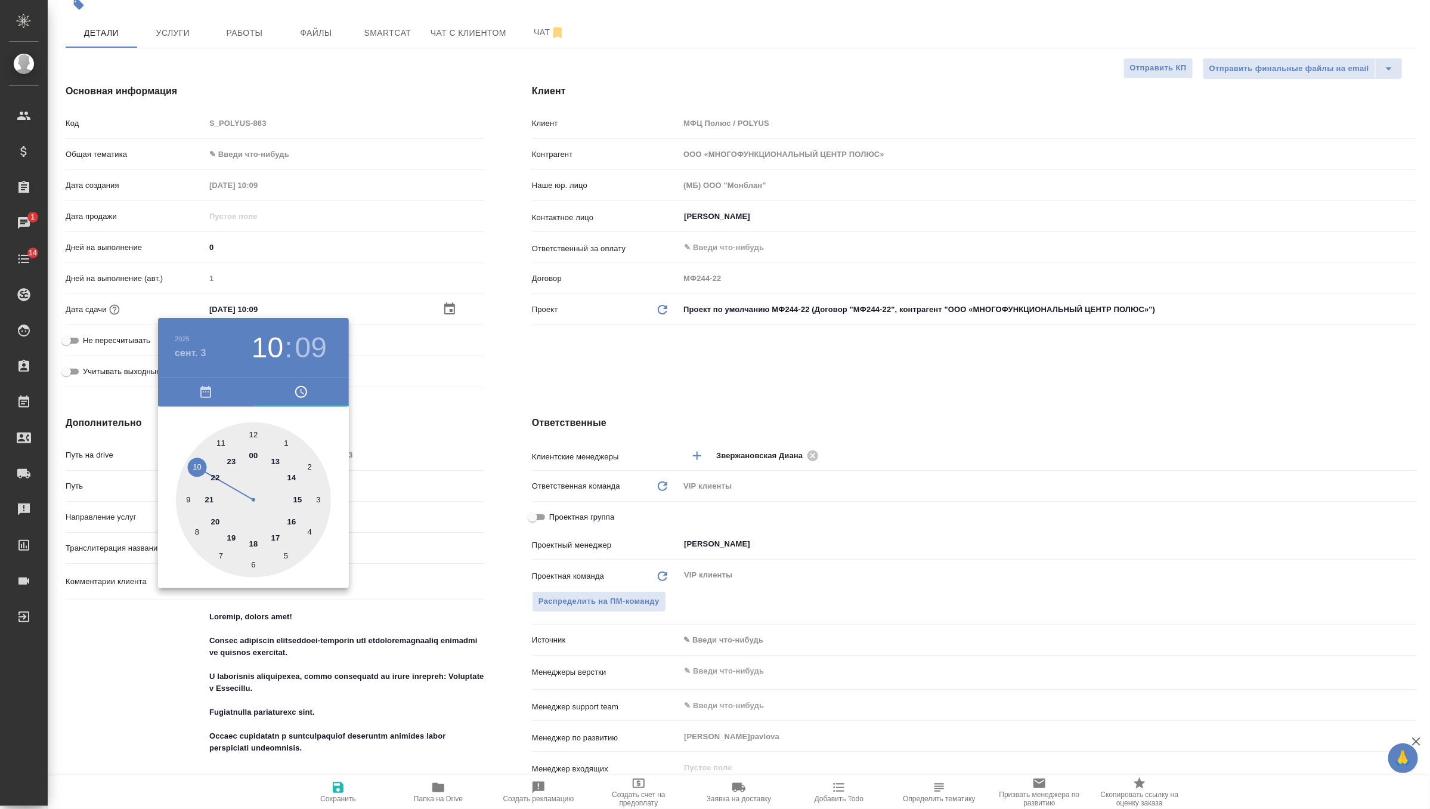
click at [289, 477] on div at bounding box center [253, 499] width 155 height 155
type input "03.09.2025 14:09"
type textarea "x"
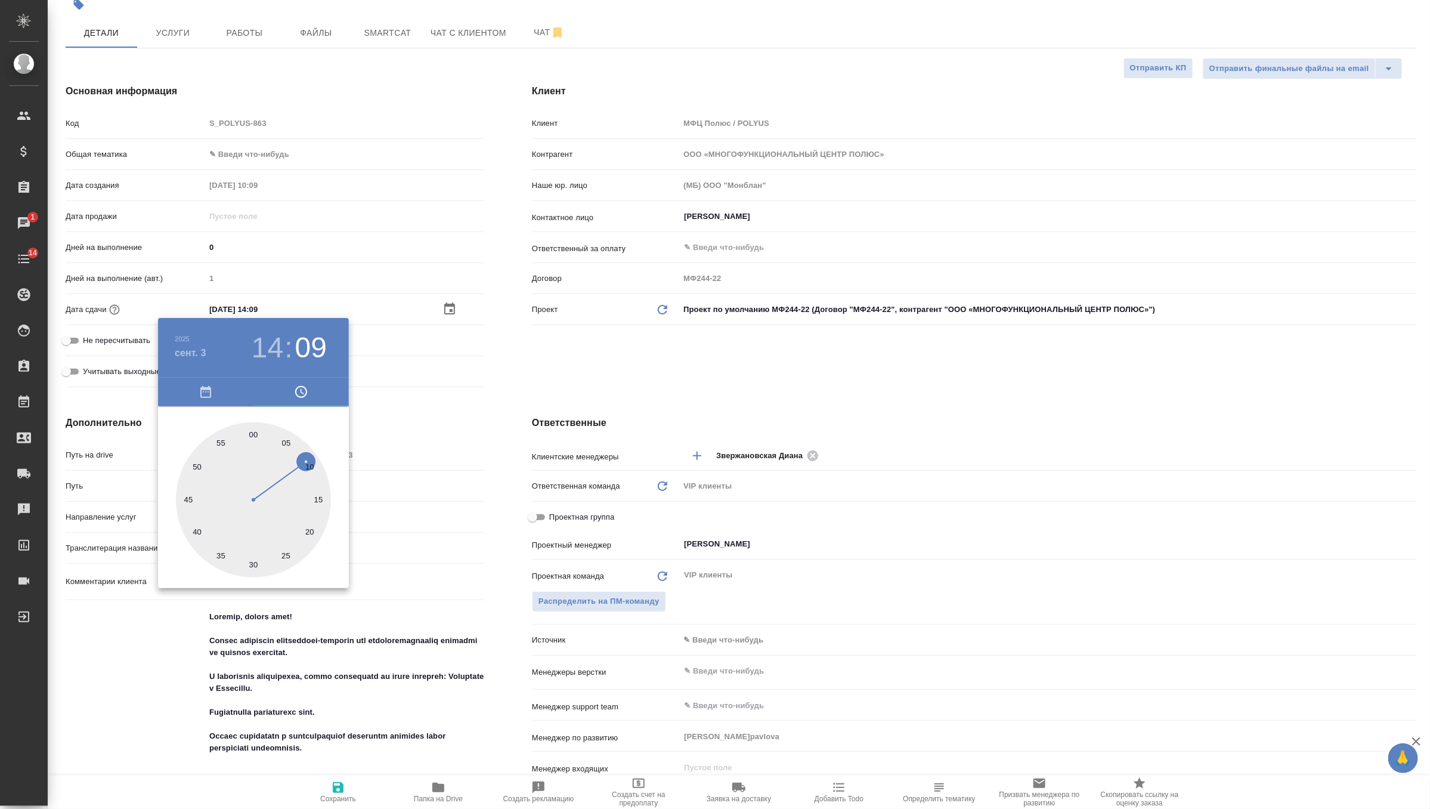
click at [252, 437] on div at bounding box center [253, 499] width 155 height 155
type input "03.09.2025 14:00"
type textarea "x"
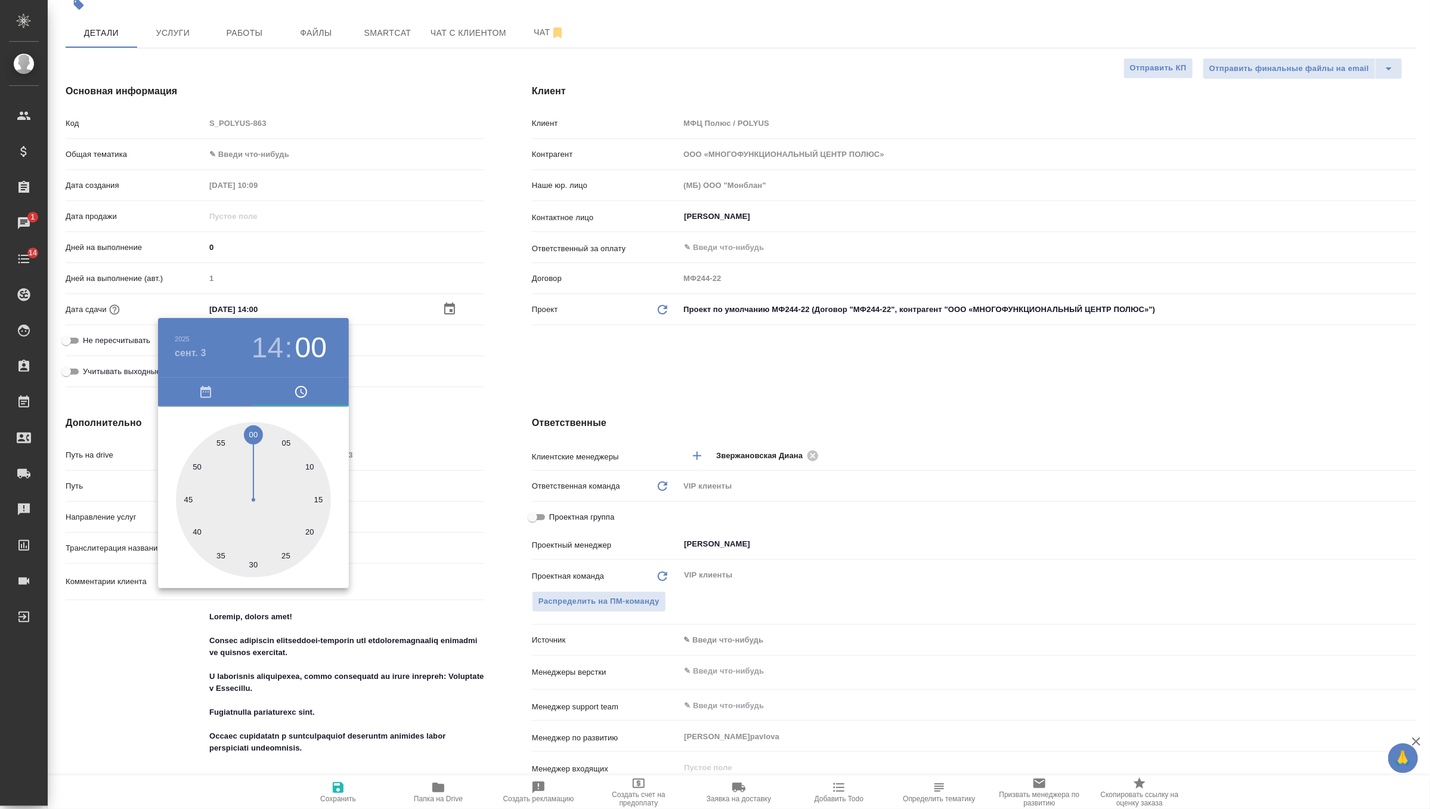
click at [529, 407] on div at bounding box center [715, 404] width 1430 height 809
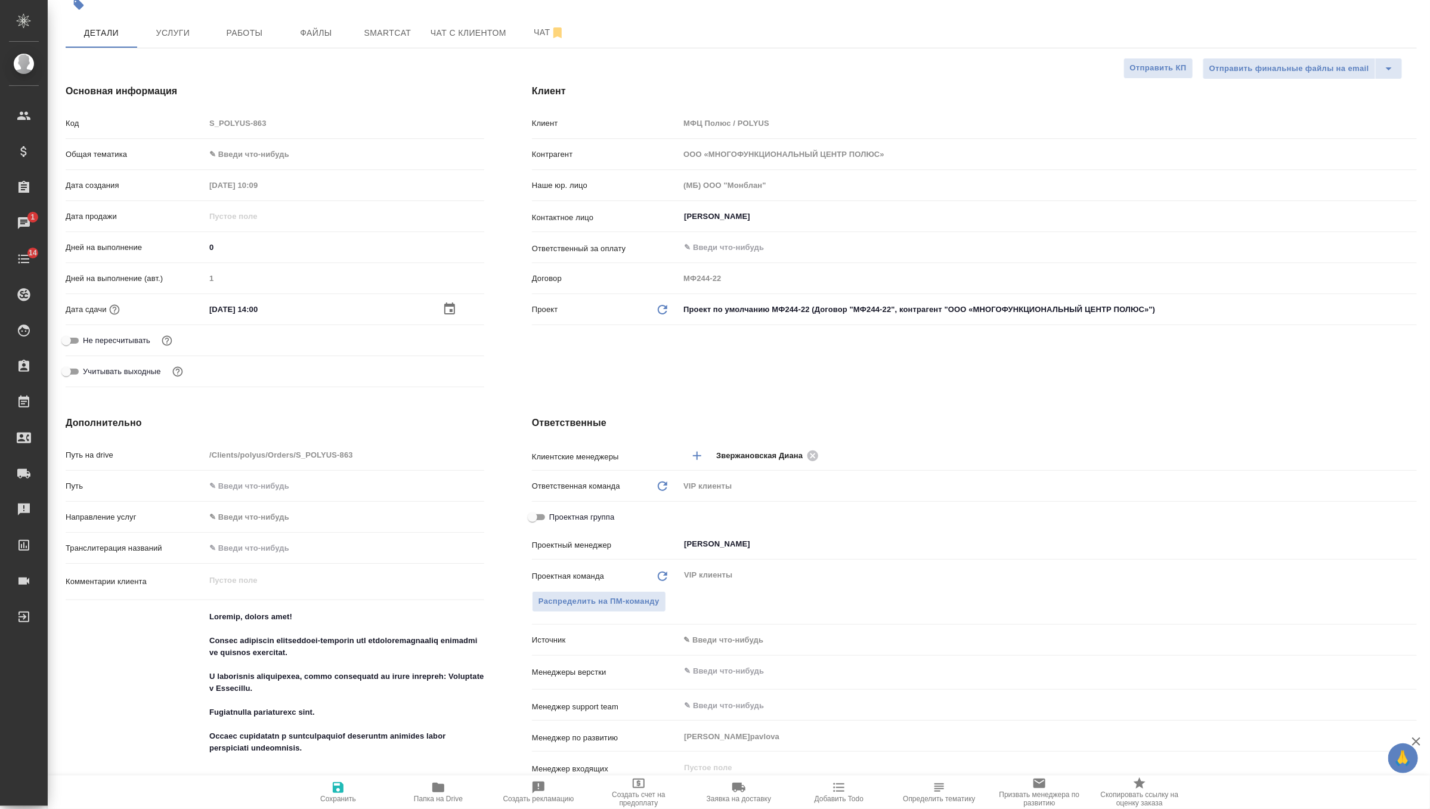
click at [336, 792] on icon "button" at bounding box center [338, 787] width 11 height 11
type textarea "x"
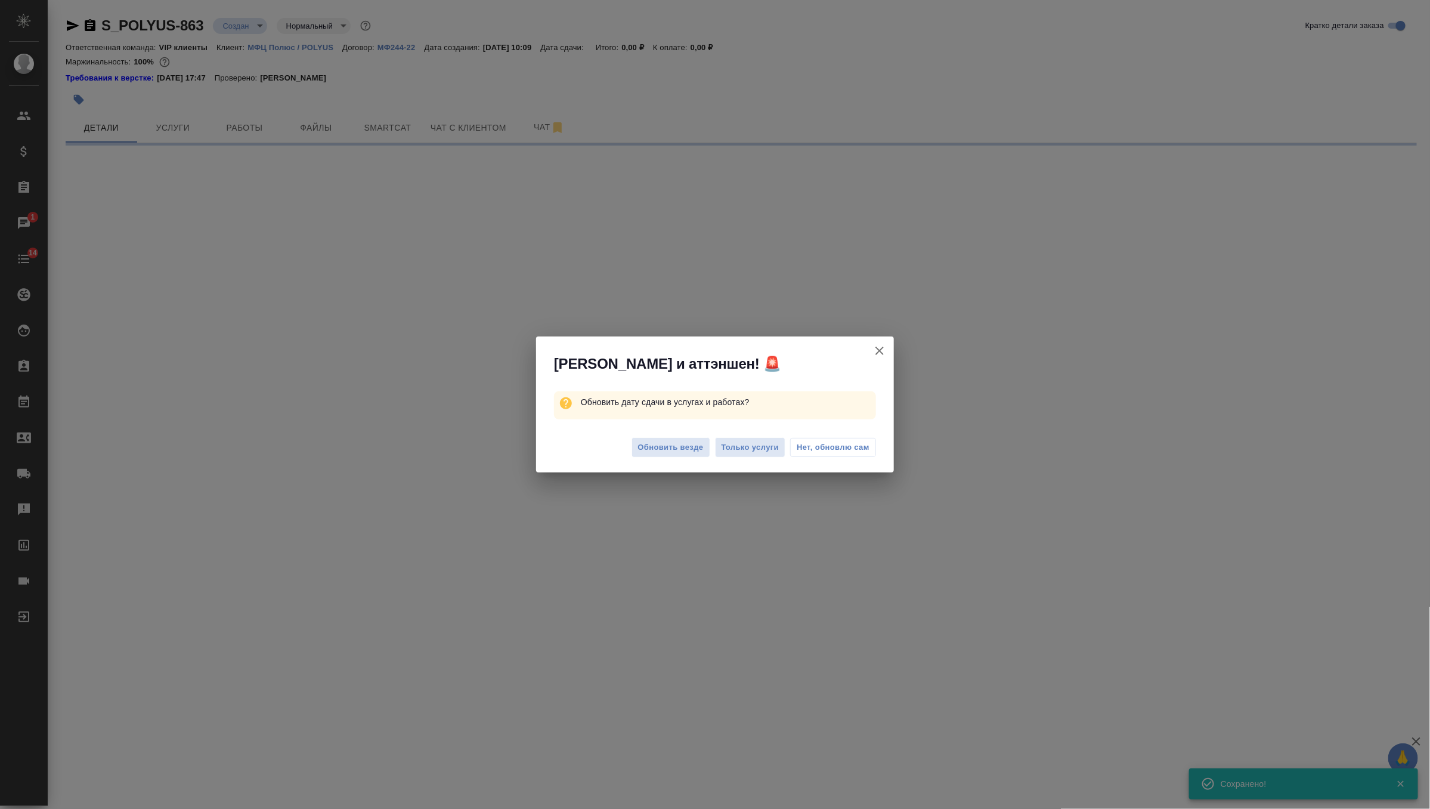
scroll to position [0, 0]
select select "RU"
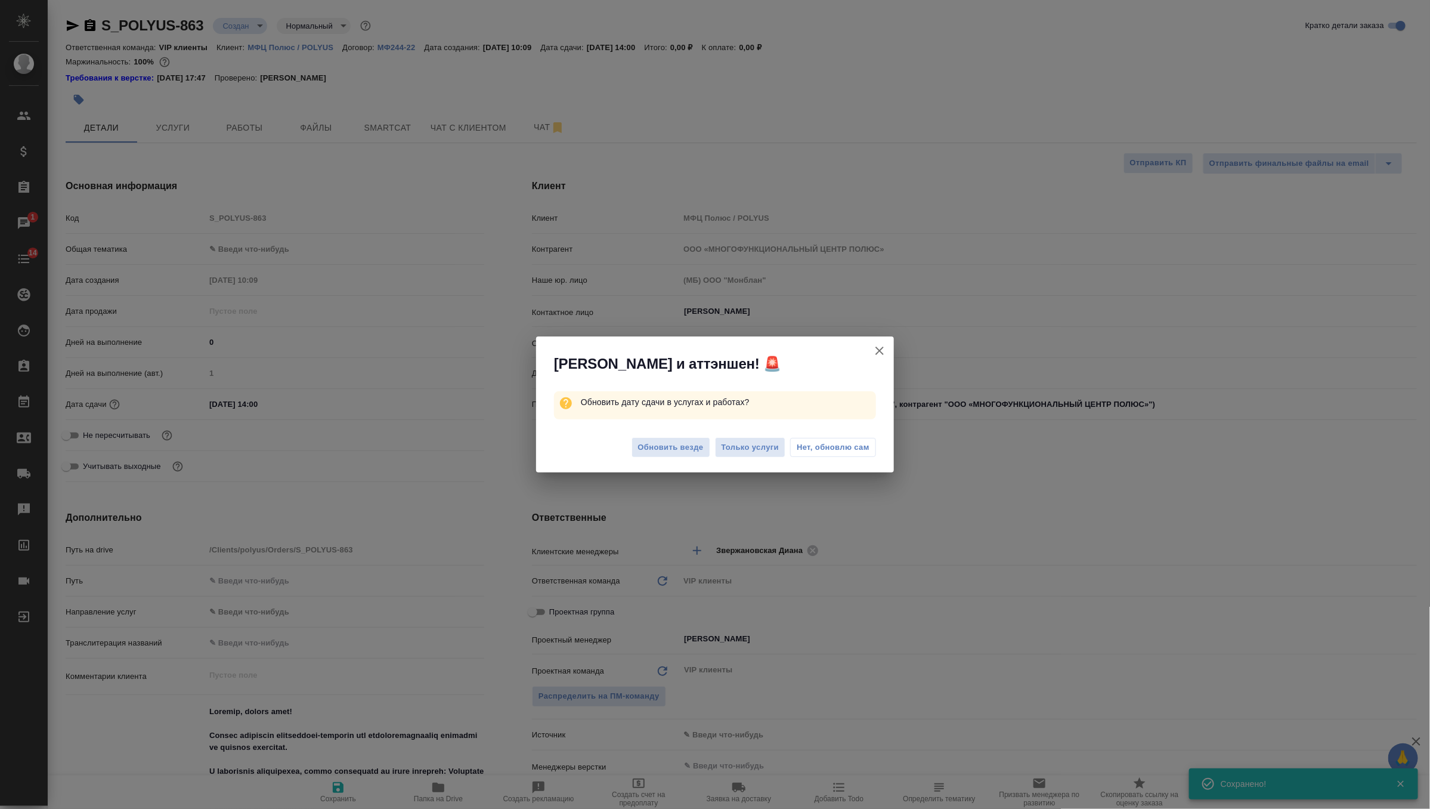
type textarea "x"
click at [649, 443] on span "Обновить везде" at bounding box center [671, 448] width 66 height 14
type textarea "x"
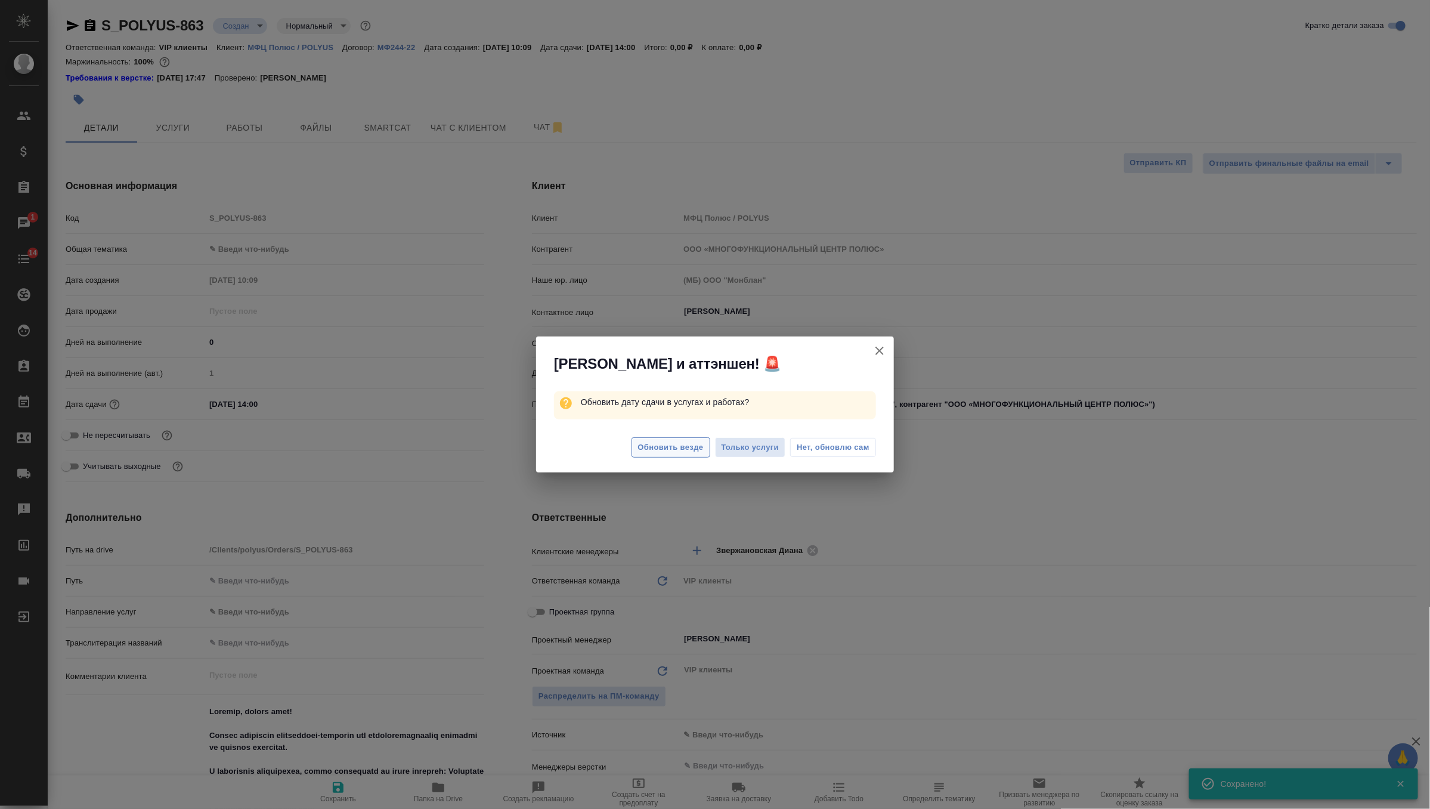
type textarea "x"
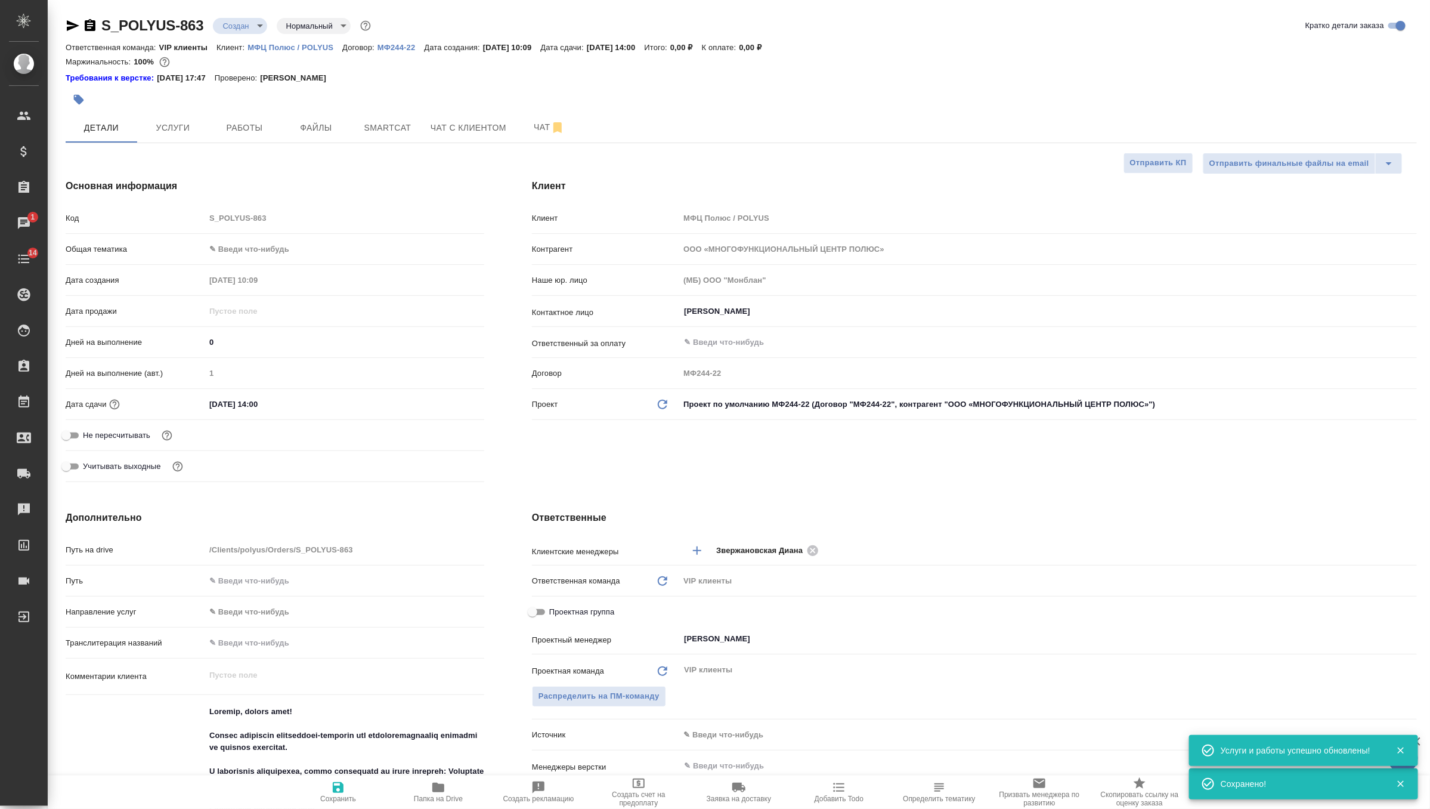
click at [326, 100] on div at bounding box center [516, 99] width 901 height 26
click at [326, 126] on span "Файлы" at bounding box center [315, 127] width 57 height 15
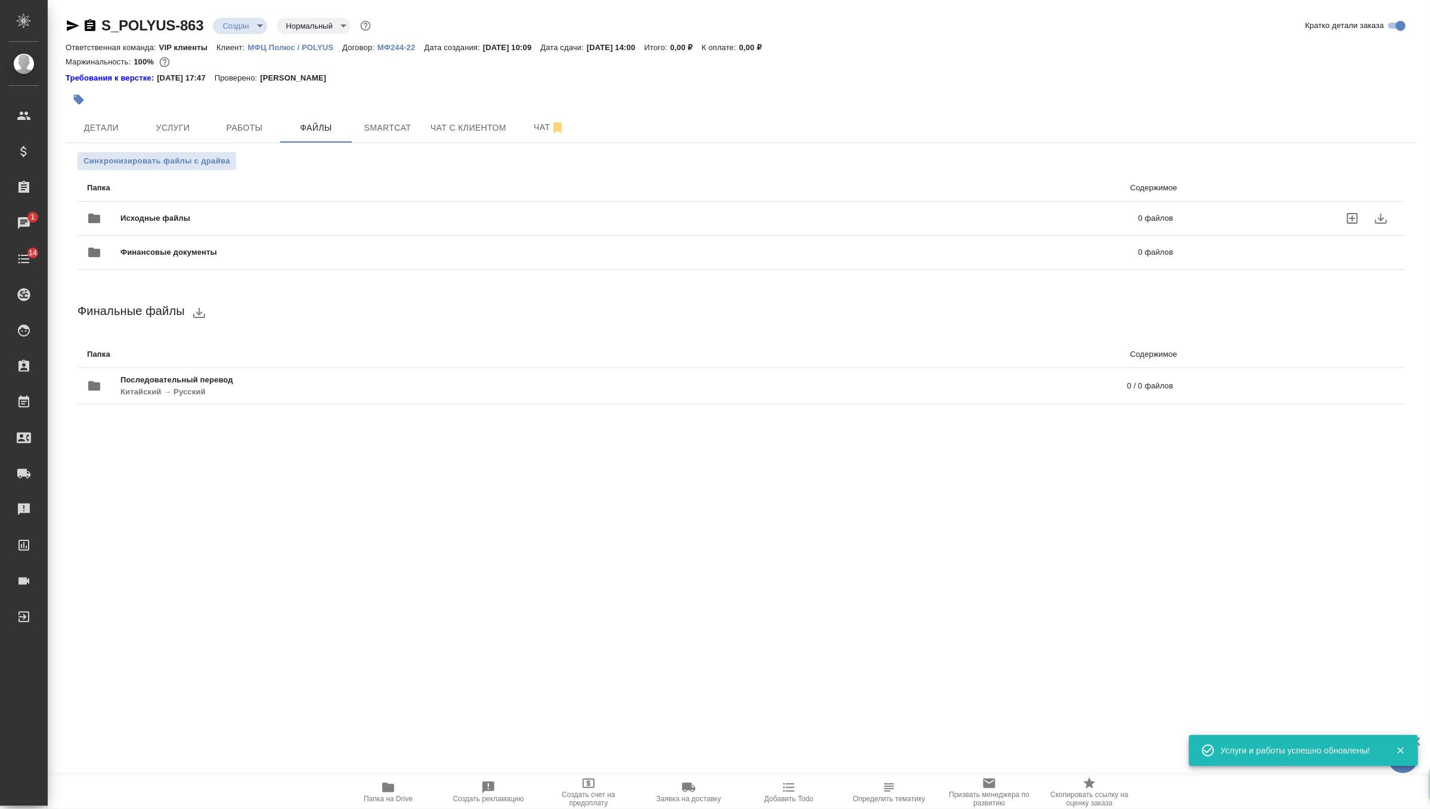
click at [112, 219] on div at bounding box center [103, 218] width 33 height 29
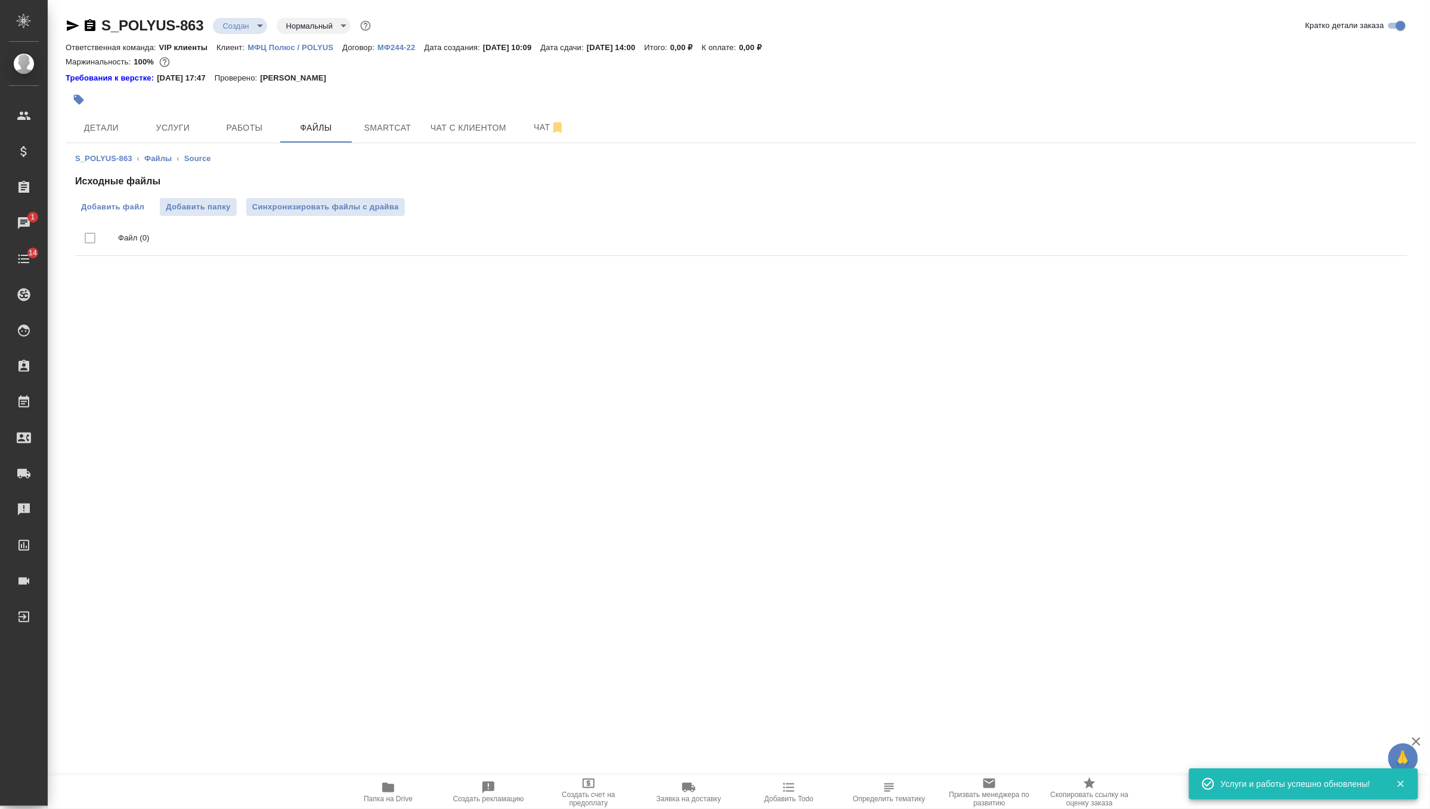
click at [133, 202] on span "Добавить файл" at bounding box center [112, 207] width 63 height 12
click at [0, 0] on input "Добавить файл" at bounding box center [0, 0] width 0 height 0
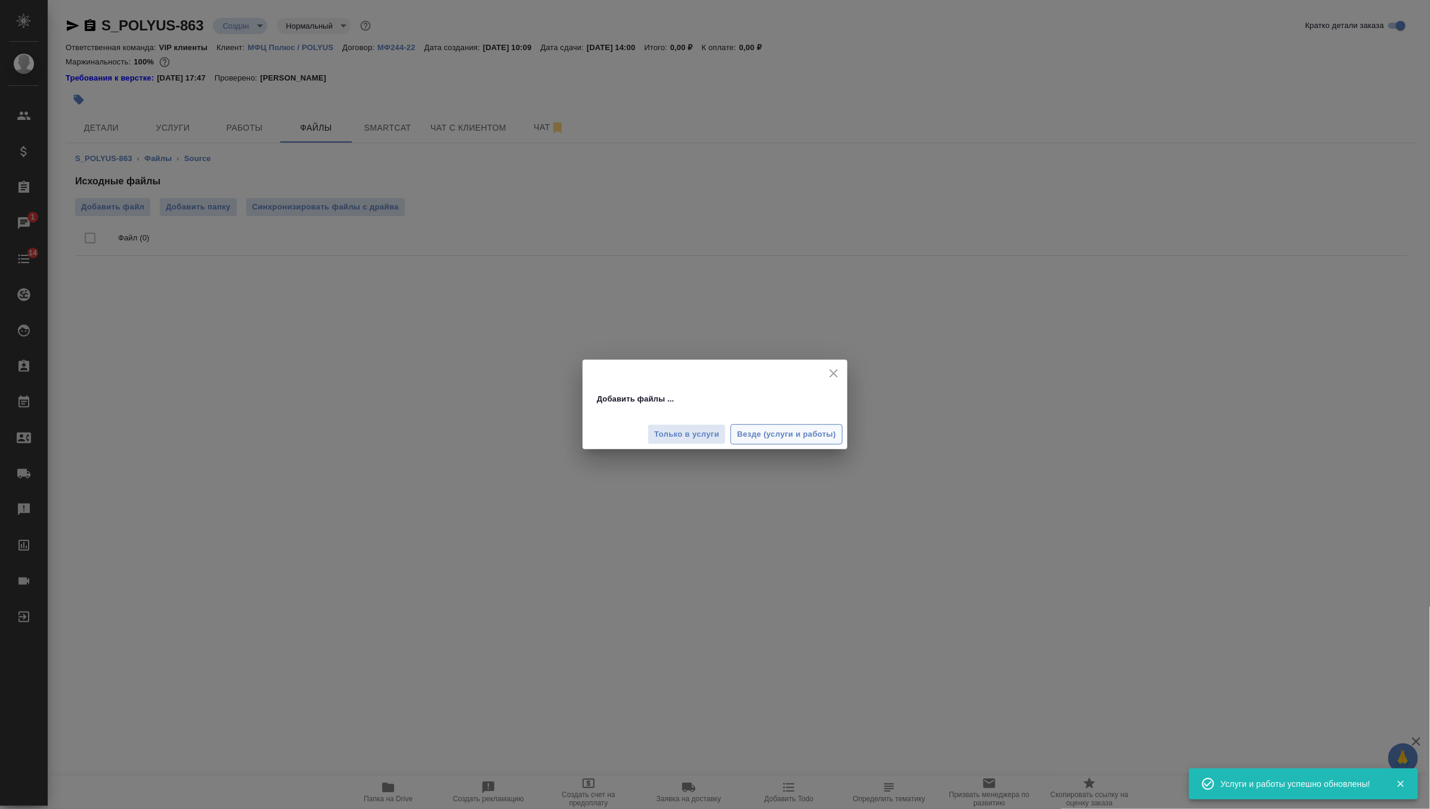
click at [774, 442] on button "Везде (услуги и работы)" at bounding box center [787, 434] width 112 height 21
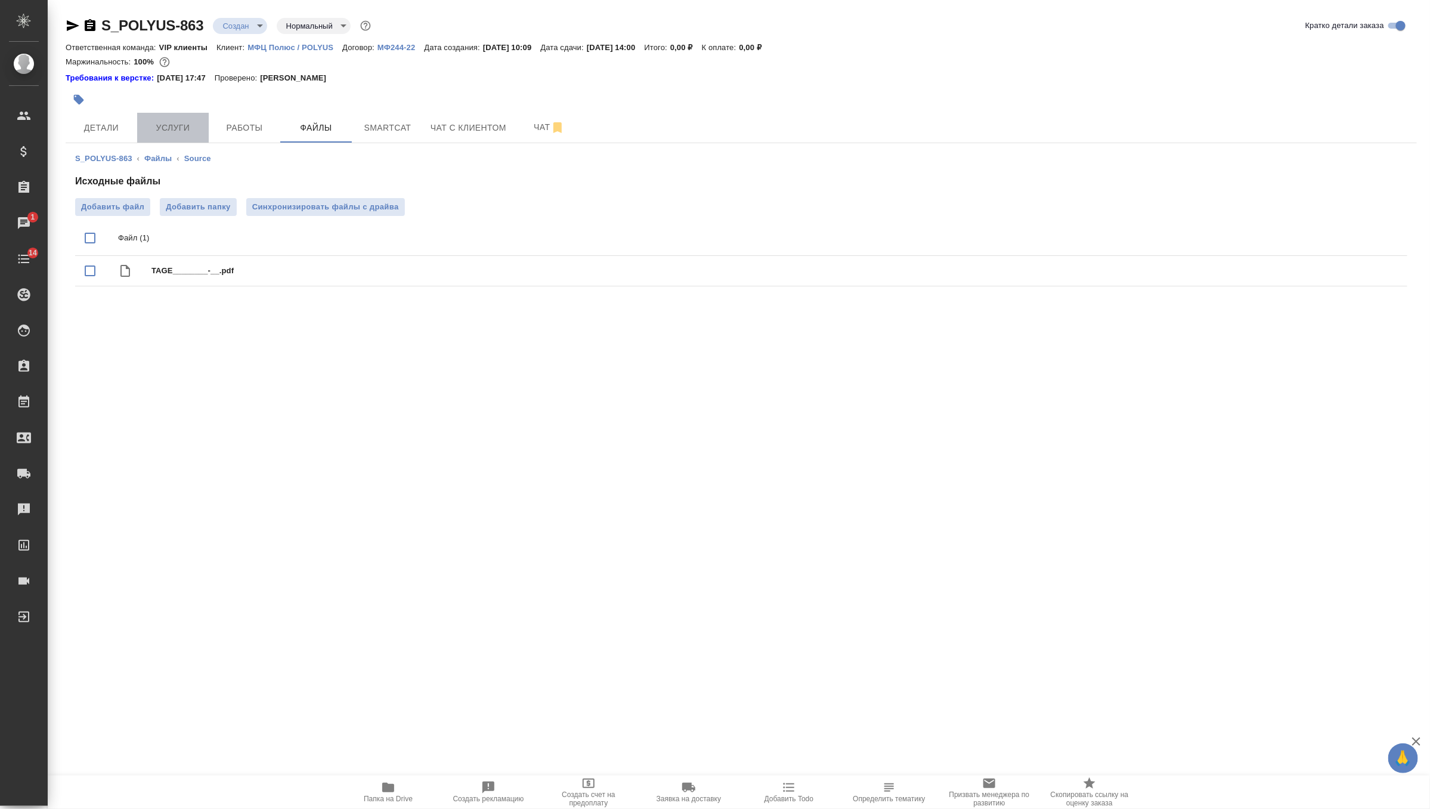
click at [193, 135] on button "Услуги" at bounding box center [173, 128] width 72 height 30
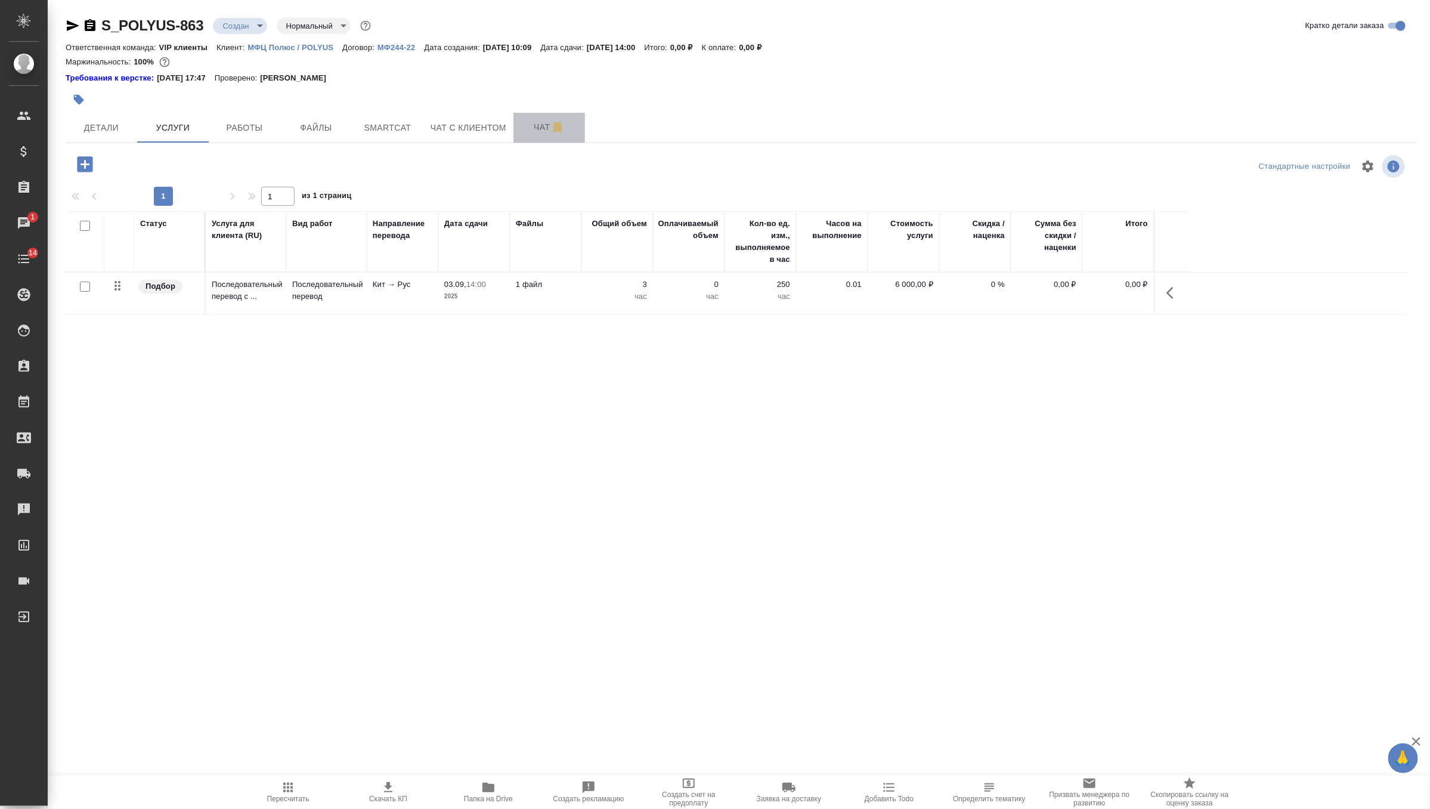
click at [543, 135] on button "Чат" at bounding box center [550, 128] width 72 height 30
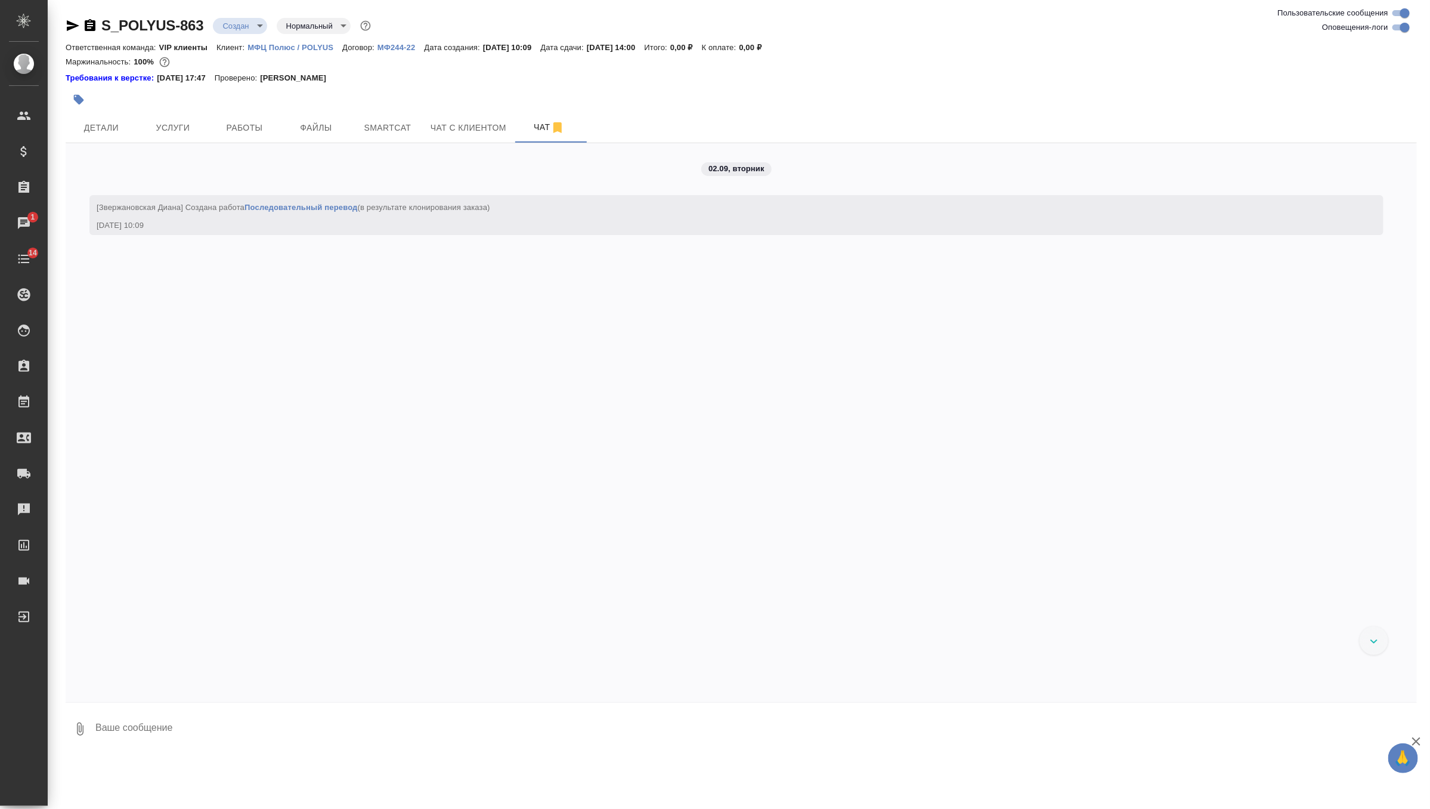
click at [162, 724] on textarea at bounding box center [755, 729] width 1323 height 41
click at [134, 729] on textarea at bounding box center [755, 729] width 1323 height 41
type textarea "п"
type textarea """
click at [148, 721] on textarea at bounding box center [755, 729] width 1323 height 41
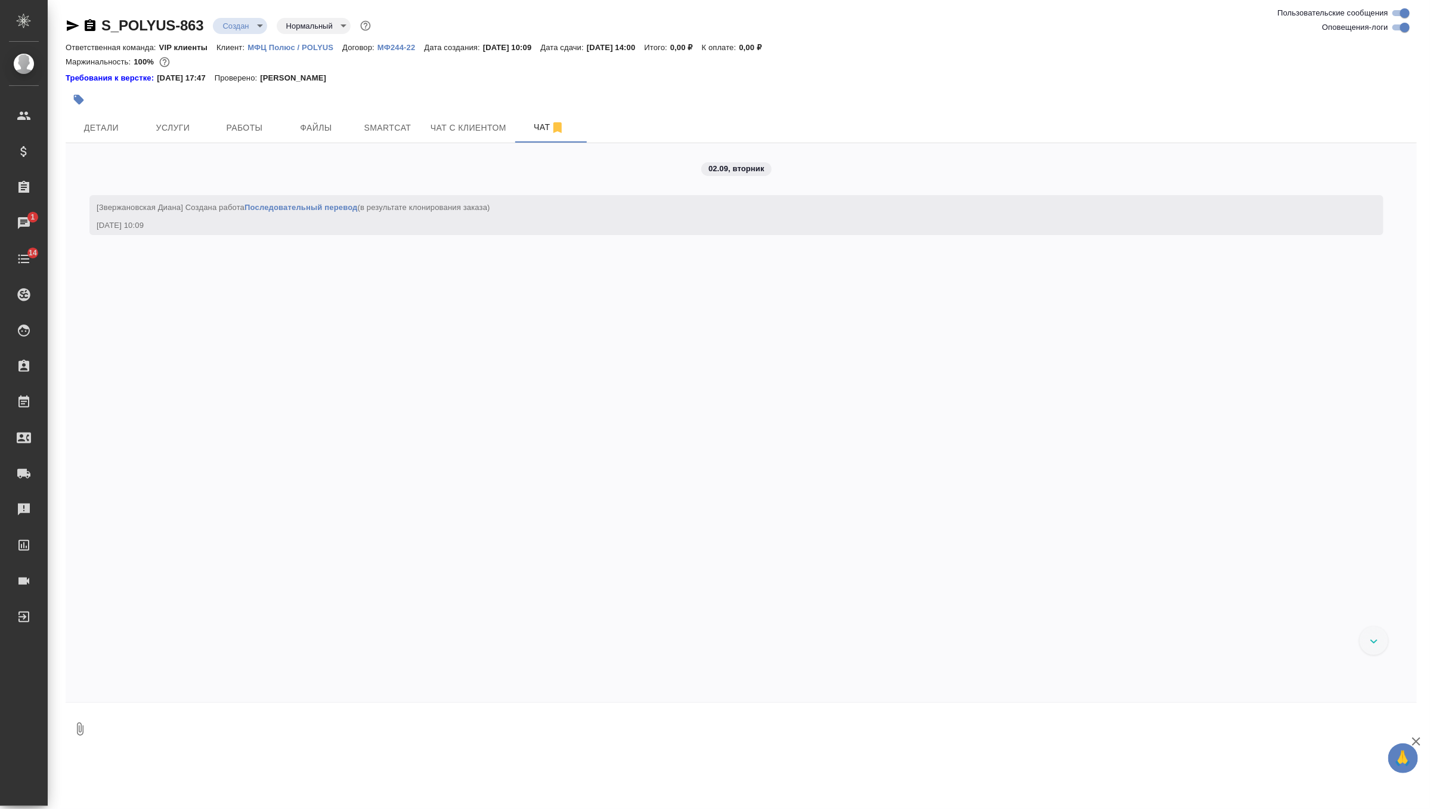
click at [149, 722] on textarea at bounding box center [755, 729] width 1323 height 41
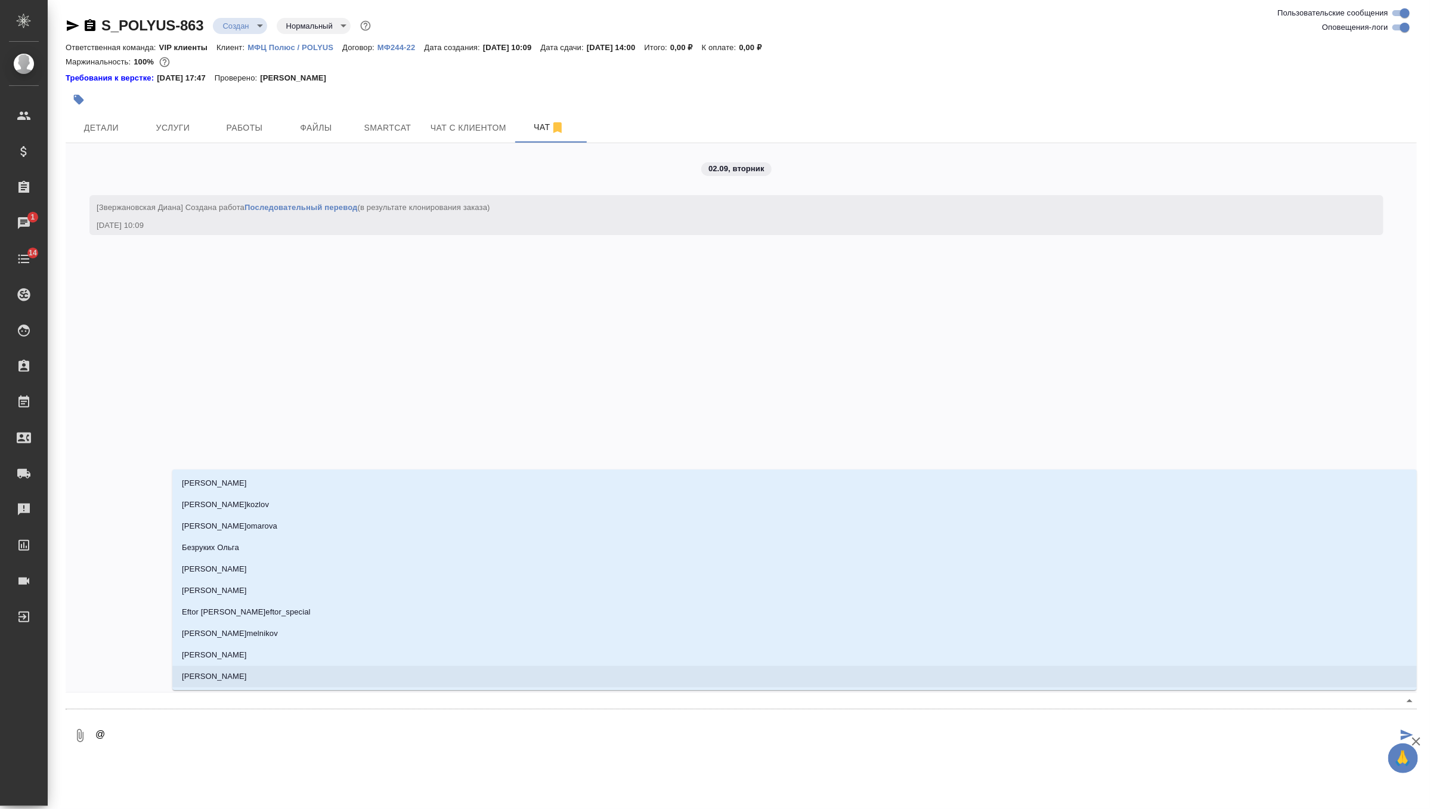
type textarea "@u"
type input "u"
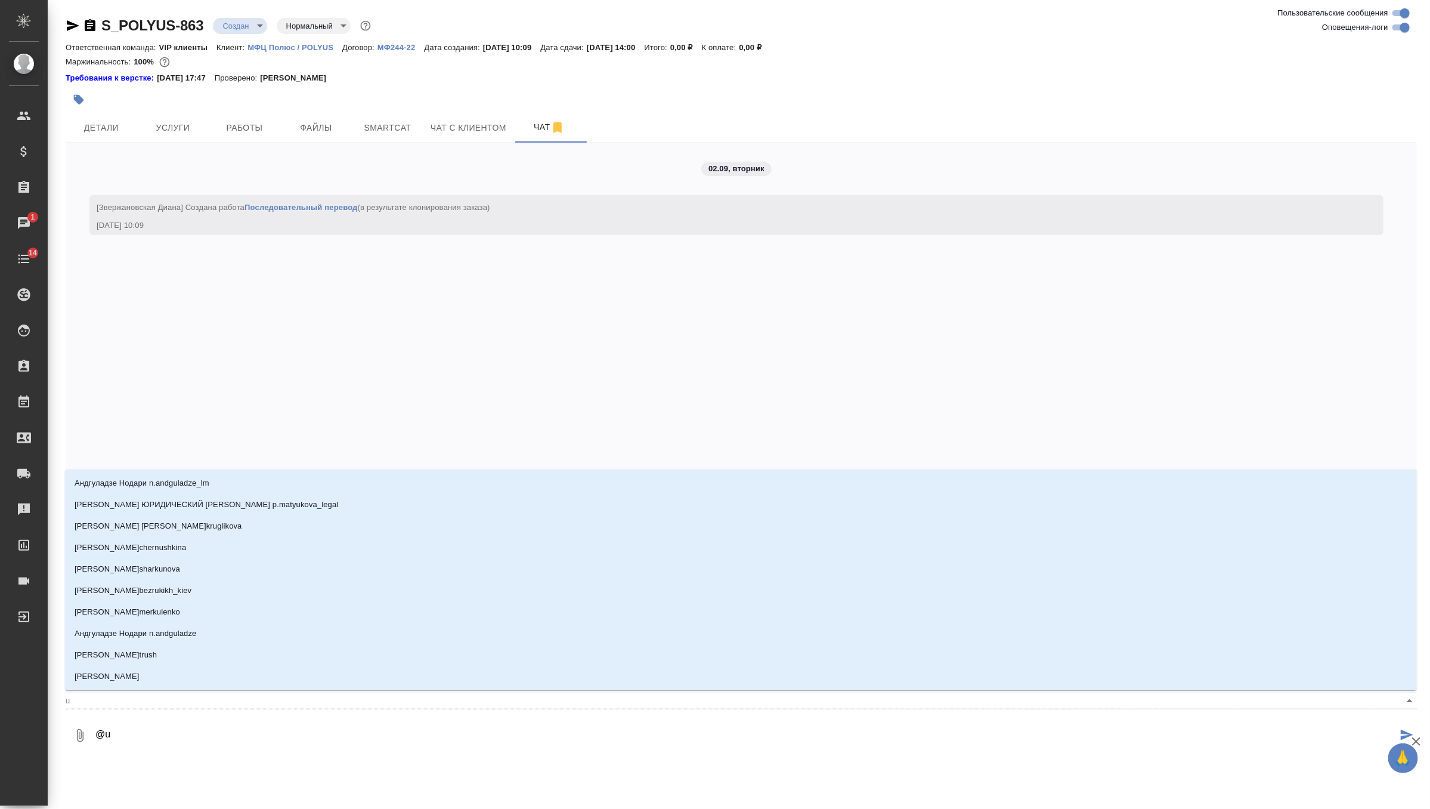
type textarea "@uh"
type input "uh"
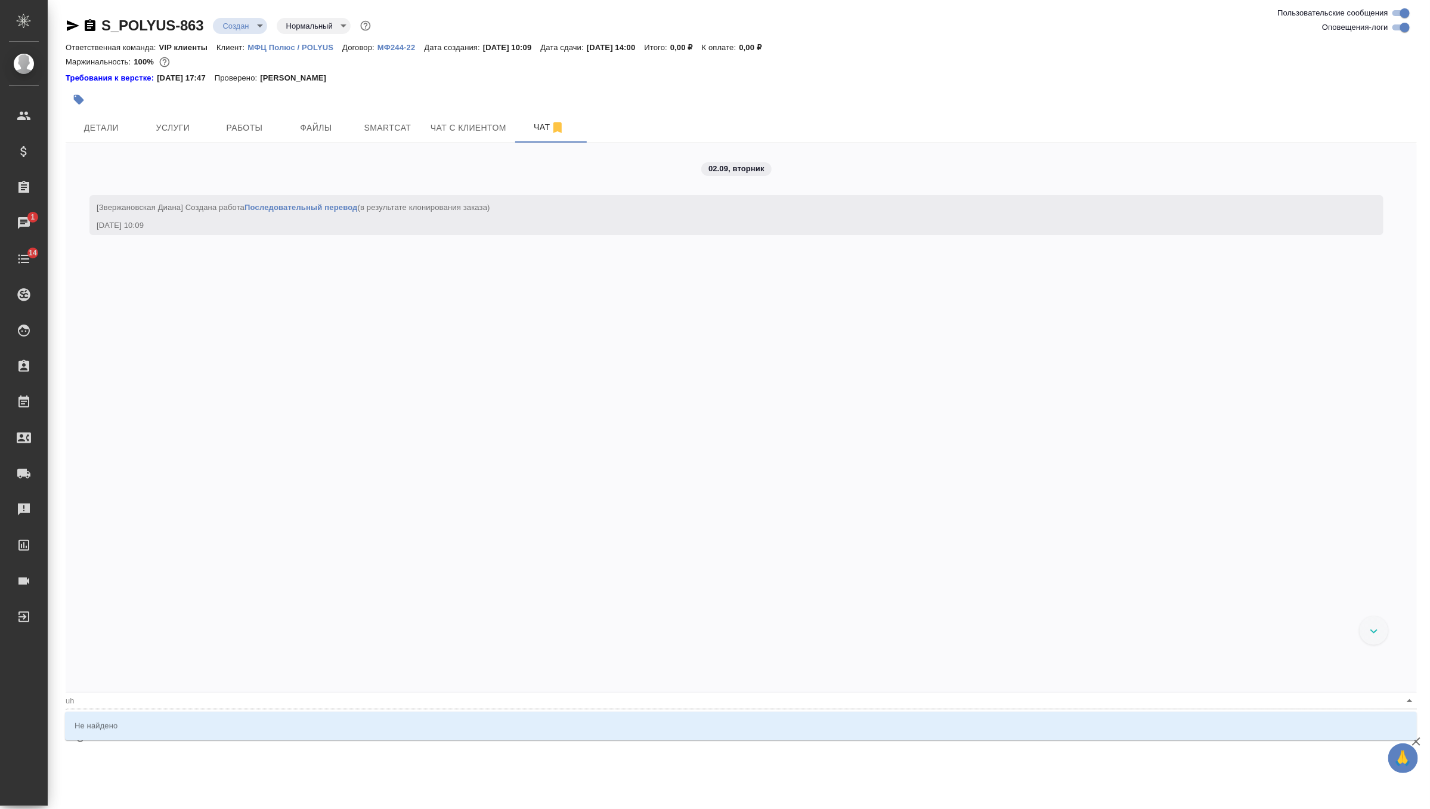
type textarea "@uh="
type input "uh="
type textarea "@uh=="
type input "uh=="
type textarea "@uh="
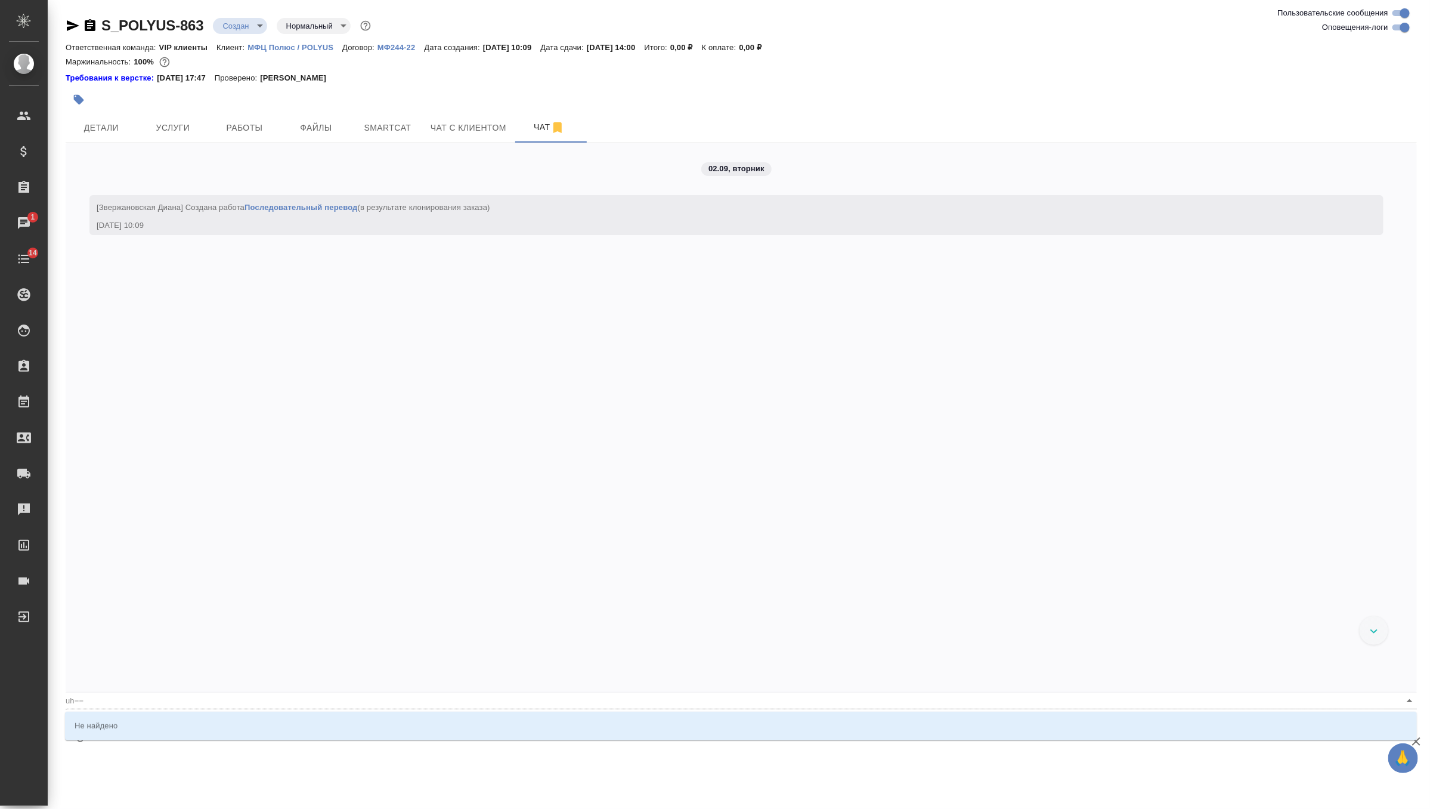
type input "uh="
type textarea "@uh"
type input "uh"
type textarea "@u"
type input "u"
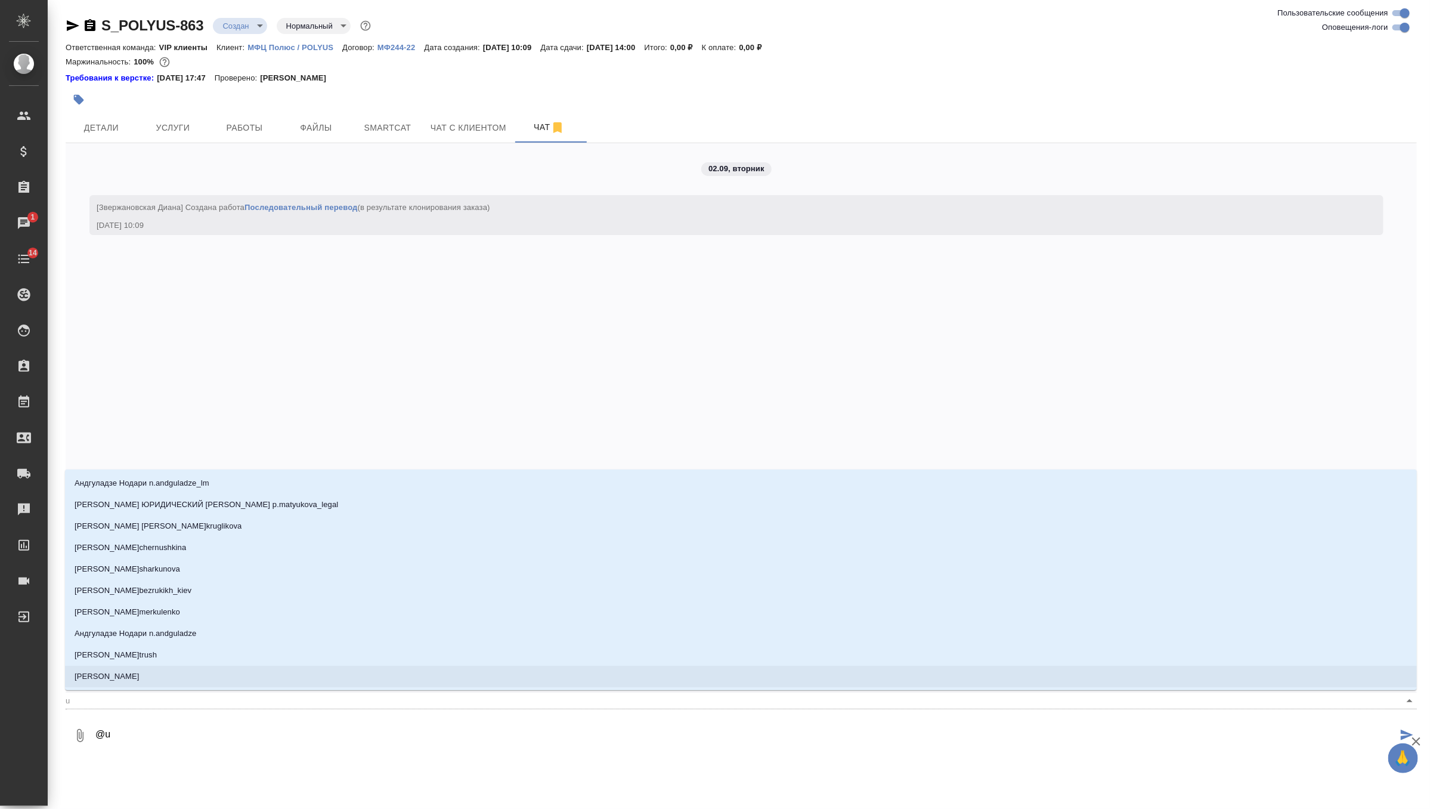
type textarea "@"
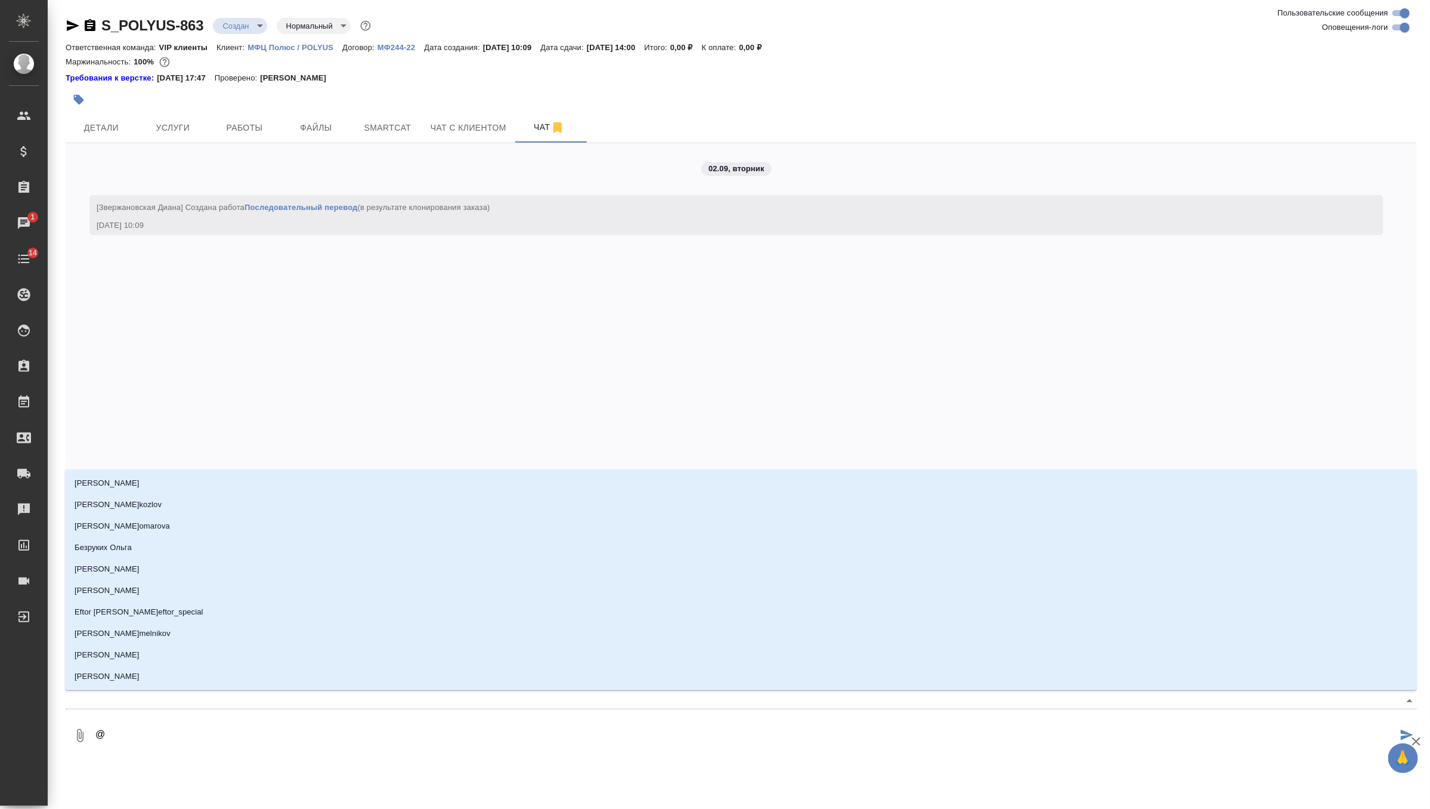
type textarea "@г"
type input "г"
type textarea "@гр"
type input "гр"
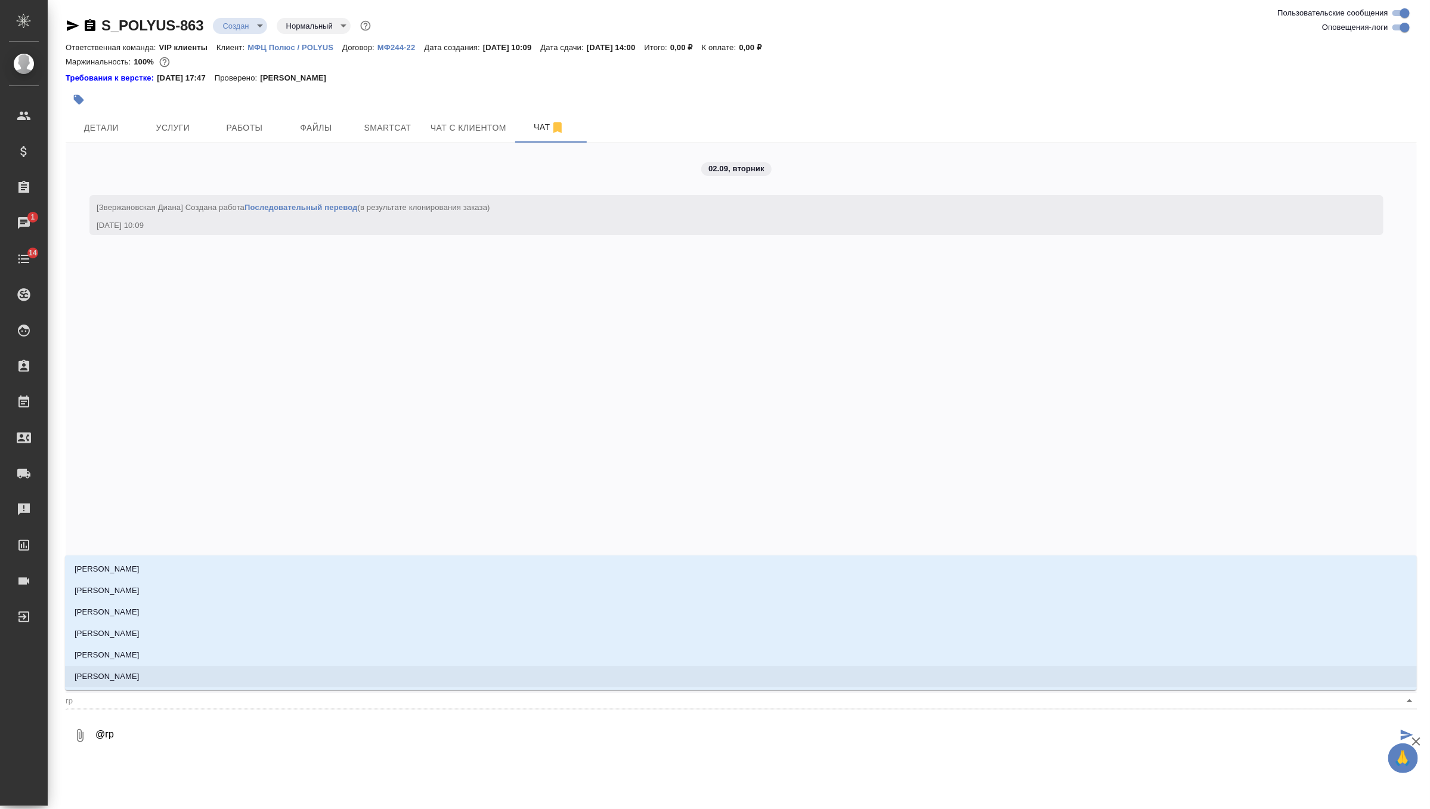
type textarea "@гра"
type input "гра"
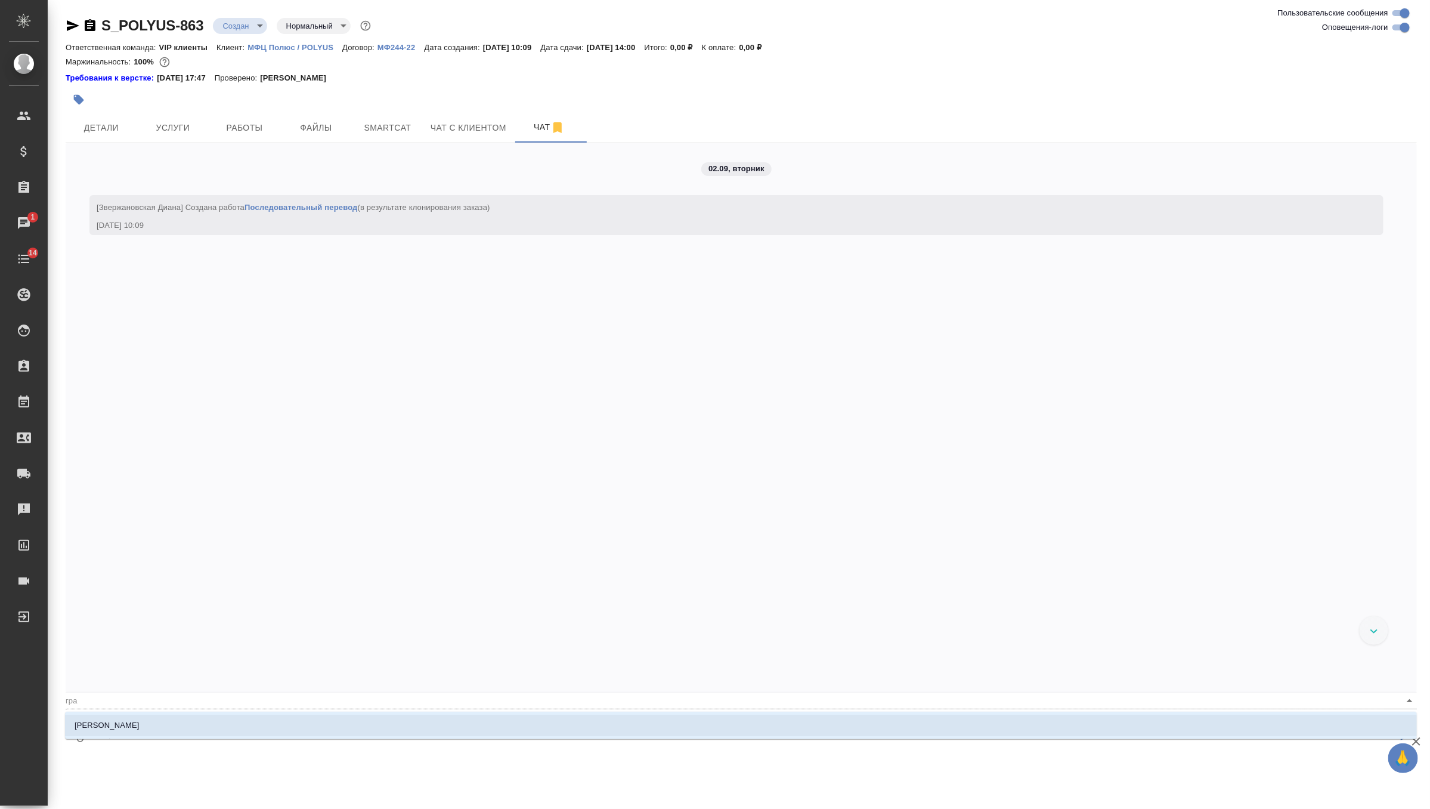
click at [230, 731] on li "[PERSON_NAME]" at bounding box center [741, 725] width 1352 height 21
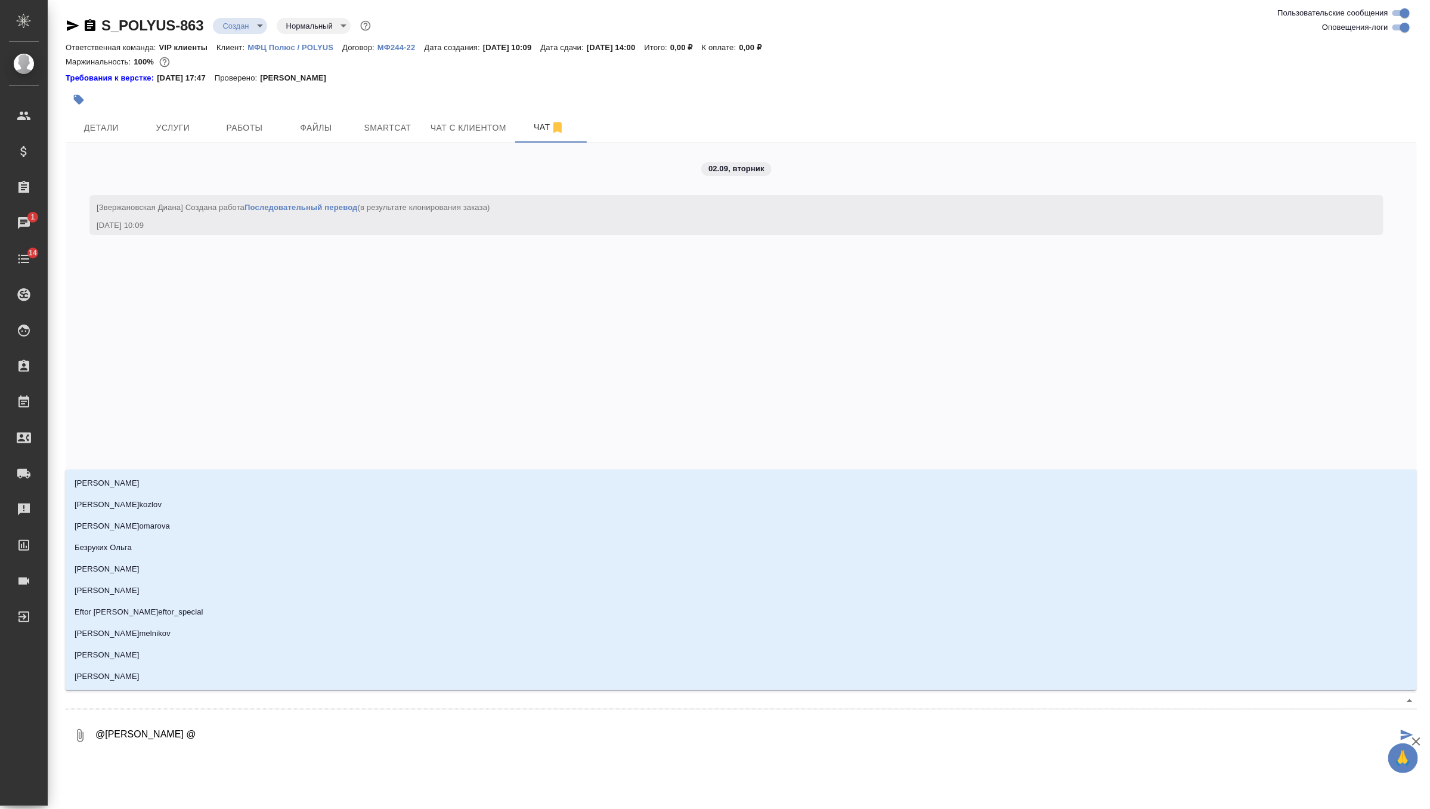
type textarea "@Грабко Мария @г"
type input "г"
type textarea "@Грабко Мария @го"
type input "го"
type textarea "@Грабко Мария @гор"
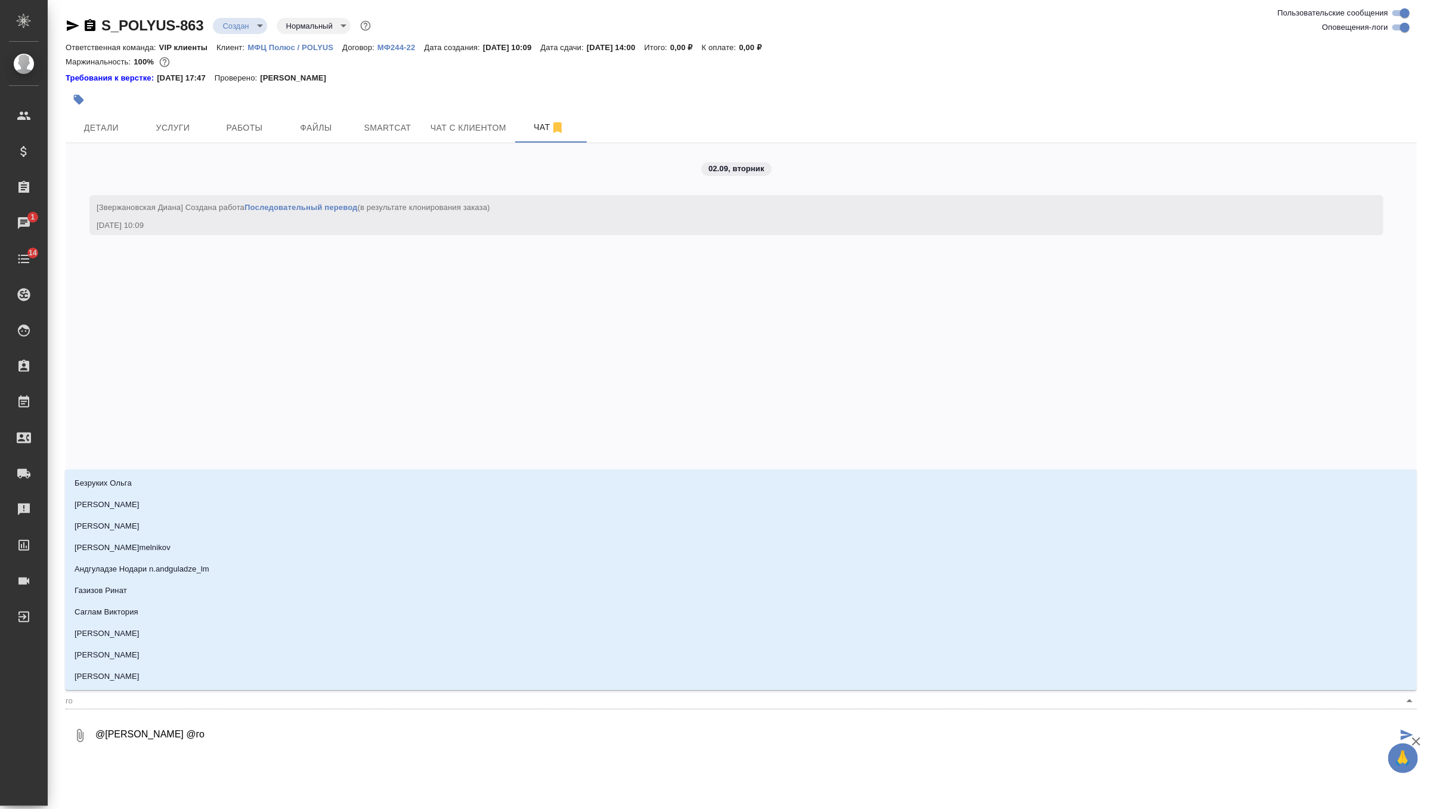
type input "гор"
type textarea "@Грабко Мария @горш"
type input "горш"
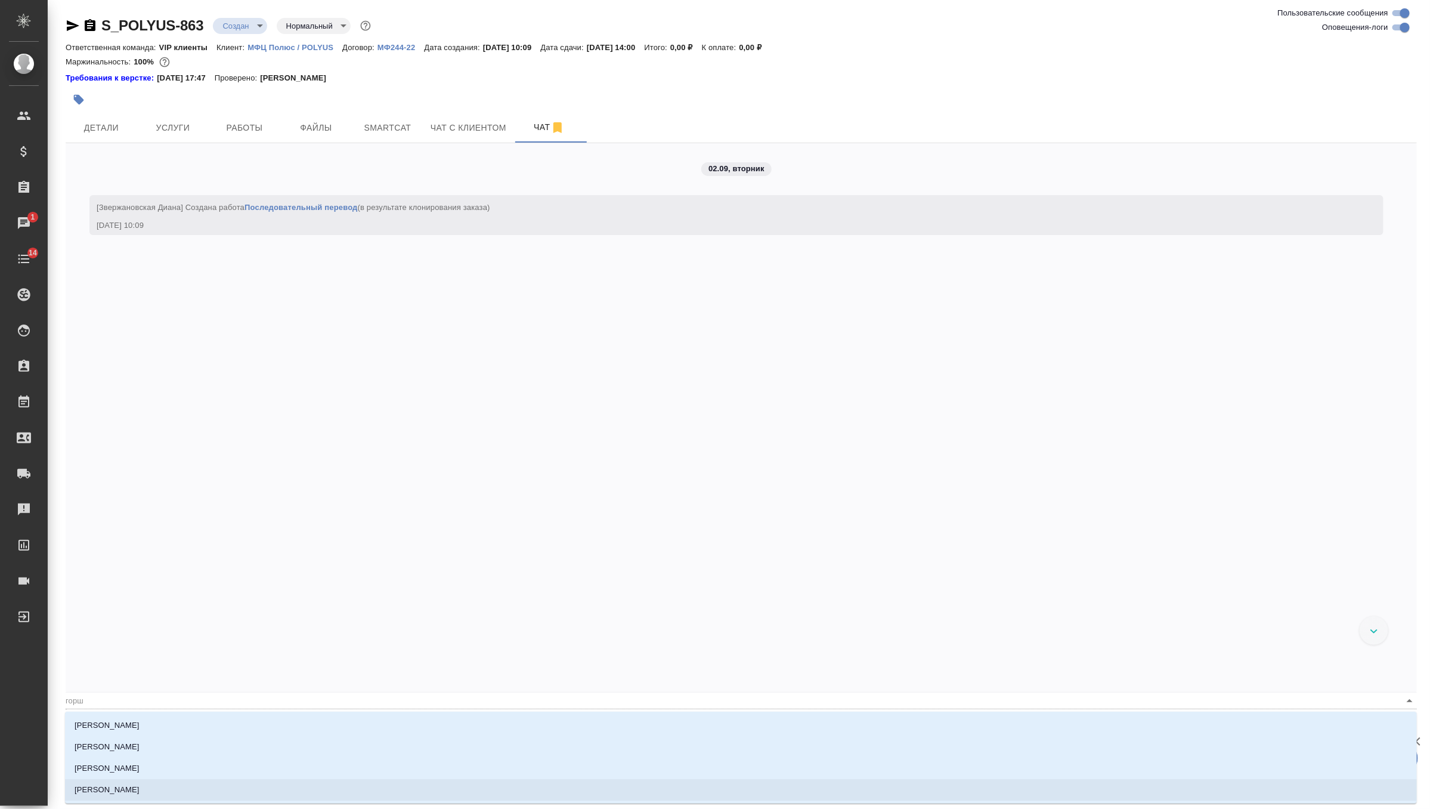
click at [168, 786] on li "[PERSON_NAME]" at bounding box center [741, 789] width 1352 height 21
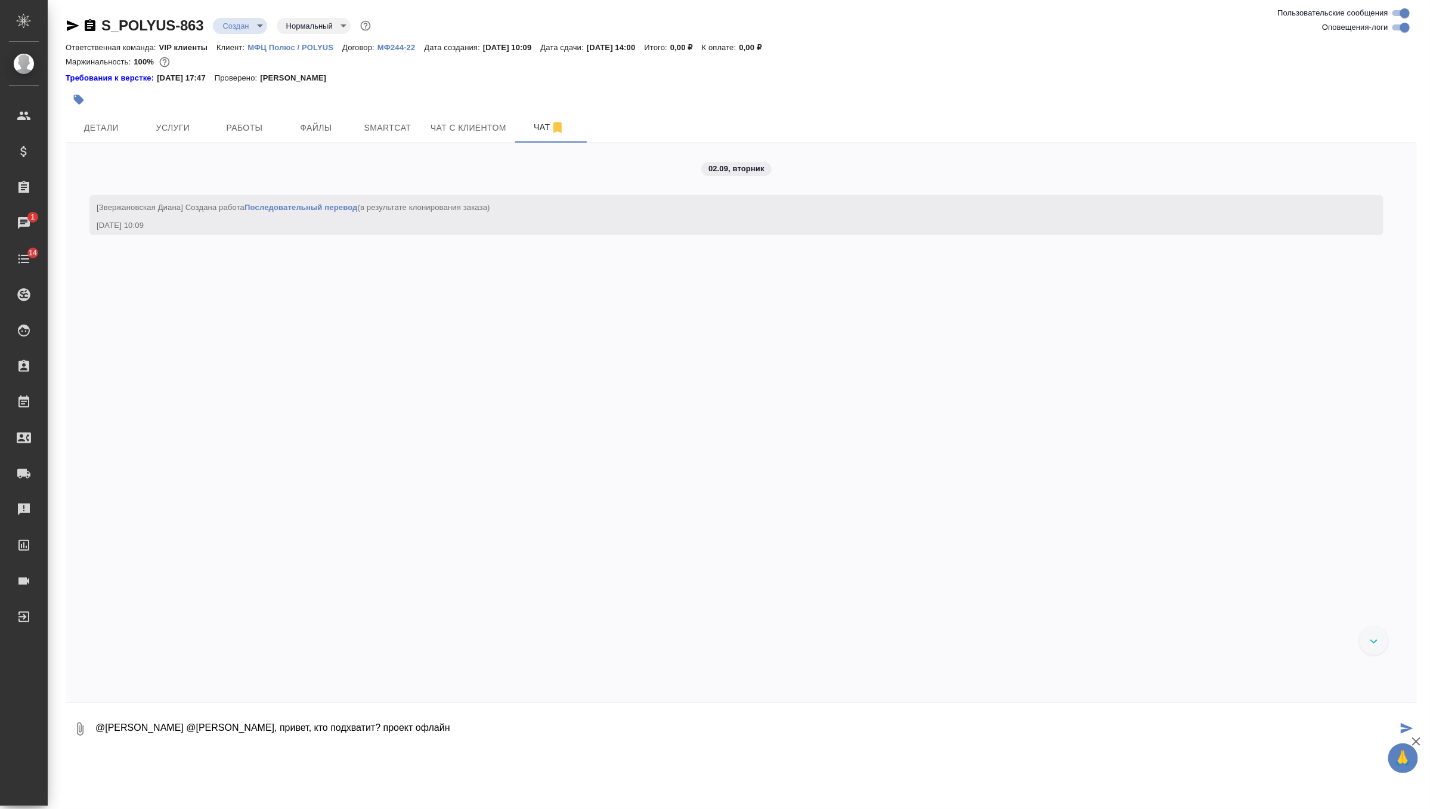
type textarea "@Грабко Мария @Горшкова Валентина девочки, привет, кто подхватит? проект офлайн"
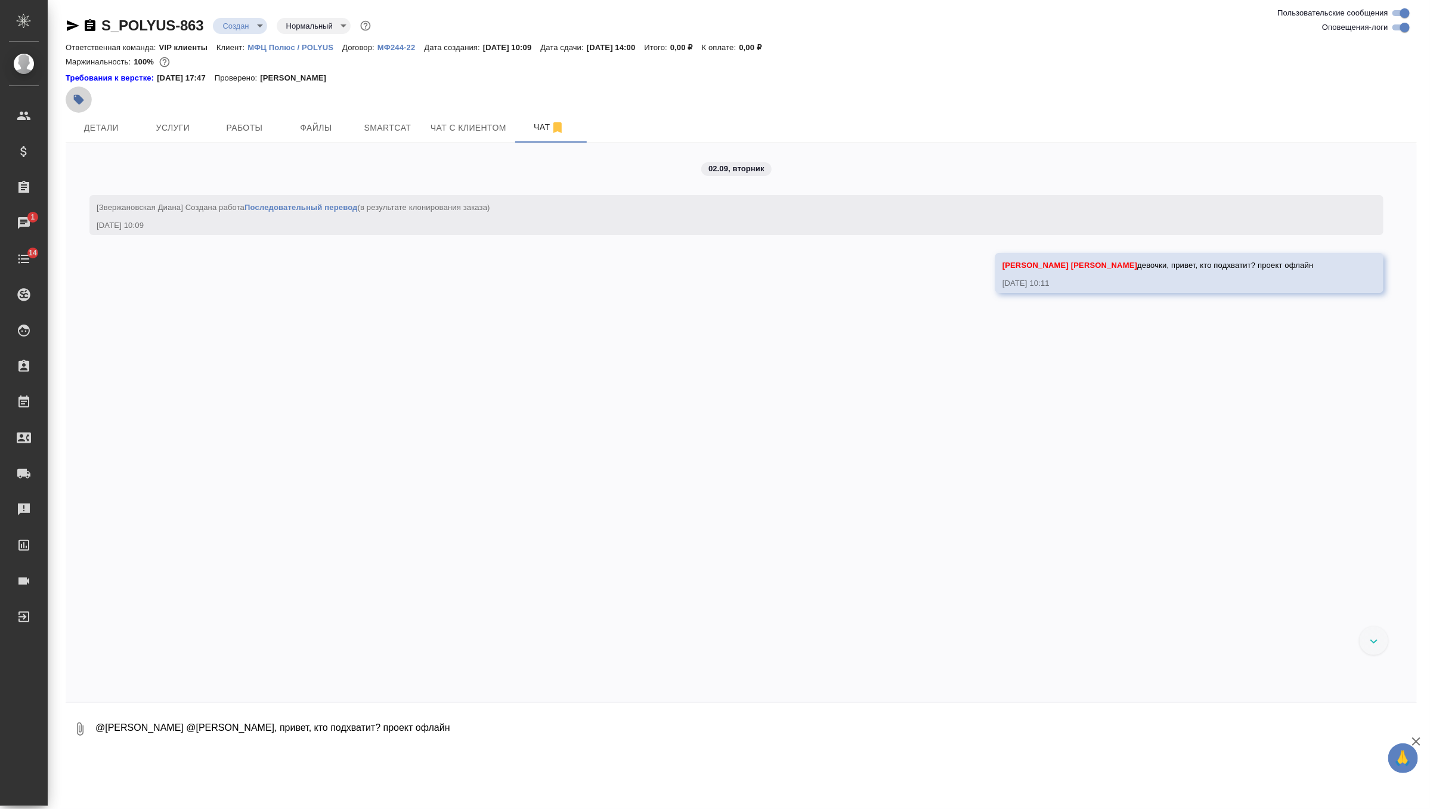
click at [72, 106] on button "button" at bounding box center [79, 99] width 26 height 26
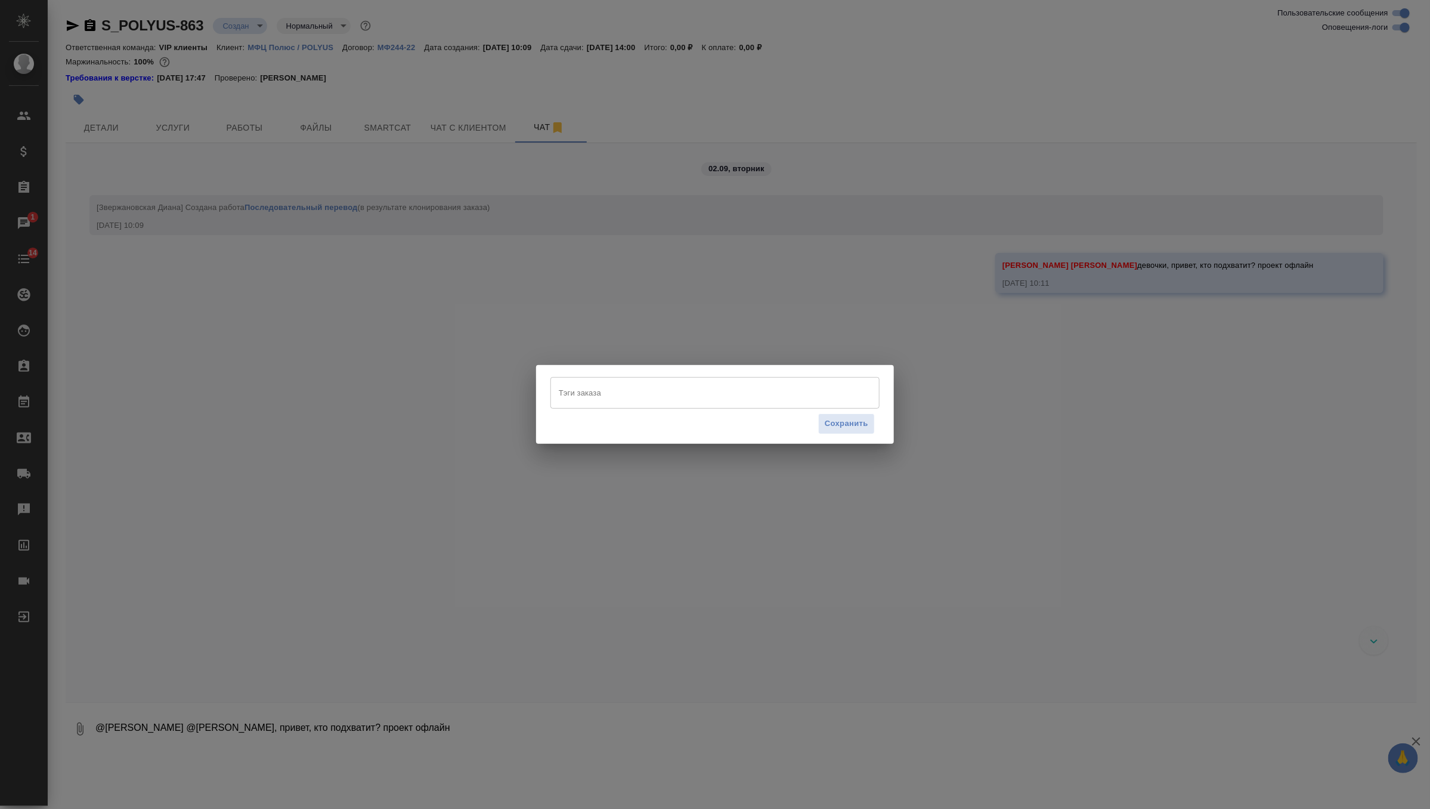
click at [580, 389] on input "Тэги заказа" at bounding box center [704, 392] width 296 height 20
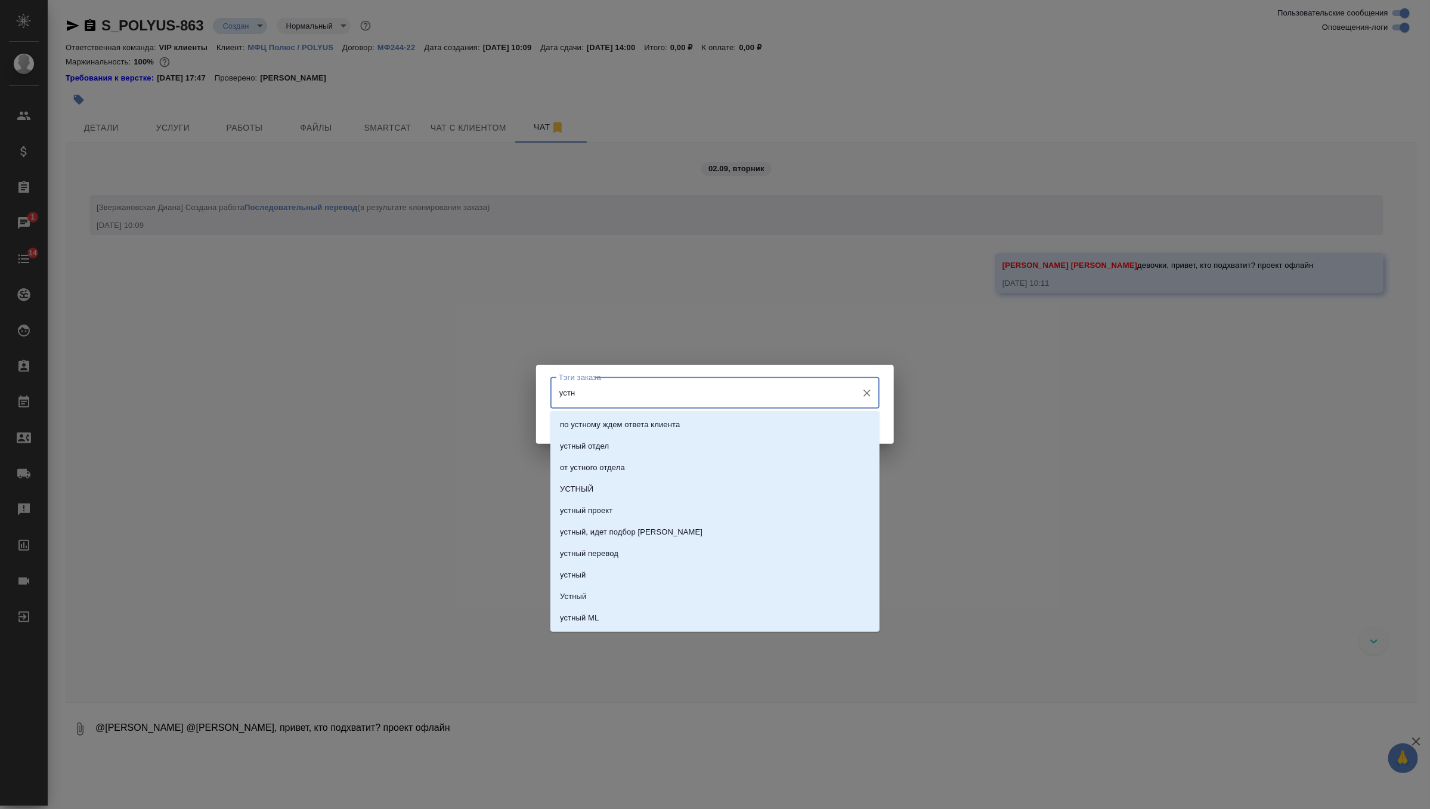
type input "устны"
click at [613, 438] on li "УСТНЫЙ" at bounding box center [715, 445] width 329 height 21
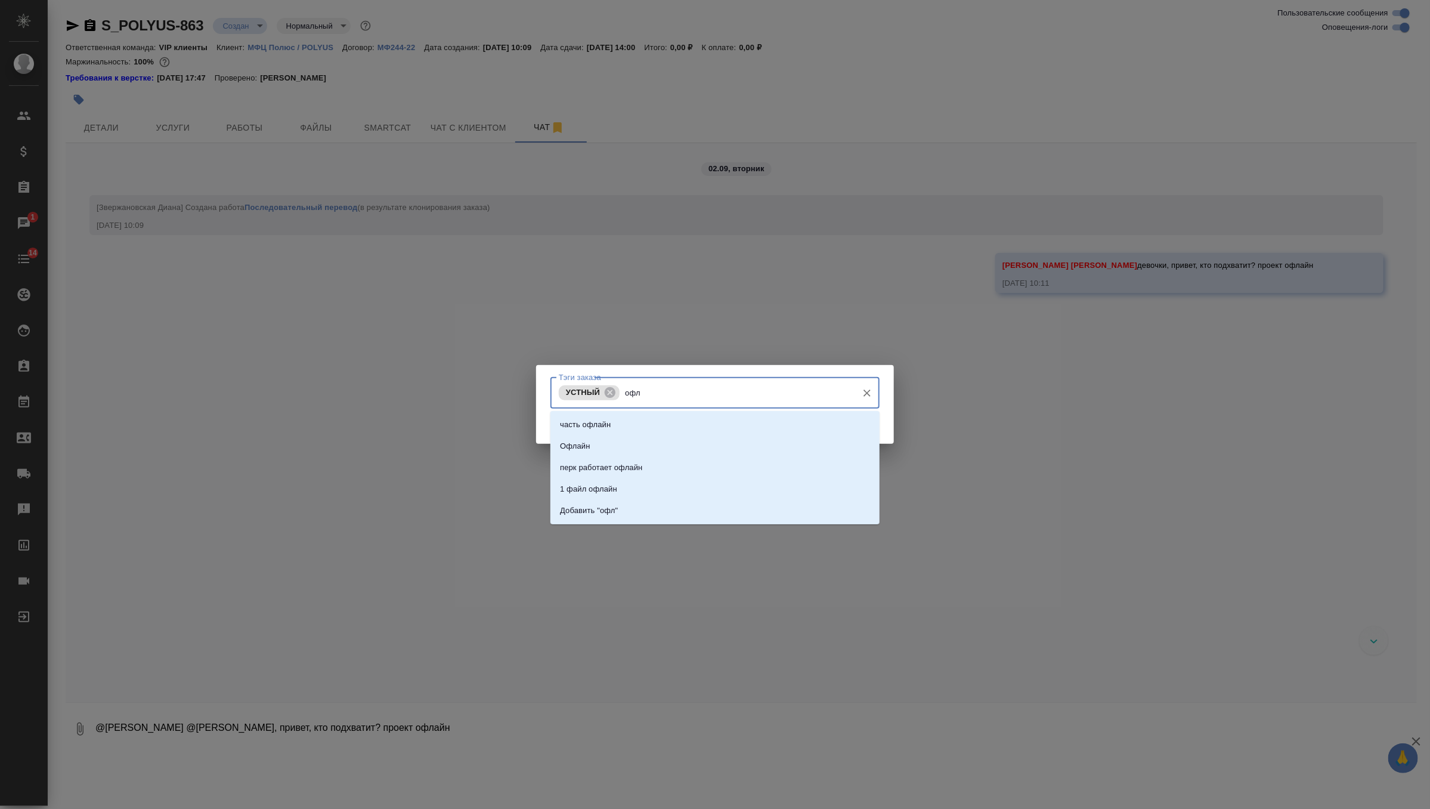
type input "офла"
click at [666, 468] on li "перк работает офлайн" at bounding box center [715, 467] width 329 height 21
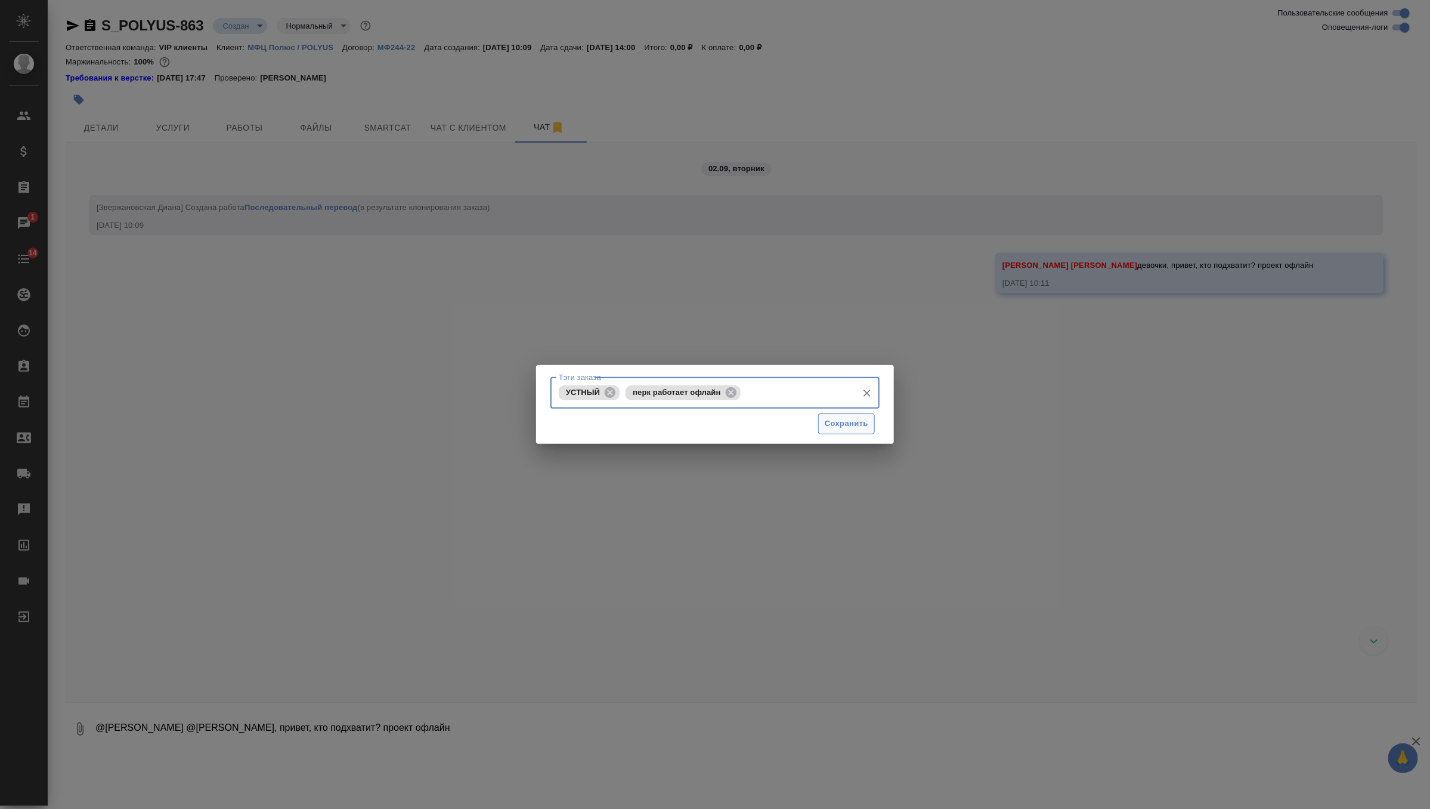
click at [846, 429] on span "Сохранить" at bounding box center [847, 424] width 44 height 14
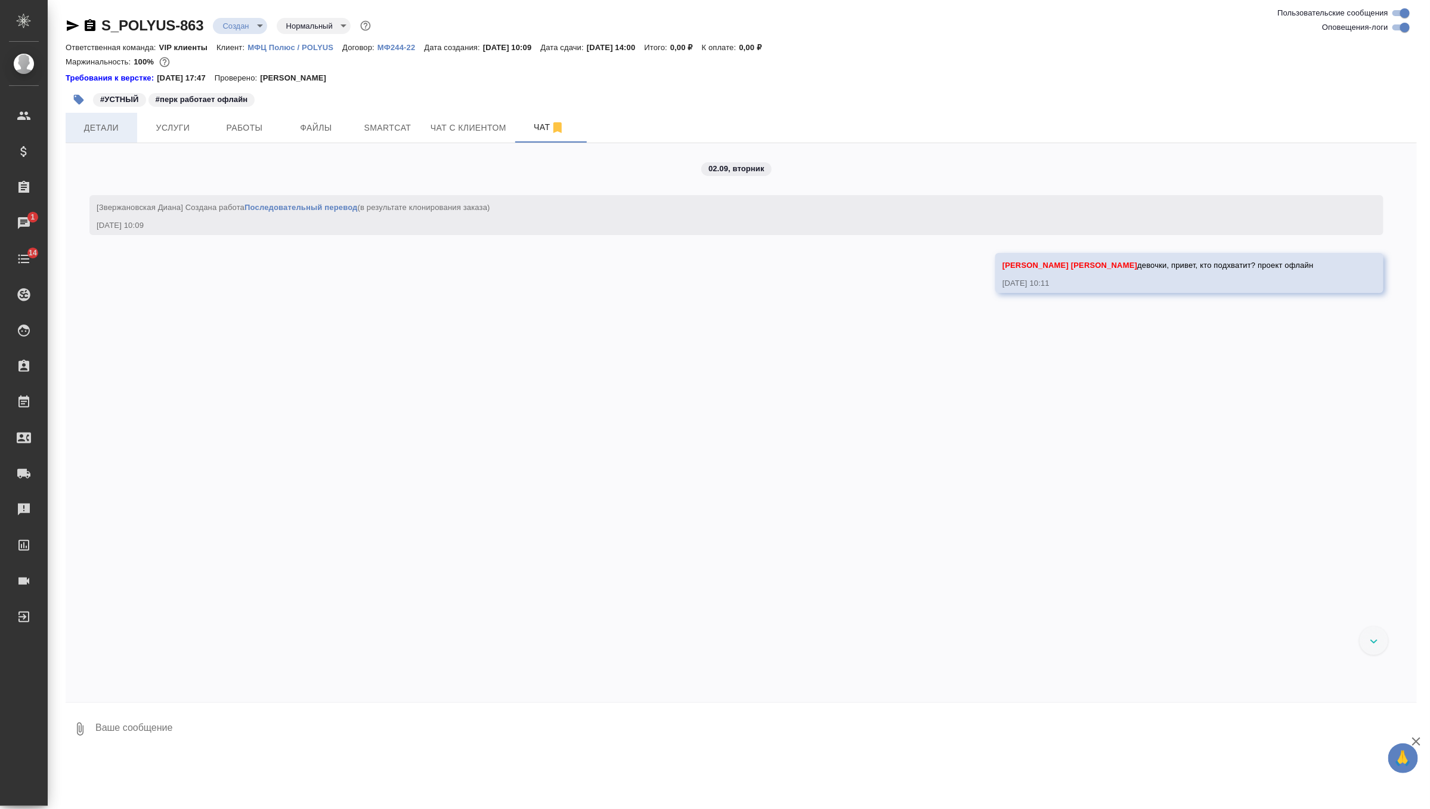
click at [123, 137] on button "Детали" at bounding box center [102, 128] width 72 height 30
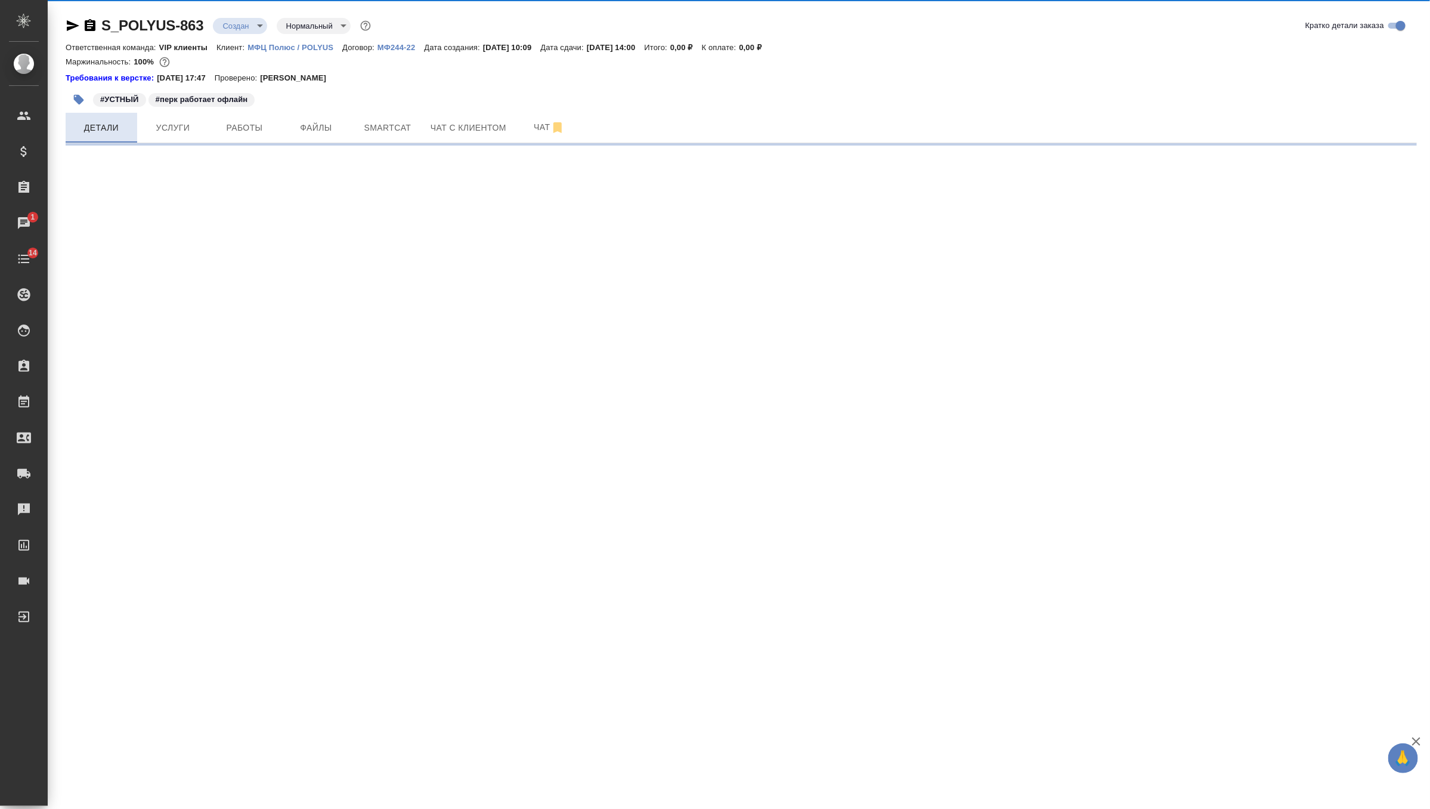
select select "RU"
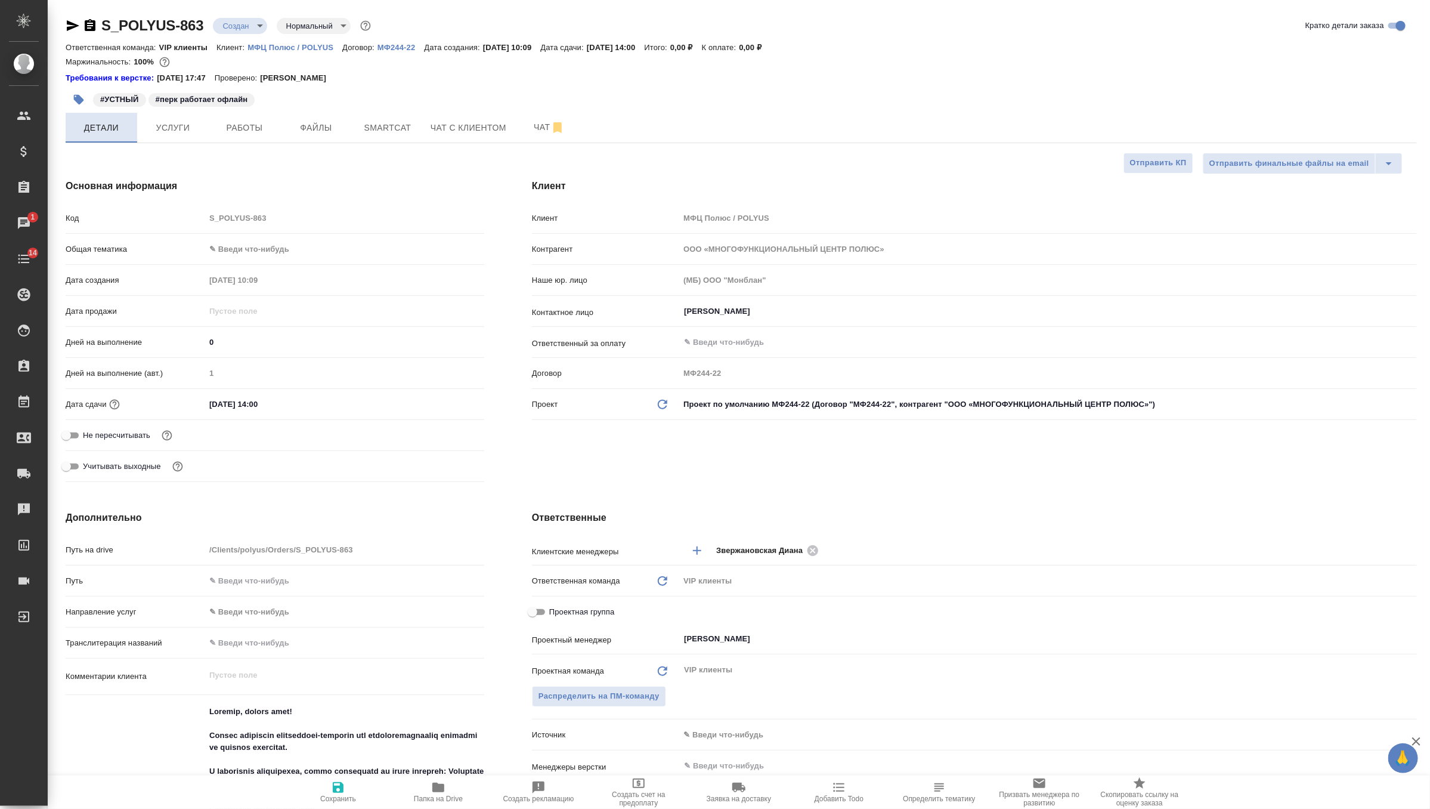
type textarea "x"
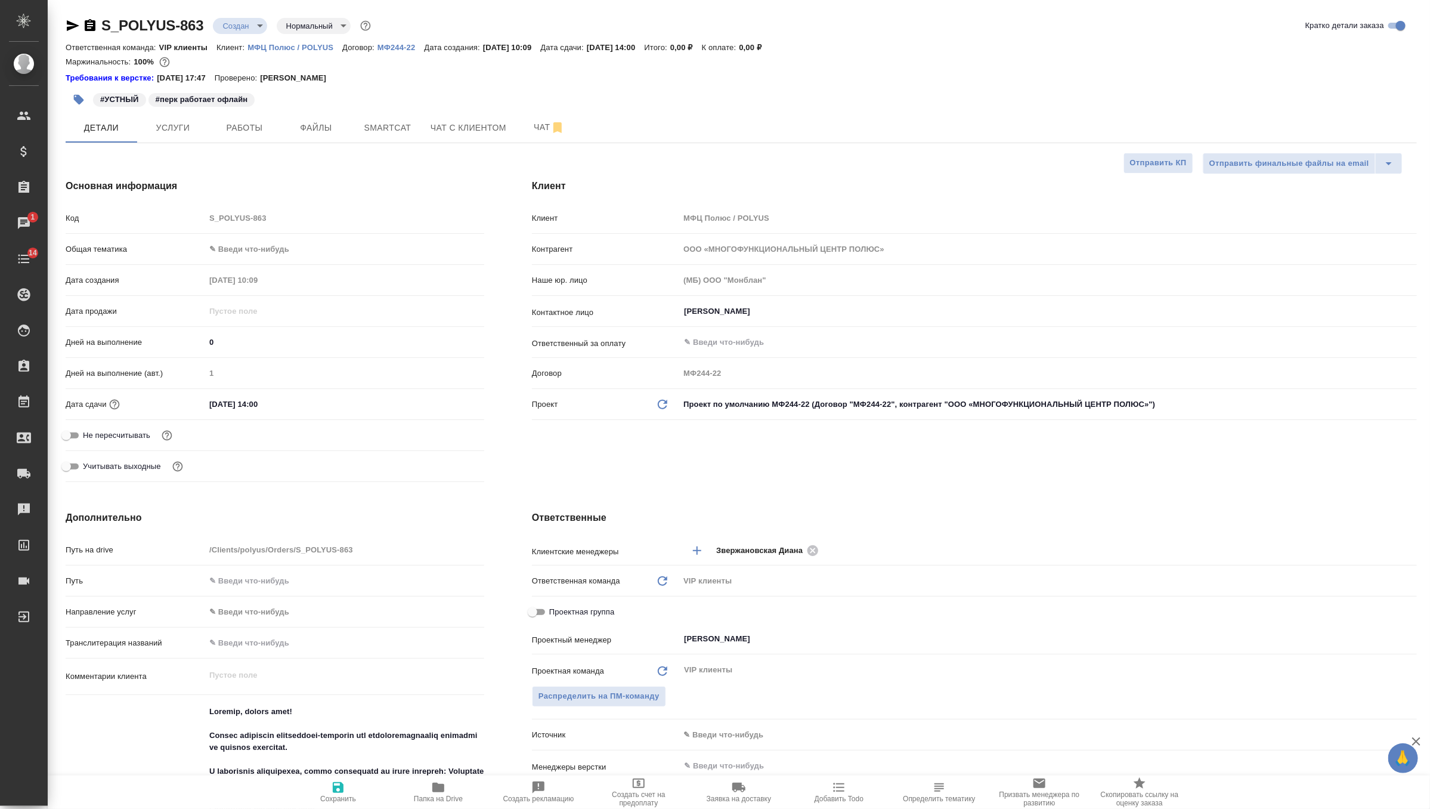
type textarea "x"
click at [178, 135] on button "Услуги" at bounding box center [173, 128] width 72 height 30
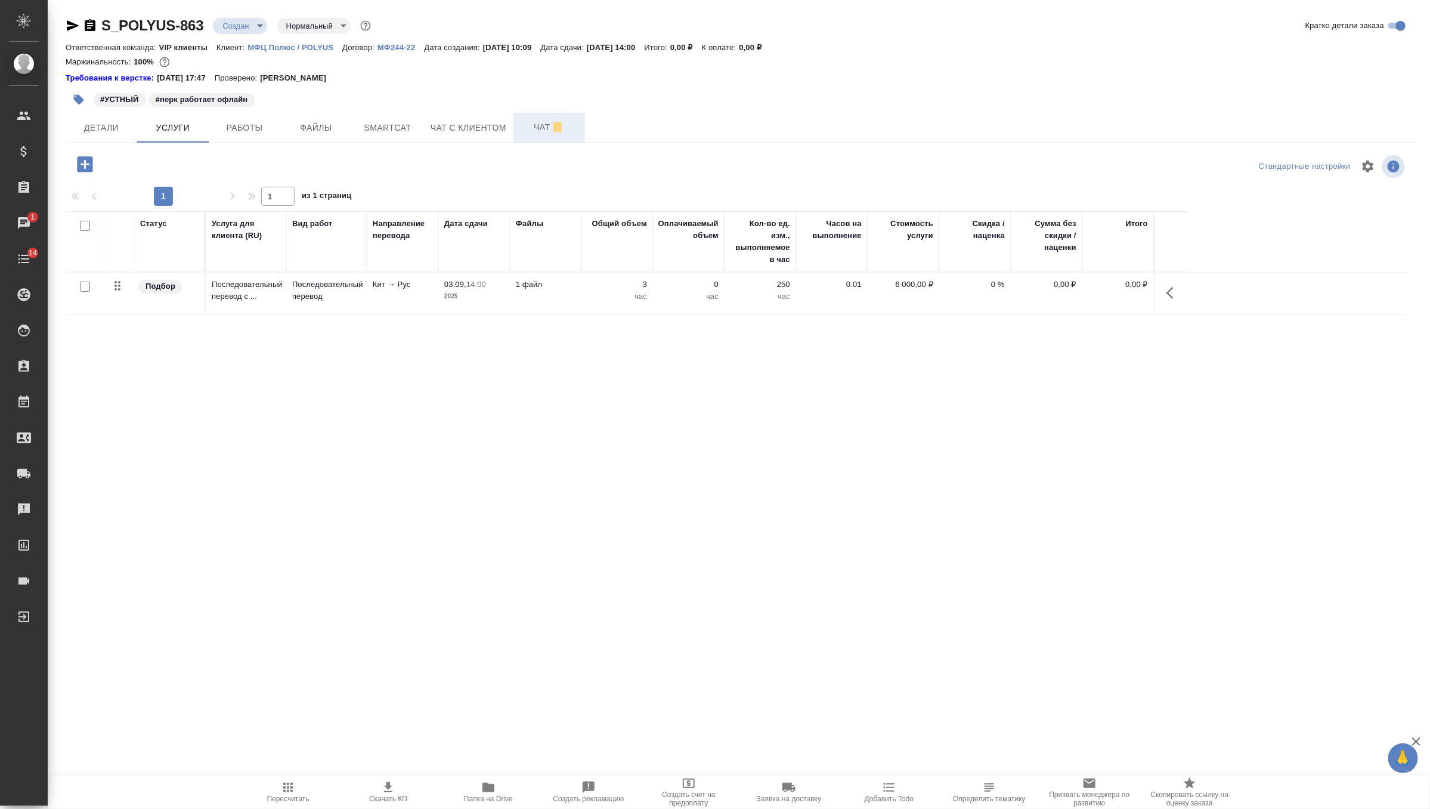
click at [534, 137] on button "Чат" at bounding box center [550, 128] width 72 height 30
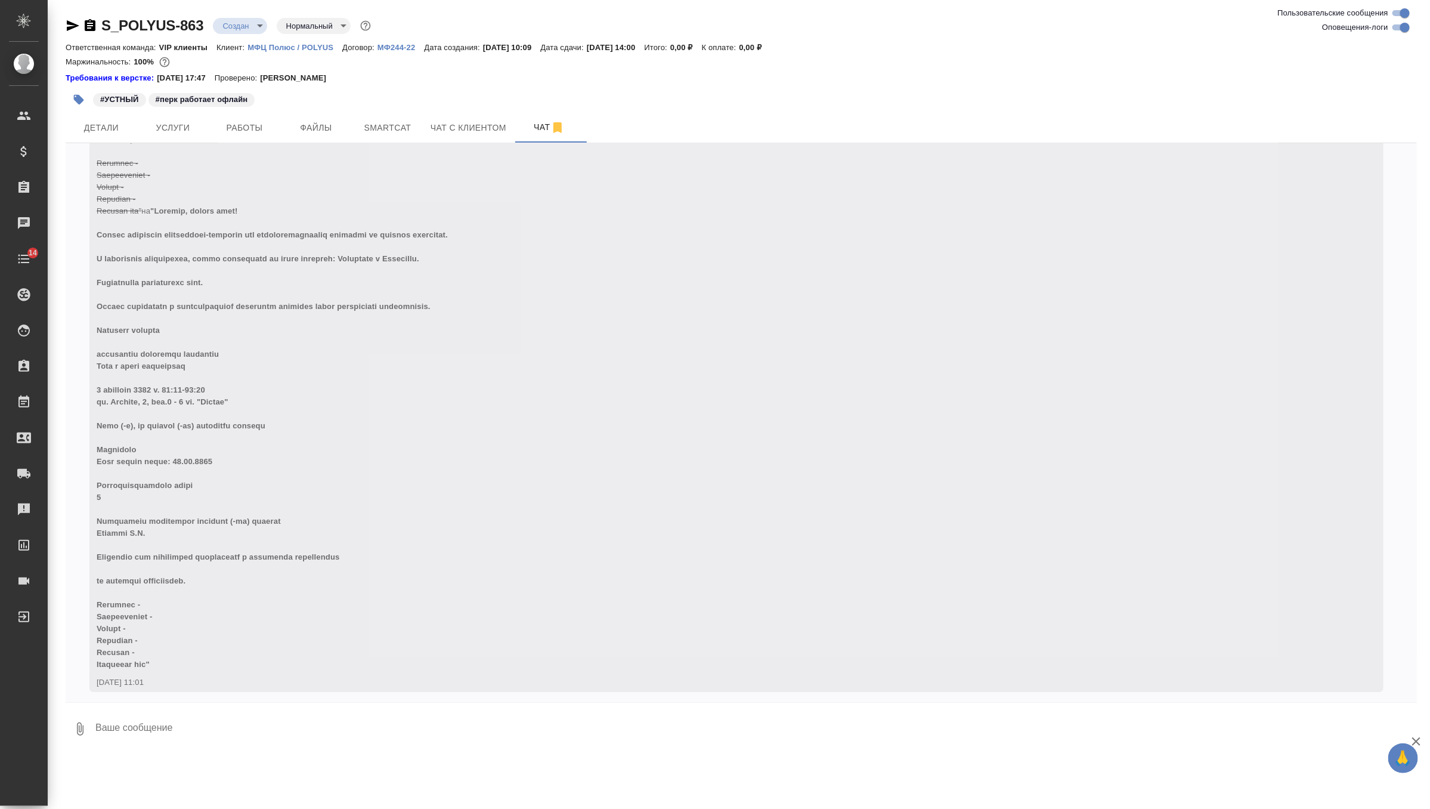
scroll to position [2677, 0]
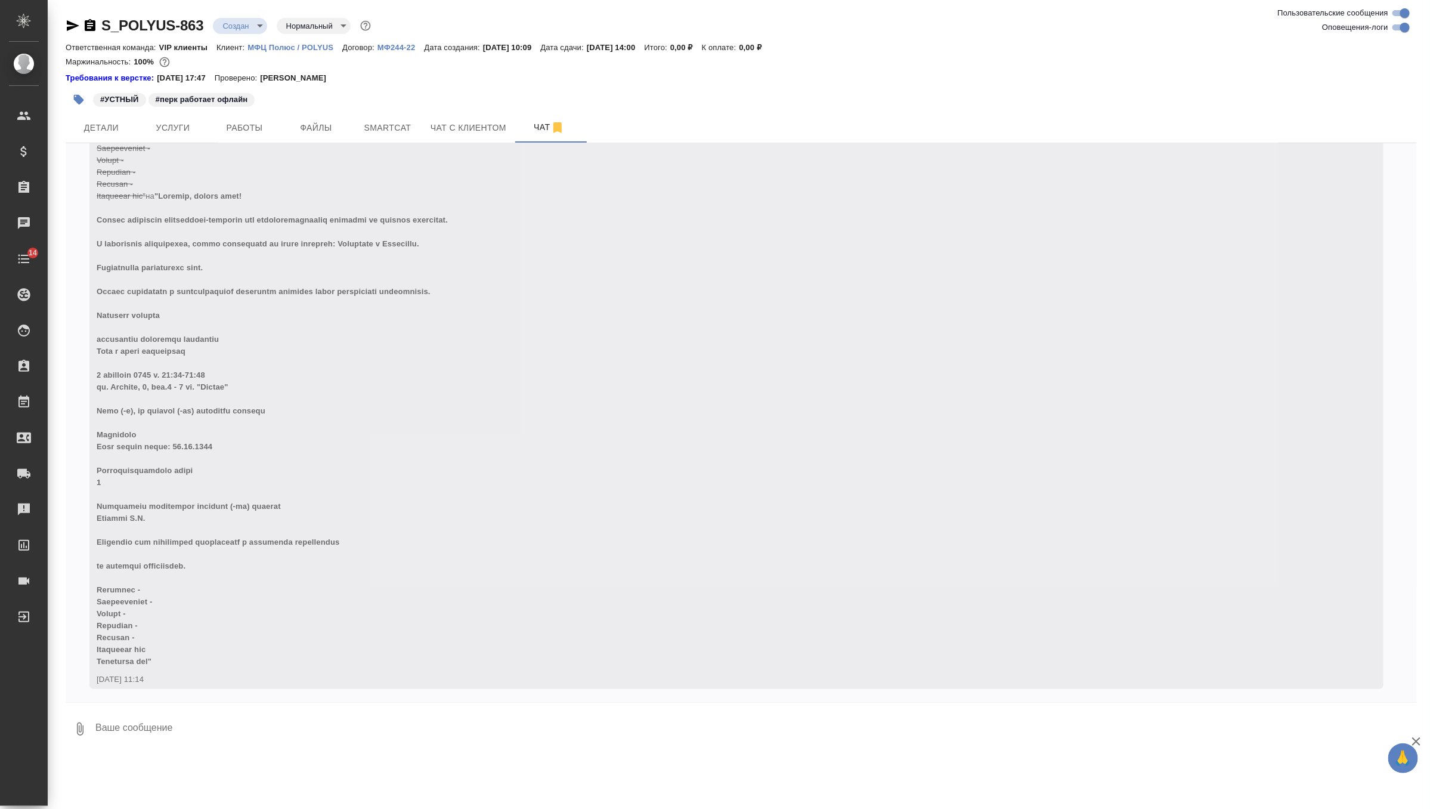
scroll to position [3654, 0]
